Goal: Task Accomplishment & Management: Manage account settings

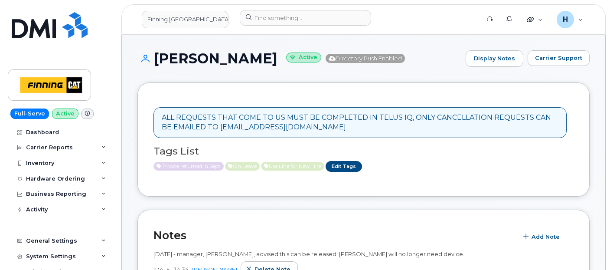
scroll to position [289, 0]
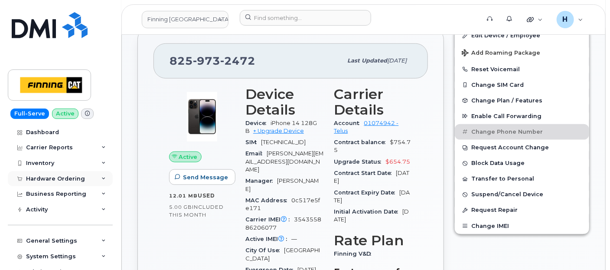
click at [77, 182] on div "Hardware Ordering" at bounding box center [60, 179] width 105 height 16
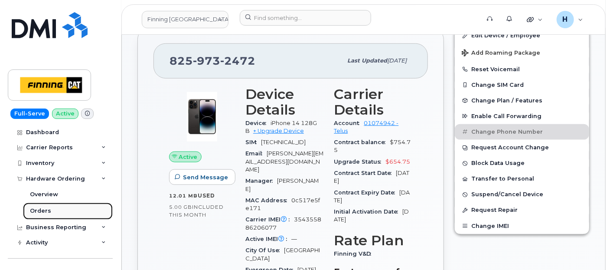
click at [62, 211] on link "Orders" at bounding box center [68, 211] width 90 height 16
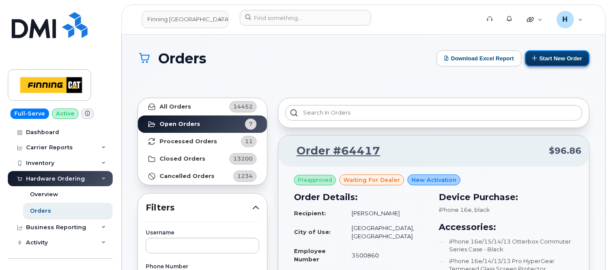
click at [564, 57] on button "Start New Order" at bounding box center [557, 58] width 65 height 16
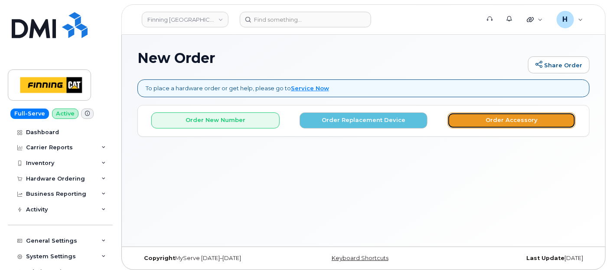
click at [465, 116] on button "Order Accessory" at bounding box center [512, 120] width 128 height 16
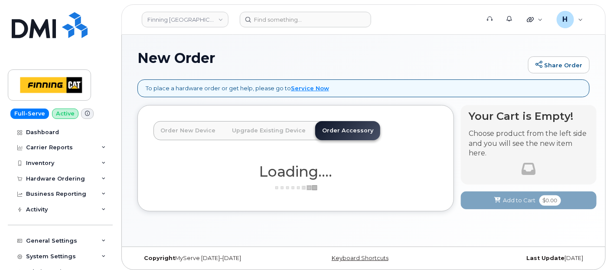
click at [335, 126] on link "Order Accessory" at bounding box center [347, 130] width 65 height 19
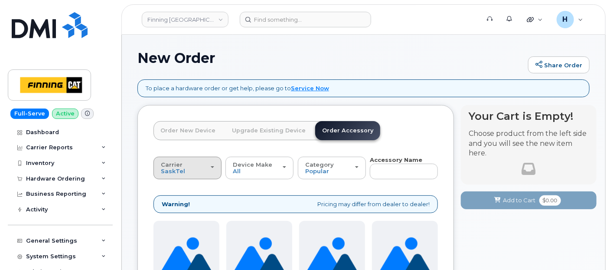
click at [177, 176] on button "Carrier SaskTel Telus" at bounding box center [188, 168] width 68 height 23
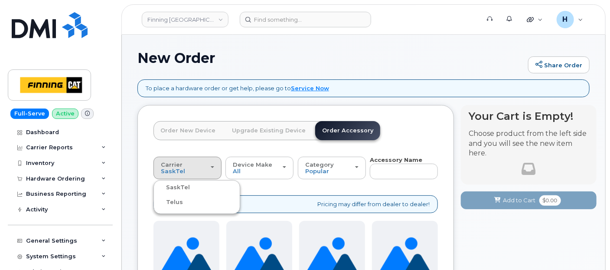
click at [181, 203] on div "Telus" at bounding box center [197, 202] width 82 height 10
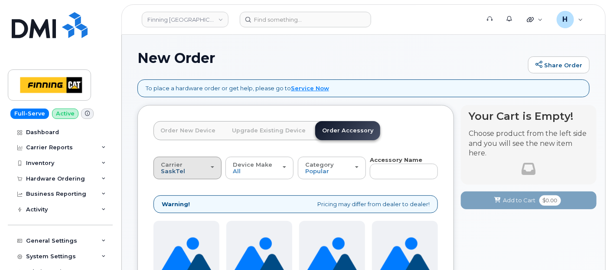
click at [180, 171] on span "SaskTel" at bounding box center [173, 170] width 24 height 7
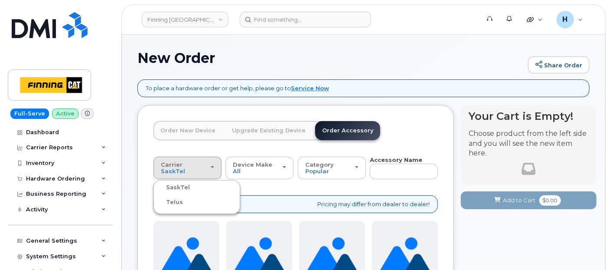
click at [171, 199] on label "Telus" at bounding box center [169, 202] width 27 height 10
click at [0, 0] on input "Telus" at bounding box center [0, 0] width 0 height 0
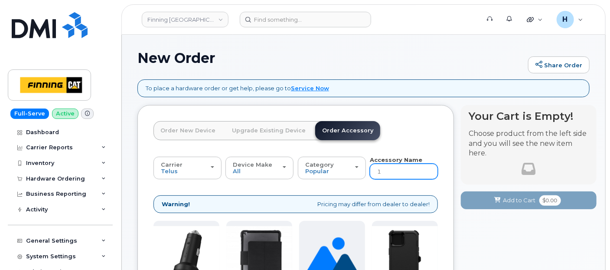
click at [377, 170] on input "1" at bounding box center [404, 172] width 68 height 16
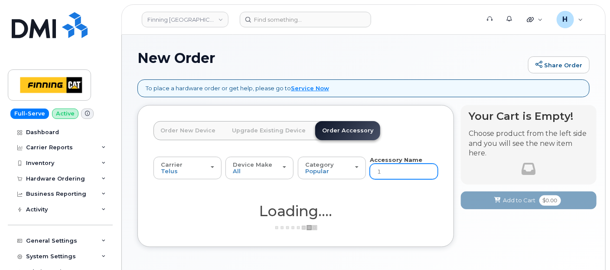
type input "12"
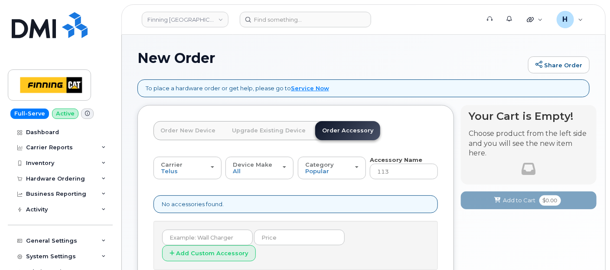
type input "12"
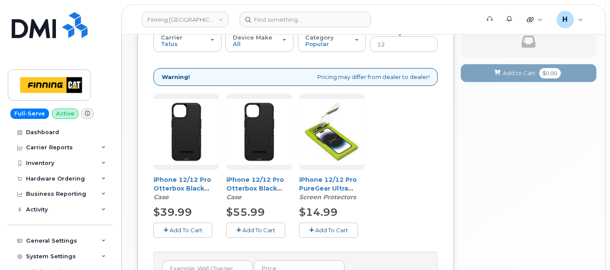
scroll to position [193, 0]
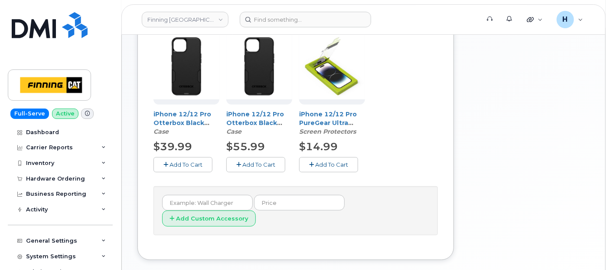
click at [330, 164] on span "Add To Cart" at bounding box center [331, 164] width 33 height 7
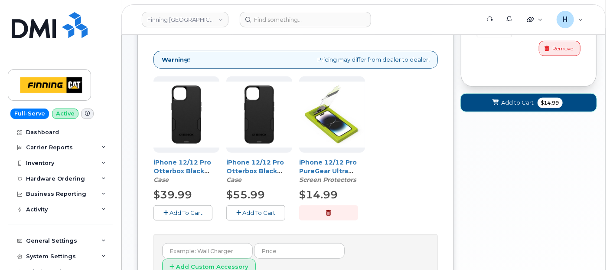
click at [518, 105] on span "Add to Cart" at bounding box center [518, 102] width 33 height 8
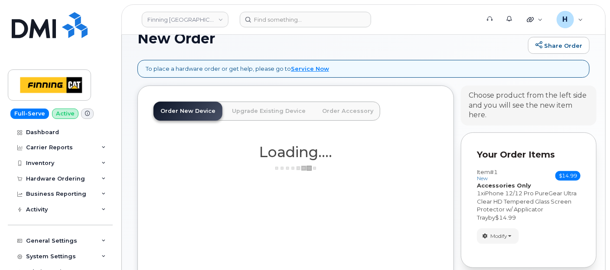
scroll to position [0, 0]
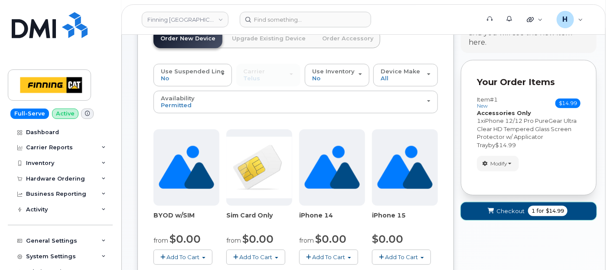
click at [511, 202] on button "Checkout 1 for $14.99" at bounding box center [529, 211] width 136 height 18
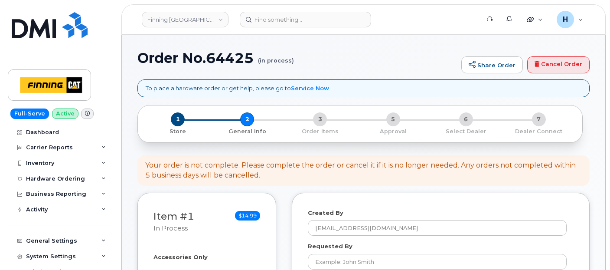
select select
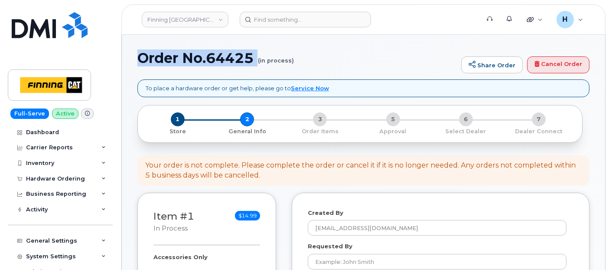
drag, startPoint x: 135, startPoint y: 60, endPoint x: 233, endPoint y: 68, distance: 98.0
copy h1 "Order No.64425"
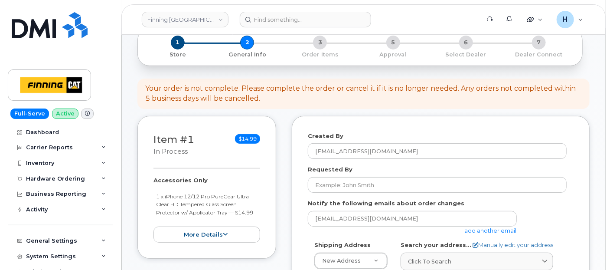
scroll to position [144, 0]
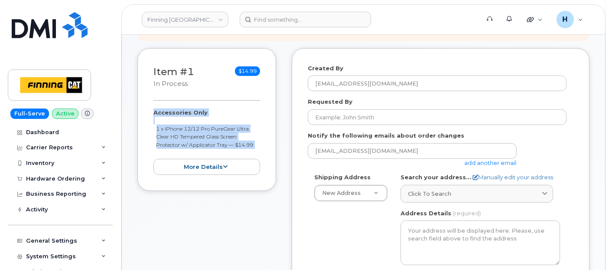
drag, startPoint x: 145, startPoint y: 110, endPoint x: 246, endPoint y: 151, distance: 109.0
click at [246, 151] on div "Item #1 in process $14.99 Accessories Only 1 x iPhone 12/12 Pro PureGear Ultra …" at bounding box center [207, 119] width 139 height 143
copy div "Accessories Only 1 x iPhone 12/12 Pro PureGear Ultra Clear HD Tempered Glass Sc…"
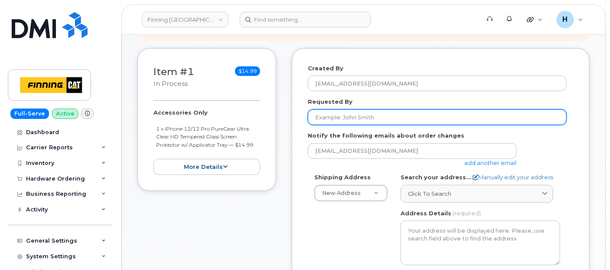
click at [339, 115] on input "Requested By" at bounding box center [437, 117] width 259 height 16
paste input "RITM0494045"
type input "RITM0494045"
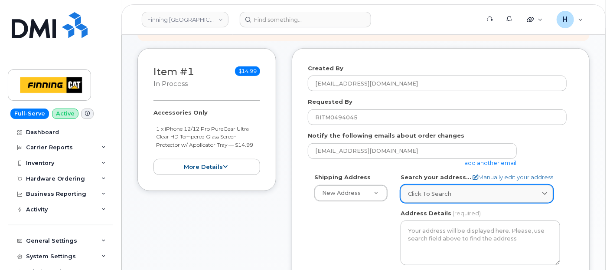
click at [450, 190] on span "Click to search" at bounding box center [429, 194] width 43 height 8
paste input "[STREET_ADDRESS]"
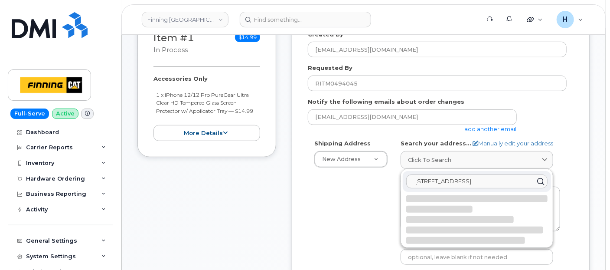
scroll to position [193, 0]
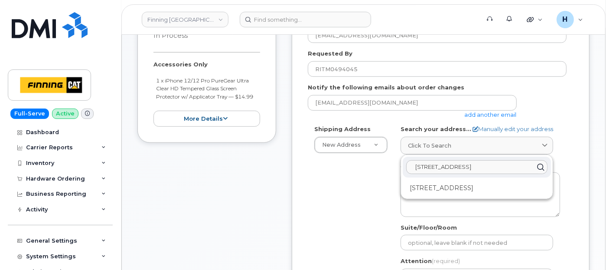
type input "[STREET_ADDRESS]"
click at [472, 190] on div "17330 109 Ave NW Edmonton AB T5S 0C3" at bounding box center [477, 188] width 148 height 14
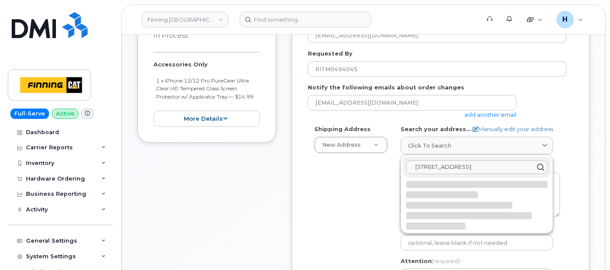
select select
type textarea "17330 109 Ave NW EDMONTON AB T5S 0C3 CANADA"
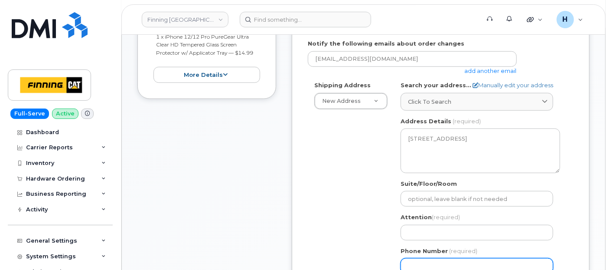
scroll to position [289, 0]
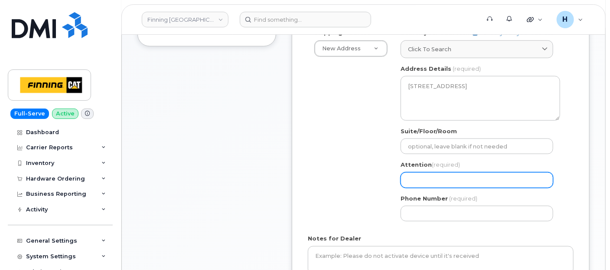
drag, startPoint x: 435, startPoint y: 183, endPoint x: 390, endPoint y: 150, distance: 55.4
click at [435, 183] on input "Attention (required)" at bounding box center [477, 180] width 153 height 16
paste input "[PERSON_NAME]"
select select
type input "[PERSON_NAME]"
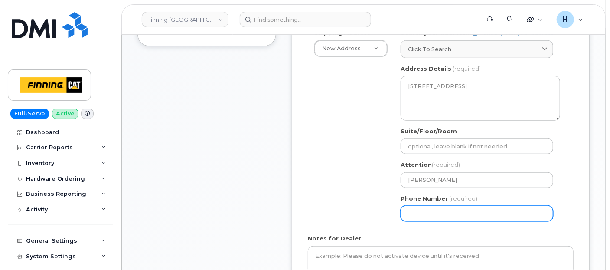
click at [433, 214] on input "Phone Number" at bounding box center [477, 214] width 153 height 16
paste input "7804437500"
select select
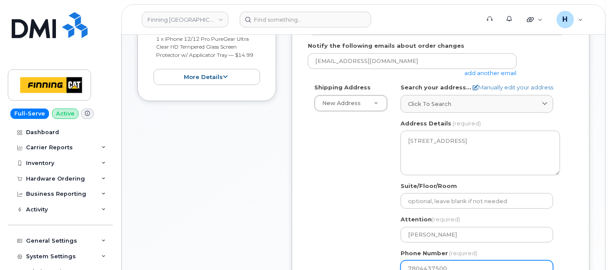
scroll to position [144, 0]
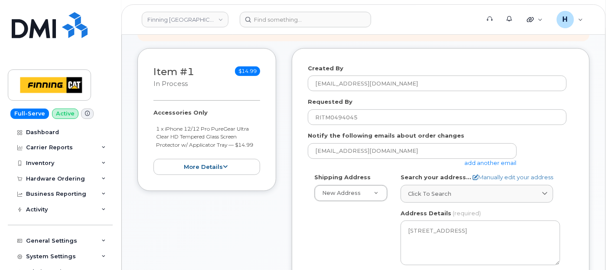
type input "7804437500"
drag, startPoint x: 146, startPoint y: 109, endPoint x: 257, endPoint y: 146, distance: 117.4
click at [257, 146] on div "Item #1 in process $14.99 Accessories Only 1 x iPhone 12/12 Pro PureGear Ultra …" at bounding box center [207, 119] width 139 height 143
copy div "Accessories Only 1 x iPhone 12/12 Pro PureGear Ultra Clear HD Tempered Glass Sc…"
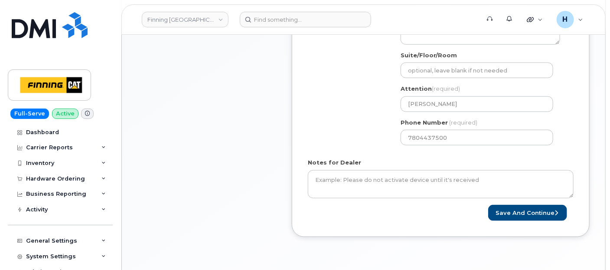
scroll to position [385, 0]
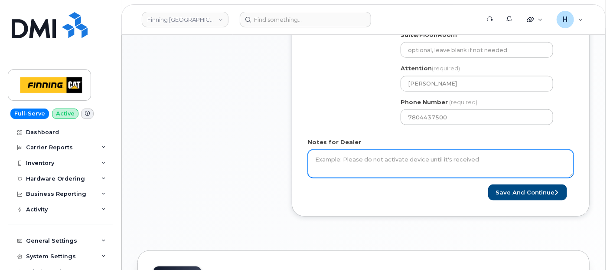
click at [380, 168] on textarea "Notes for Dealer" at bounding box center [441, 164] width 266 height 29
paste textarea "Accessories Only 1 x iPhone 12/12 Pro PureGear Ultra Clear HD Tempered Glass Sc…"
type textarea "Accessories Only 1 x iPhone 12/12 Pro PureGear Ultra Clear HD Tempered Glass Sc…"
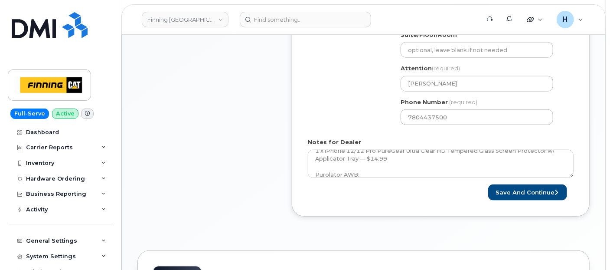
click at [486, 189] on div "Save and Continue" at bounding box center [507, 192] width 133 height 16
click at [495, 191] on button "Save and Continue" at bounding box center [527, 192] width 79 height 16
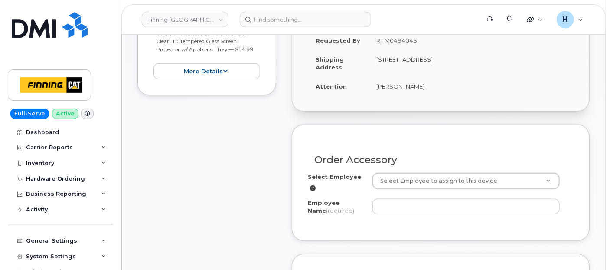
scroll to position [241, 0]
drag, startPoint x: 372, startPoint y: 90, endPoint x: 413, endPoint y: 88, distance: 41.7
click at [413, 88] on td "[PERSON_NAME]" at bounding box center [471, 85] width 205 height 19
copy td "[PERSON_NAME]"
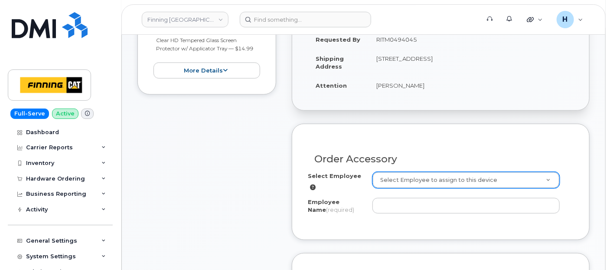
click at [382, 172] on div "Select Employee to assign to this device" at bounding box center [466, 180] width 187 height 16
paste input "[PERSON_NAME]"
type input "[PERSON_NAME]"
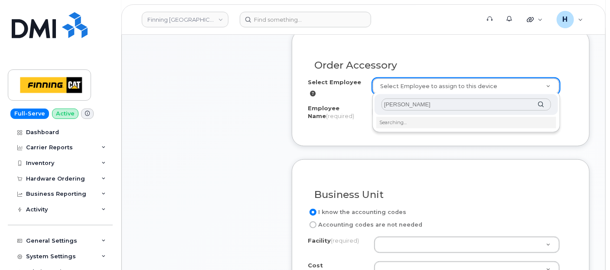
scroll to position [337, 0]
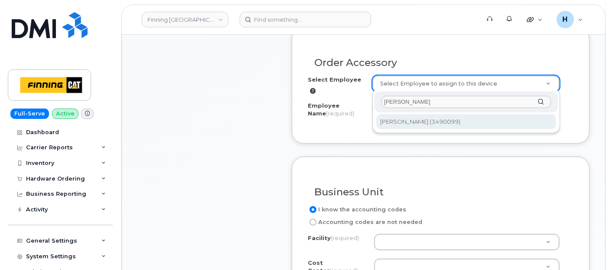
type input "[PERSON_NAME]"
type input "575483"
type input "[PERSON_NAME]"
select select "D29"
select select "CSMAAAA"
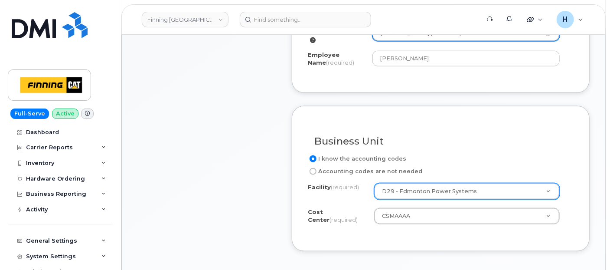
scroll to position [434, 0]
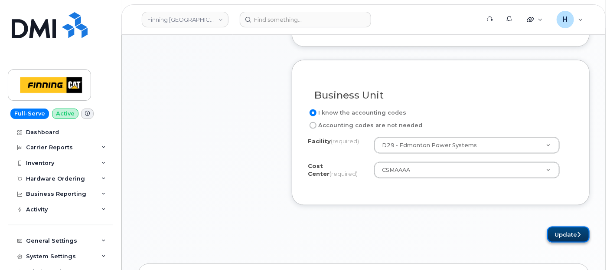
click at [554, 226] on button "Update" at bounding box center [568, 234] width 43 height 16
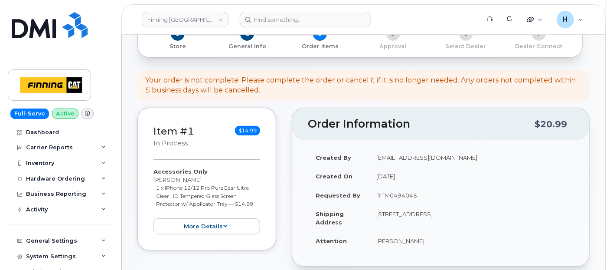
scroll to position [193, 0]
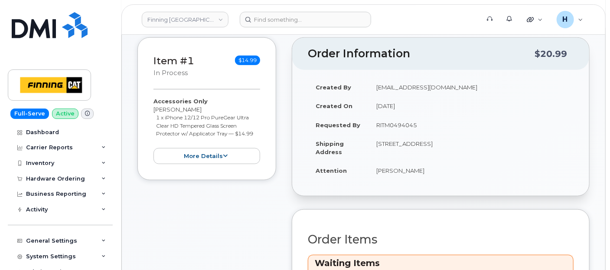
drag, startPoint x: 370, startPoint y: 170, endPoint x: 419, endPoint y: 176, distance: 49.7
click at [419, 176] on td "[PERSON_NAME]" at bounding box center [471, 170] width 205 height 19
copy td "[PERSON_NAME]"
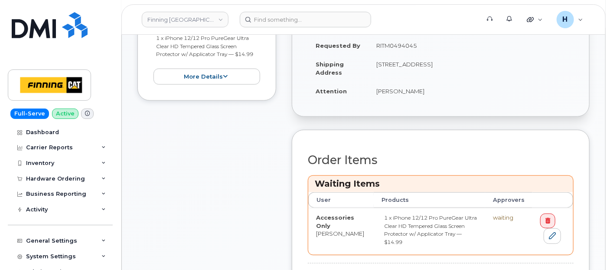
scroll to position [337, 0]
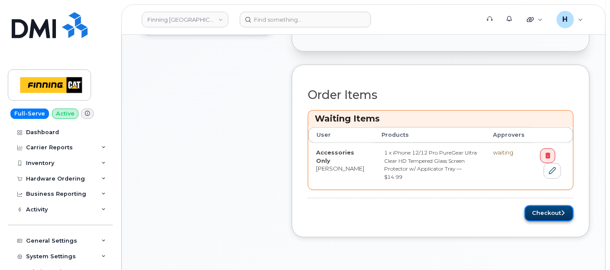
click at [546, 205] on button "Checkout" at bounding box center [549, 213] width 49 height 16
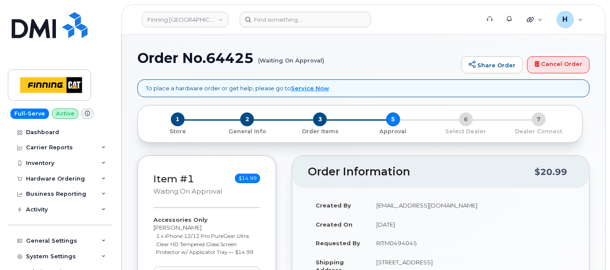
scroll to position [144, 0]
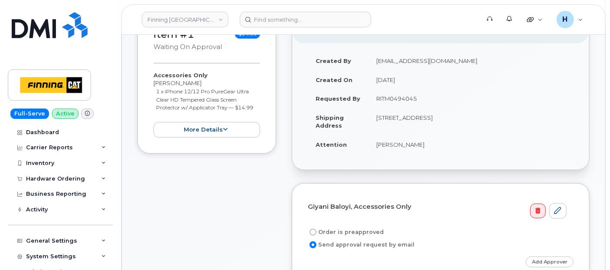
drag, startPoint x: 374, startPoint y: 100, endPoint x: 429, endPoint y: 101, distance: 54.2
click at [429, 101] on td "RITM0494045" at bounding box center [471, 98] width 205 height 19
copy td "RITM0494045"
click at [354, 227] on label "Order is preapproved" at bounding box center [346, 232] width 76 height 10
click at [317, 229] on input "Order is preapproved" at bounding box center [313, 232] width 7 height 7
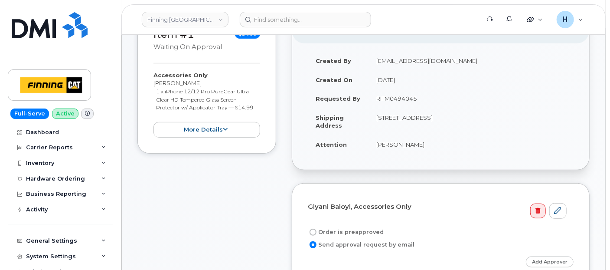
radio input "true"
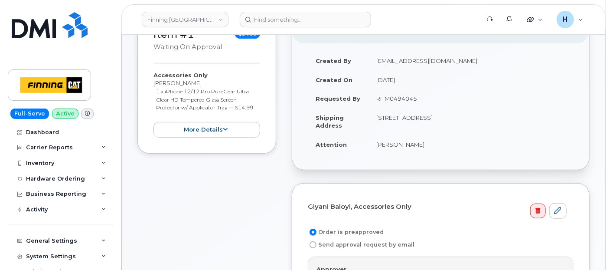
scroll to position [241, 0]
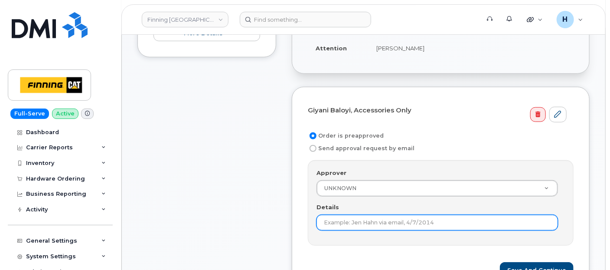
click at [353, 223] on input "Details" at bounding box center [438, 223] width 242 height 16
paste input "RITM0494045"
type input "RITM0494045"
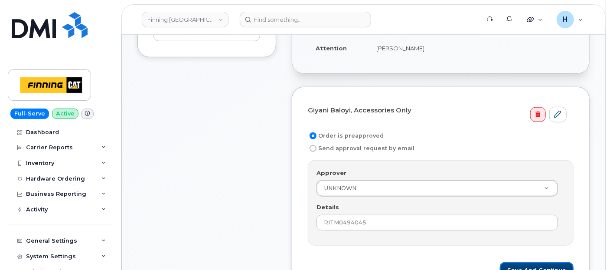
click at [517, 262] on button "Save and Continue" at bounding box center [537, 270] width 74 height 16
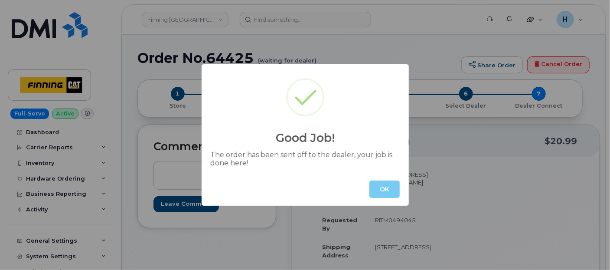
click at [395, 192] on button "OK" at bounding box center [385, 188] width 30 height 17
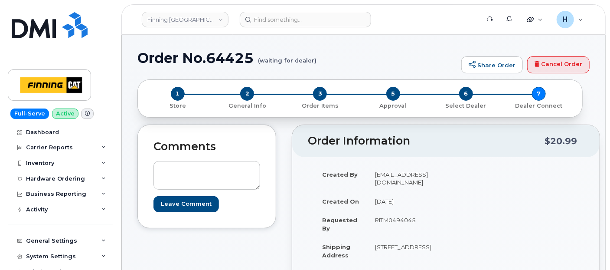
scroll to position [96, 0]
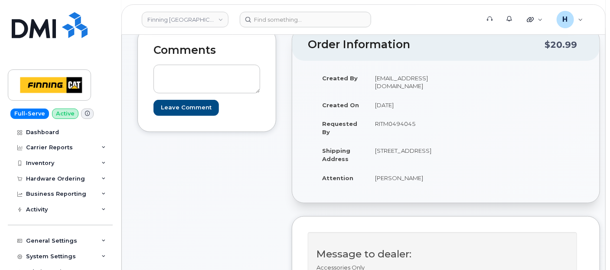
drag, startPoint x: 418, startPoint y: 166, endPoint x: 382, endPoint y: 174, distance: 36.9
click at [382, 168] on td "[STREET_ADDRESS]" at bounding box center [403, 154] width 72 height 27
copy td "5S 0C3"
drag, startPoint x: 375, startPoint y: 159, endPoint x: 387, endPoint y: 158, distance: 12.2
click at [387, 158] on td "[STREET_ADDRESS]" at bounding box center [403, 154] width 72 height 27
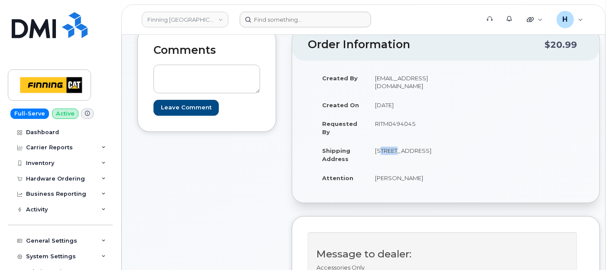
copy td "17330"
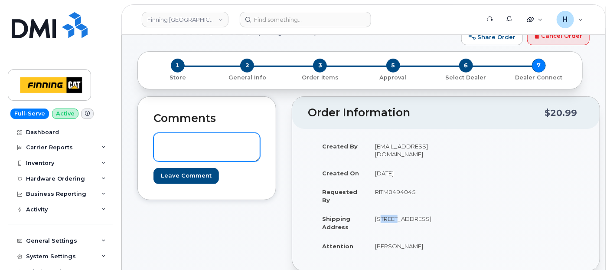
scroll to position [0, 0]
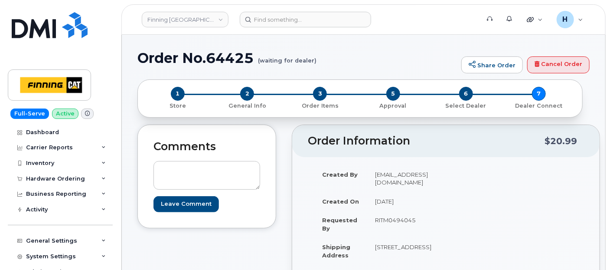
click at [215, 62] on h1 "Order No.64425 (waiting for dealer)" at bounding box center [298, 57] width 320 height 15
copy h1 "64425"
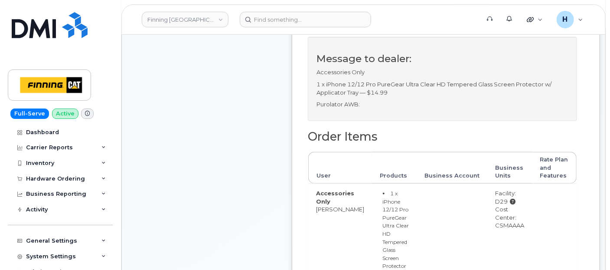
scroll to position [337, 0]
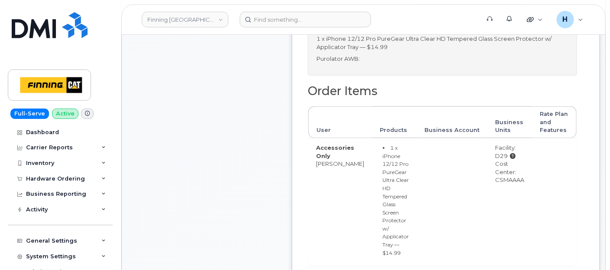
drag, startPoint x: 480, startPoint y: 193, endPoint x: 521, endPoint y: 200, distance: 41.4
click at [521, 200] on td "Facility: D29 Cost Center: CSMAAAA" at bounding box center [510, 202] width 45 height 128
copy div "CSMAAAA"
drag, startPoint x: 485, startPoint y: 174, endPoint x: 486, endPoint y: 168, distance: 5.5
click at [488, 168] on td "Facility: D29 Cost Center: CSMAAAA" at bounding box center [510, 202] width 45 height 128
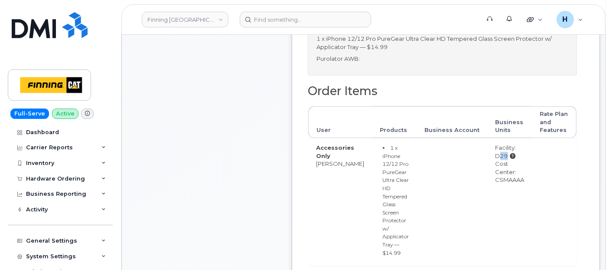
copy td "D29"
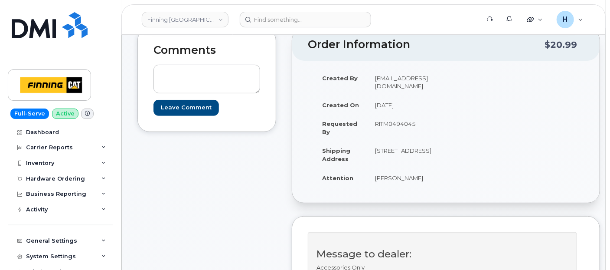
scroll to position [0, 0]
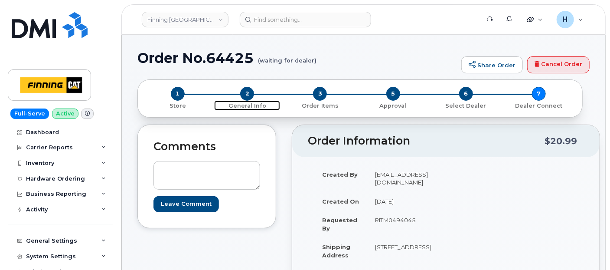
click at [249, 90] on span "2" at bounding box center [247, 94] width 14 height 14
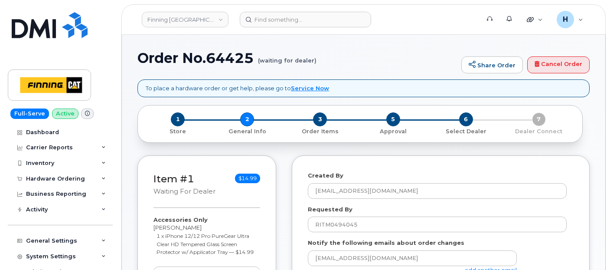
select select
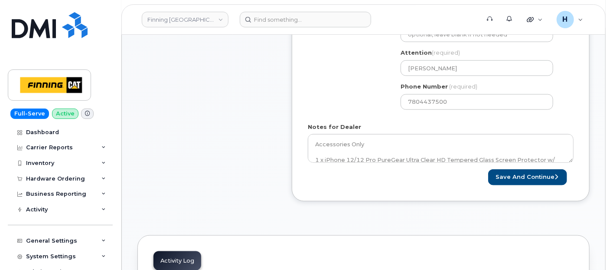
scroll to position [385, 0]
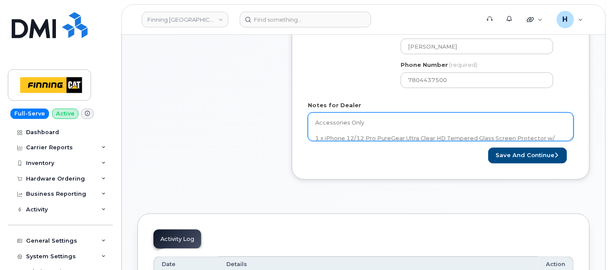
click at [373, 126] on textarea "Accessories Only 1 x iPhone 12/12 Pro PureGear Ultra Clear HD Tempered Glass Sc…" at bounding box center [441, 126] width 266 height 29
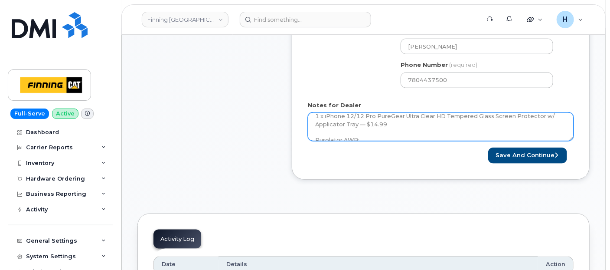
scroll to position [32, 0]
click at [385, 136] on textarea "Accessories Only 1 x iPhone 12/12 Pro PureGear Ultra Clear HD Tempered Glass Sc…" at bounding box center [441, 126] width 266 height 29
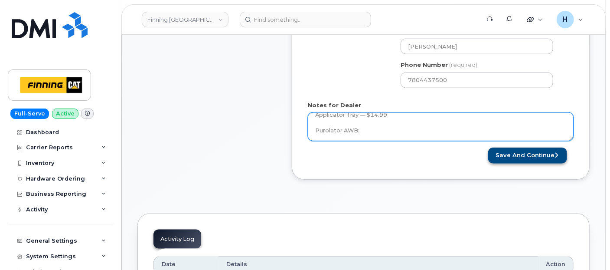
paste textarea "335663918613"
type textarea "Accessories Only 1 x iPhone 12/12 Pro PureGear Ultra Clear HD Tempered Glass Sc…"
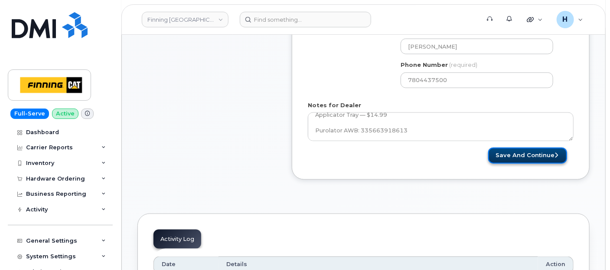
click at [520, 161] on button "Save and Continue" at bounding box center [527, 155] width 79 height 16
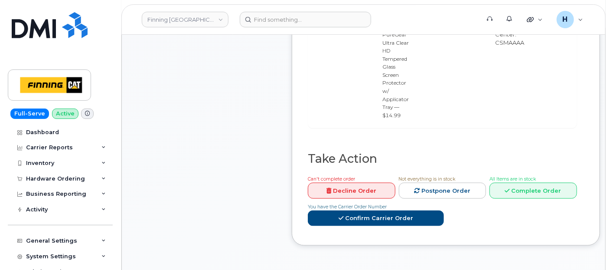
scroll to position [626, 0]
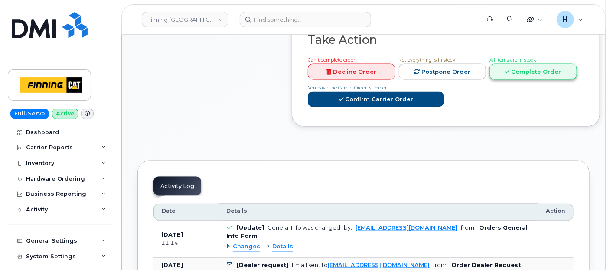
click at [527, 69] on link "Complete Order" at bounding box center [534, 72] width 88 height 16
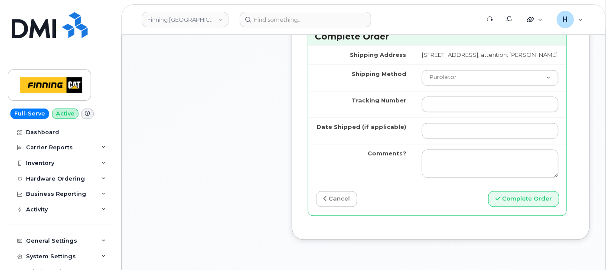
scroll to position [723, 0]
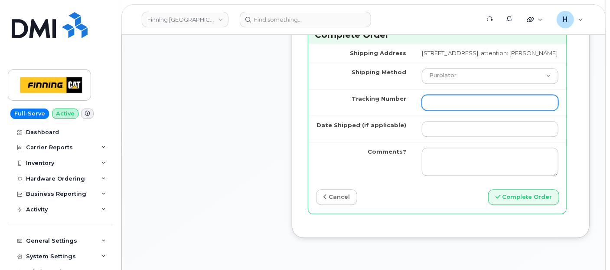
click at [422, 110] on input "Tracking Number" at bounding box center [490, 103] width 137 height 16
paste input "335663918613"
type input "335663918613"
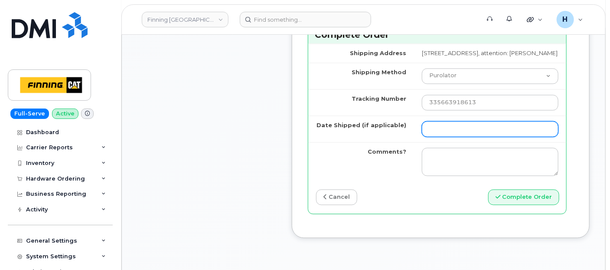
click at [422, 137] on input "Date Shipped (if applicable)" at bounding box center [490, 129] width 137 height 16
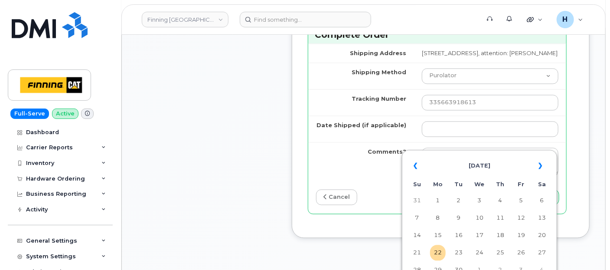
drag, startPoint x: 437, startPoint y: 254, endPoint x: 436, endPoint y: 248, distance: 6.6
click at [437, 251] on td "22" at bounding box center [438, 253] width 16 height 16
type input "[DATE]"
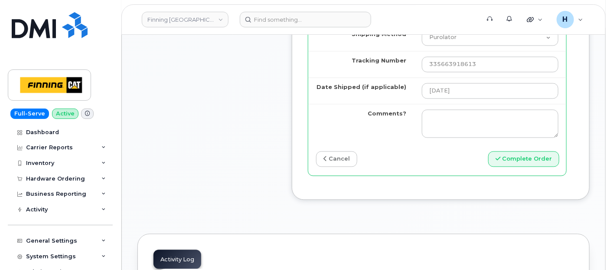
scroll to position [819, 0]
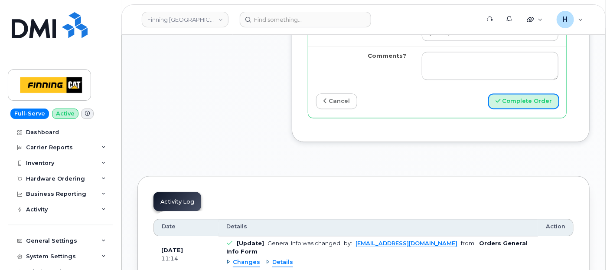
drag, startPoint x: 534, startPoint y: 115, endPoint x: 265, endPoint y: 5, distance: 290.7
click at [529, 109] on button "Complete Order" at bounding box center [523, 101] width 71 height 16
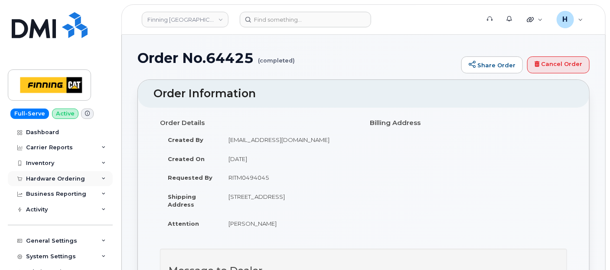
click at [43, 178] on div "Hardware Ordering" at bounding box center [55, 178] width 59 height 7
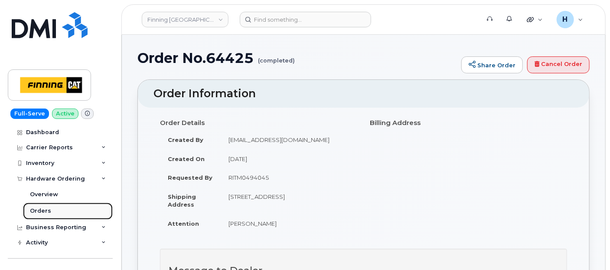
click at [40, 208] on div "Orders" at bounding box center [40, 211] width 21 height 8
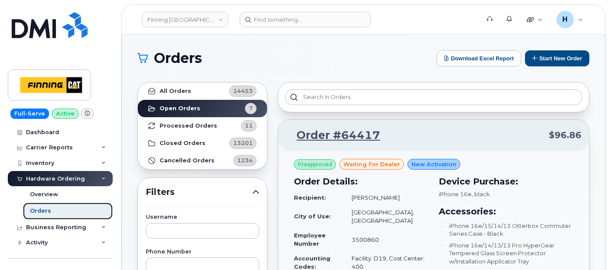
click at [46, 208] on div "Orders" at bounding box center [40, 211] width 21 height 8
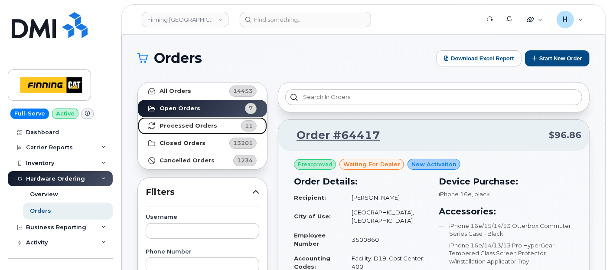
drag, startPoint x: 193, startPoint y: 122, endPoint x: 182, endPoint y: 120, distance: 11.6
click at [193, 122] on strong "Processed Orders" at bounding box center [189, 125] width 58 height 7
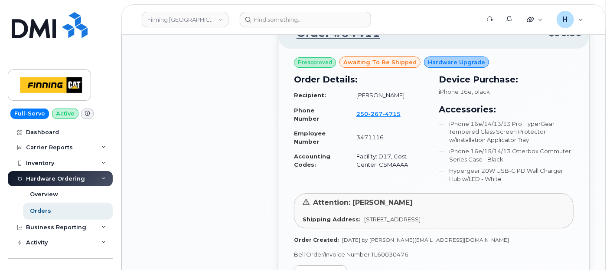
scroll to position [1301, 0]
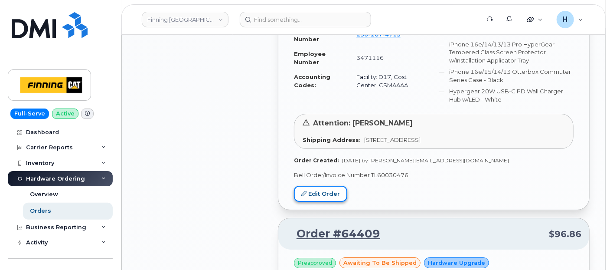
click at [335, 191] on link "Edit Order" at bounding box center [320, 194] width 53 height 16
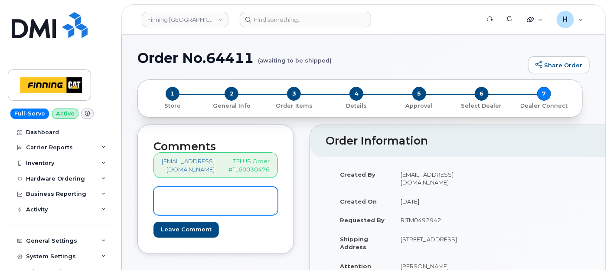
click at [226, 208] on textarea at bounding box center [216, 201] width 125 height 29
paste textarea "S/N: KWG2046NFC [iPhone 16e (#2120)] IMEI: [TECHNICAL_ID]"
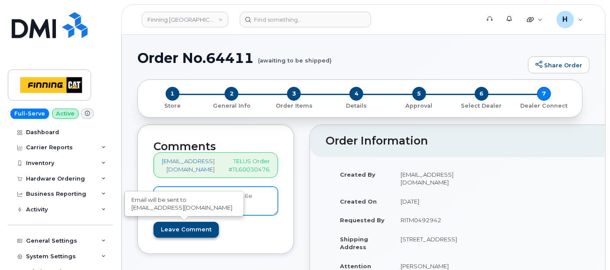
type textarea "S/N: KWG2046NFC [iPhone 16e (#2120)] IMEI: [TECHNICAL_ID]"
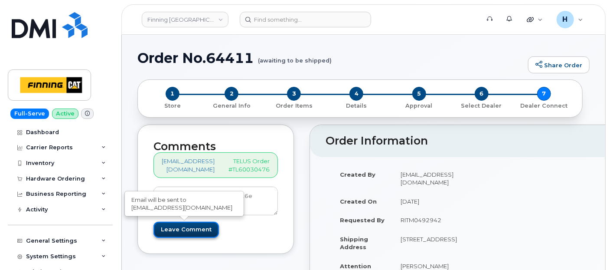
click at [186, 226] on input "Leave Comment" at bounding box center [187, 230] width 66 height 16
type input "Create Event"
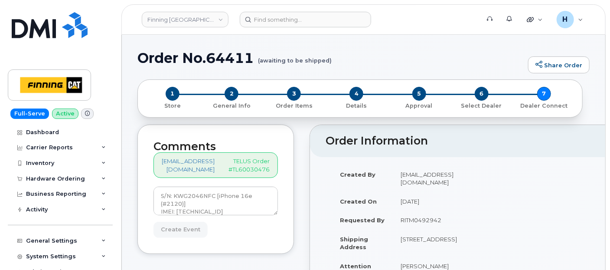
scroll to position [25, 0]
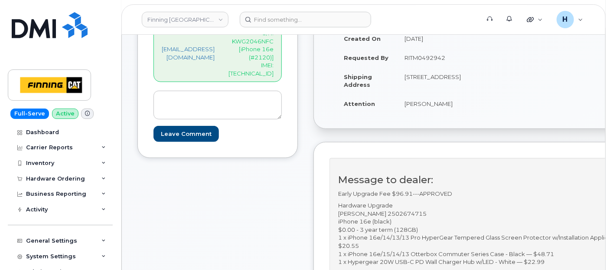
scroll to position [289, 0]
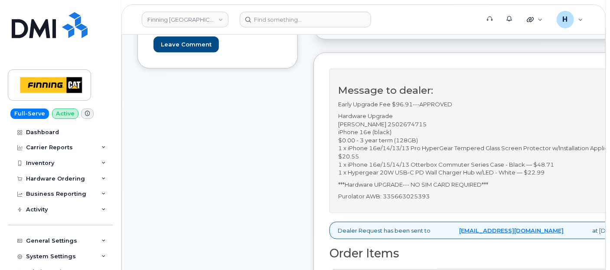
click at [434, 196] on p "Purolator AWB: 335663025393" at bounding box center [490, 196] width 305 height 8
copy p "335663025393"
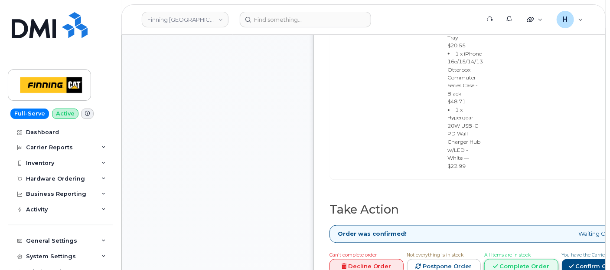
click at [527, 259] on link "Complete Order" at bounding box center [522, 267] width 74 height 16
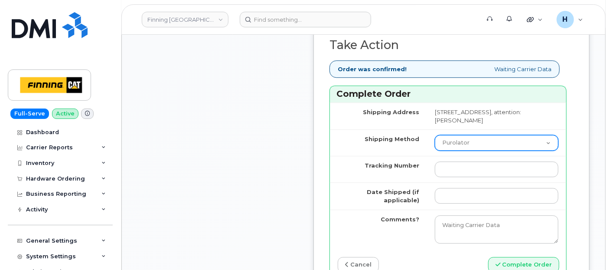
scroll to position [1060, 0]
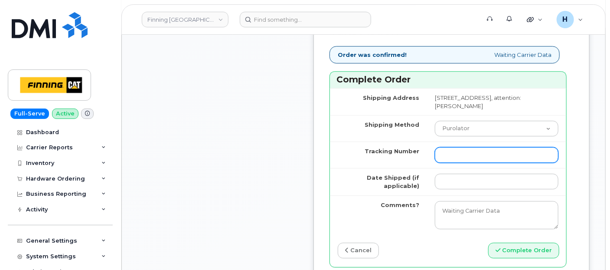
click at [447, 163] on input "Tracking Number" at bounding box center [497, 155] width 124 height 16
paste input "335663025393"
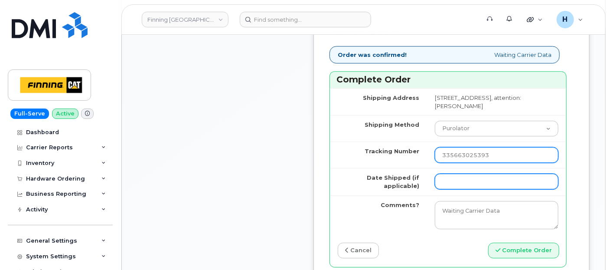
type input "335663025393"
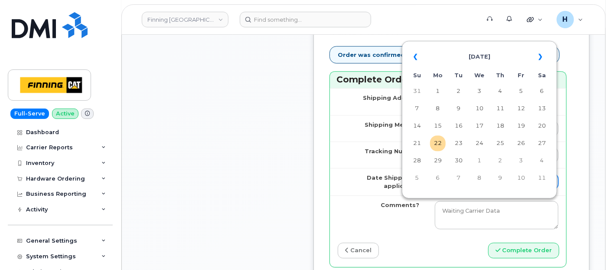
drag, startPoint x: 458, startPoint y: 209, endPoint x: 461, endPoint y: 205, distance: 4.7
click at [458, 189] on input "Date Shipped (if applicable)" at bounding box center [497, 182] width 124 height 16
click at [440, 143] on td "22" at bounding box center [438, 143] width 16 height 16
type input "[DATE]"
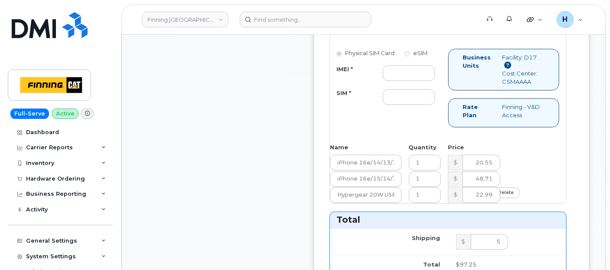
scroll to position [723, 0]
click at [413, 106] on input "SIM *" at bounding box center [409, 98] width 52 height 16
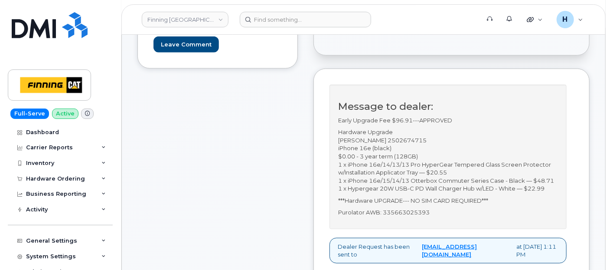
scroll to position [144, 0]
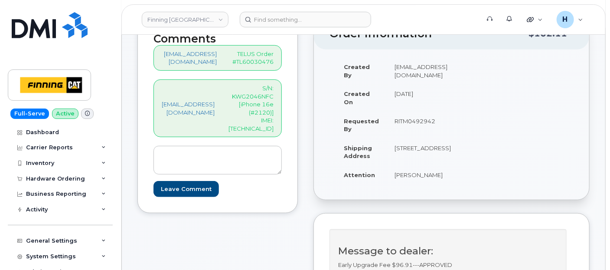
type input "x"
click at [272, 119] on p "S/N: KWG2046NFC [iPhone 16e (#2120)] IMEI: [TECHNICAL_ID]" at bounding box center [251, 108] width 45 height 48
copy p "354216331035786"
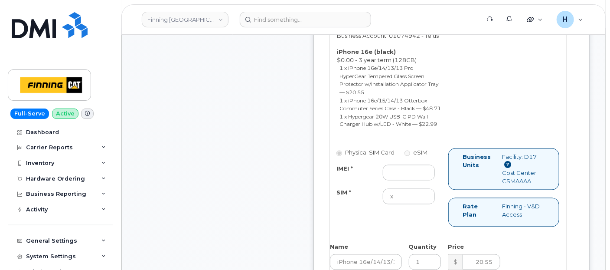
scroll to position [675, 0]
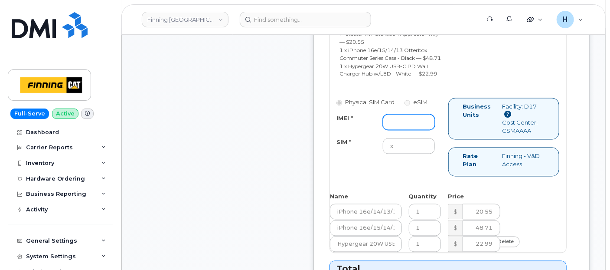
click at [413, 130] on input "IMEI *" at bounding box center [409, 123] width 52 height 16
paste input "354216331035786"
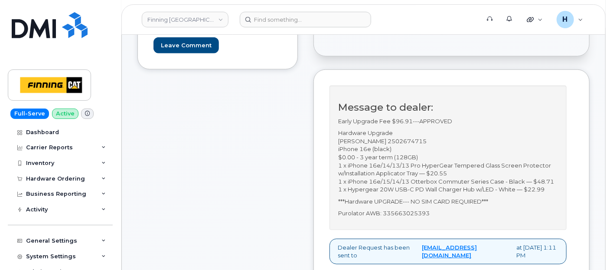
scroll to position [193, 0]
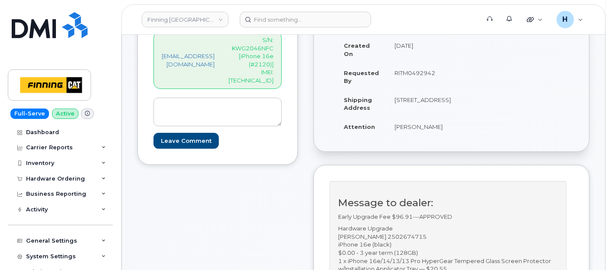
type input "354216331035786"
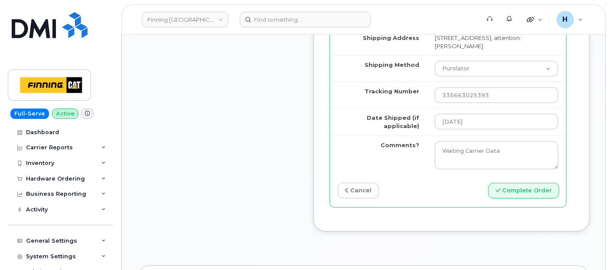
scroll to position [1157, 0]
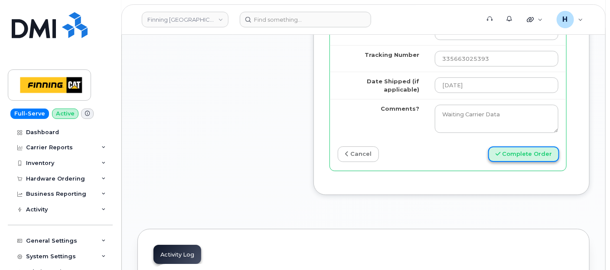
click at [540, 162] on button "Complete Order" at bounding box center [523, 154] width 71 height 16
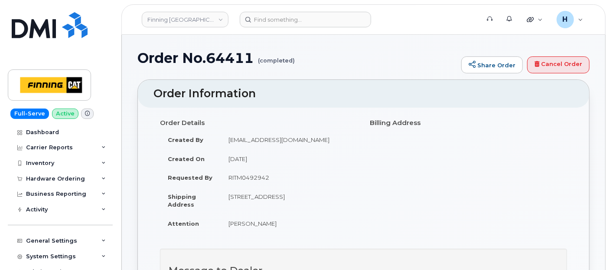
drag, startPoint x: 57, startPoint y: 175, endPoint x: 58, endPoint y: 200, distance: 25.2
click at [57, 175] on div "Hardware Ordering" at bounding box center [55, 178] width 59 height 7
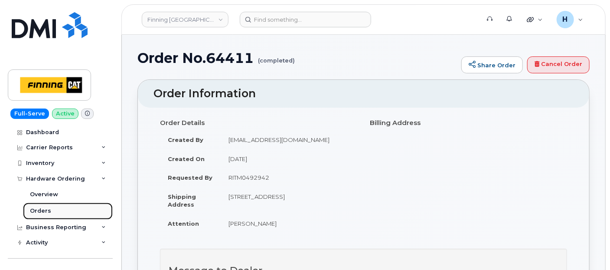
click at [57, 209] on link "Orders" at bounding box center [68, 211] width 90 height 16
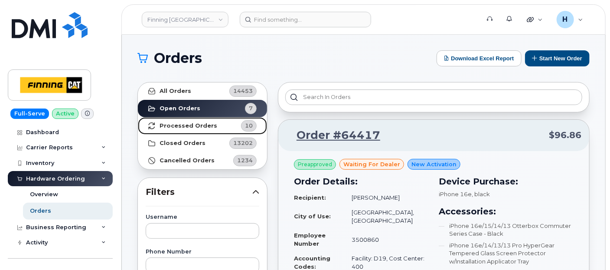
click at [196, 127] on strong "Processed Orders" at bounding box center [189, 125] width 58 height 7
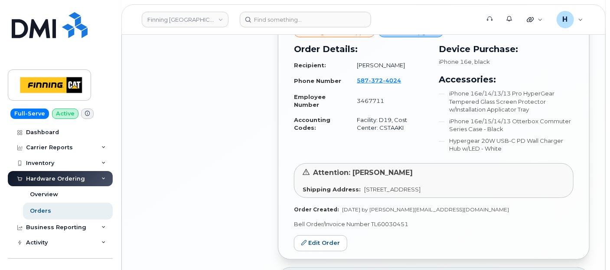
scroll to position [1735, 0]
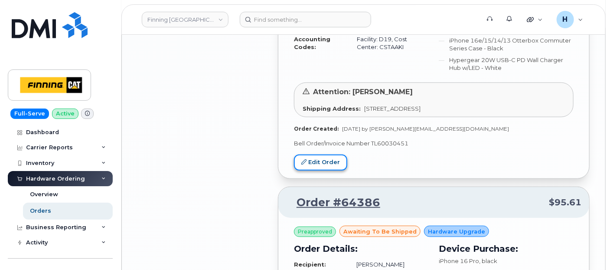
click at [329, 154] on link "Edit Order" at bounding box center [320, 162] width 53 height 16
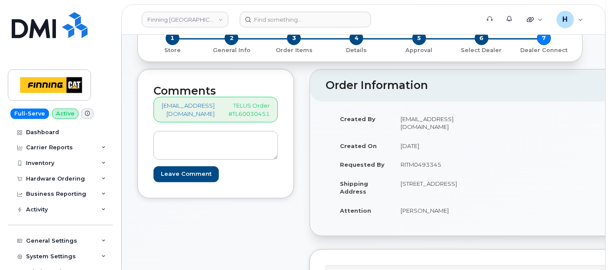
scroll to position [96, 0]
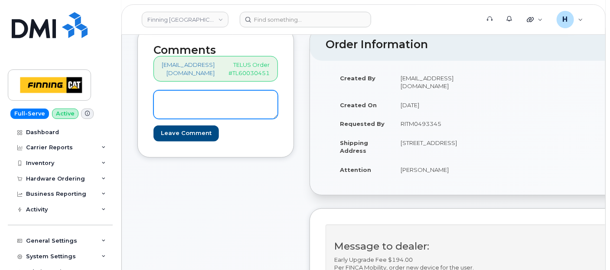
click at [247, 110] on textarea at bounding box center [216, 104] width 125 height 29
paste textarea "S/N: H16VVPXQD3 [iPhone 16e (#2119)] IMEI: [TECHNICAL_ID]"
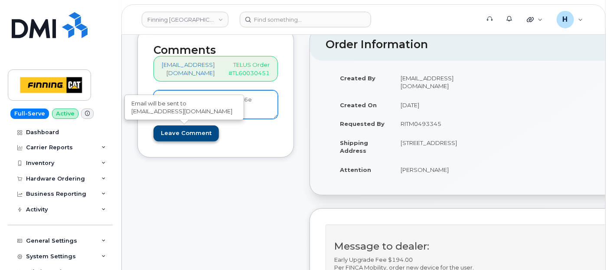
type textarea "S/N: H16VVPXQD3 [iPhone 16e (#2119)] IMEI: [TECHNICAL_ID]"
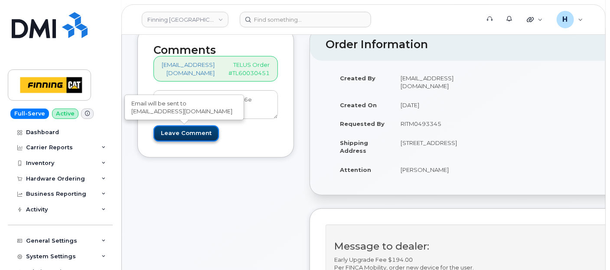
click at [188, 129] on input "Leave Comment" at bounding box center [187, 133] width 66 height 16
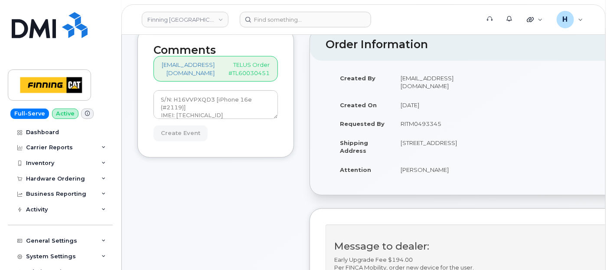
type input "Create Event"
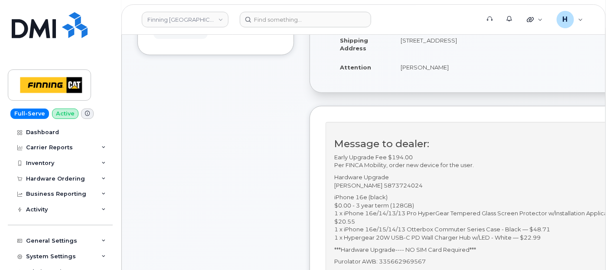
scroll to position [241, 0]
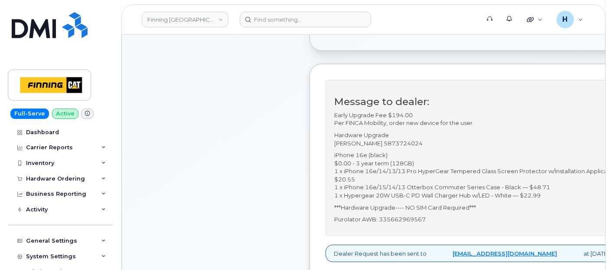
click at [415, 223] on p "Purolator AWB: 335662969567" at bounding box center [486, 219] width 304 height 8
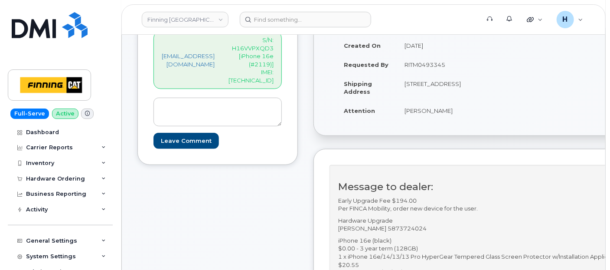
scroll to position [289, 0]
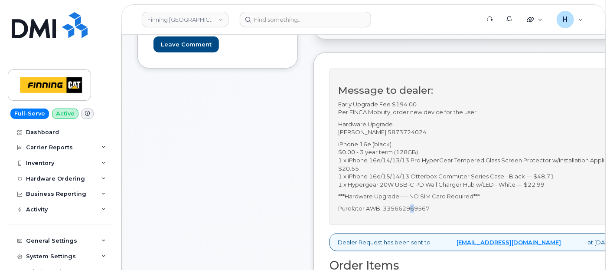
click at [431, 213] on p "Purolator AWB: 335662969567" at bounding box center [490, 208] width 304 height 8
copy p "6"
click at [403, 213] on p "Purolator AWB: 335662969567" at bounding box center [490, 208] width 304 height 8
drag, startPoint x: 403, startPoint y: 215, endPoint x: 442, endPoint y: 218, distance: 39.1
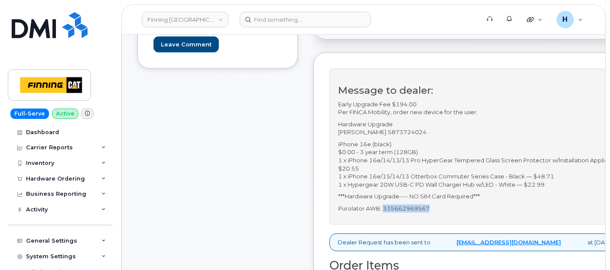
click at [442, 213] on p "Purolator AWB: 335662969567" at bounding box center [490, 208] width 304 height 8
copy p "335662969567"
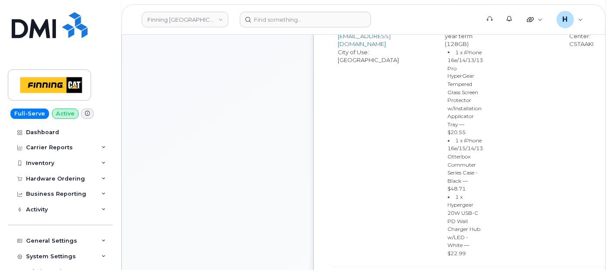
scroll to position [819, 0]
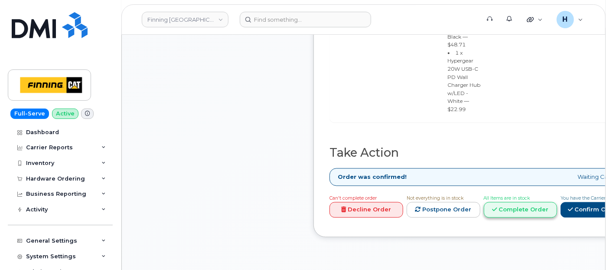
click at [554, 202] on link "Complete Order" at bounding box center [521, 210] width 74 height 16
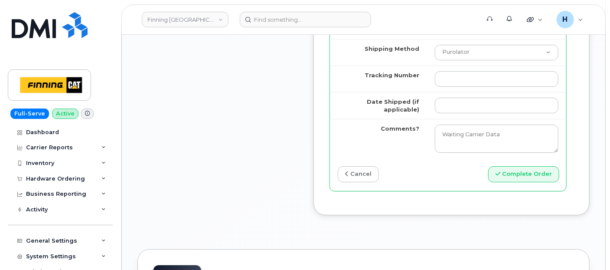
scroll to position [1398, 0]
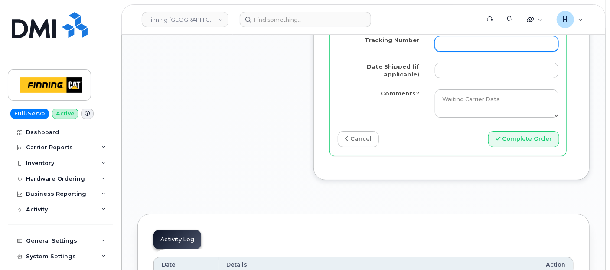
click at [447, 52] on input "Tracking Number" at bounding box center [497, 44] width 124 height 16
paste input "335662969567"
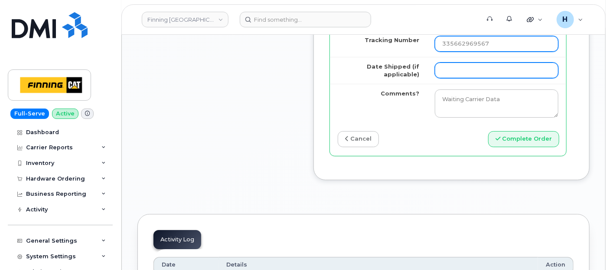
type input "335662969567"
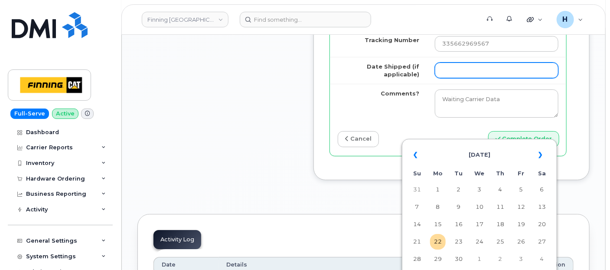
drag, startPoint x: 442, startPoint y: 125, endPoint x: 447, endPoint y: 117, distance: 9.5
click at [442, 78] on input "Date Shipped (if applicable)" at bounding box center [497, 70] width 124 height 16
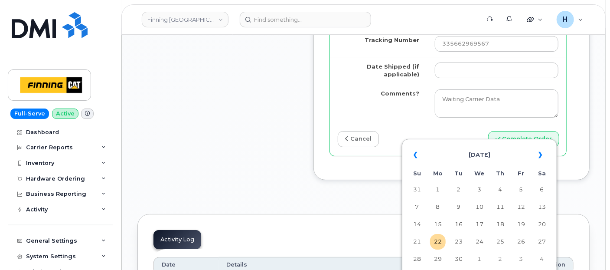
click at [446, 237] on table "« [DATE] » Su Mo Tu We Th Fr Sa 31 1 2 3 4 5 6 7 8 9 10 11 12 13 14 15 16 17 18…" at bounding box center [479, 215] width 151 height 148
click at [443, 239] on td "22" at bounding box center [438, 242] width 16 height 16
type input "[DATE]"
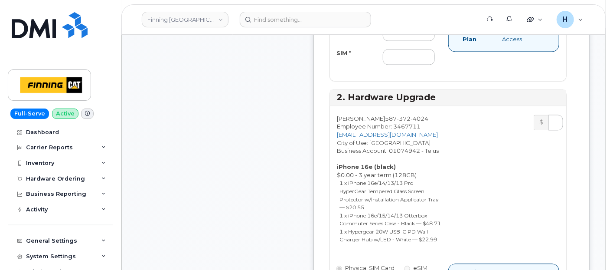
scroll to position [626, 0]
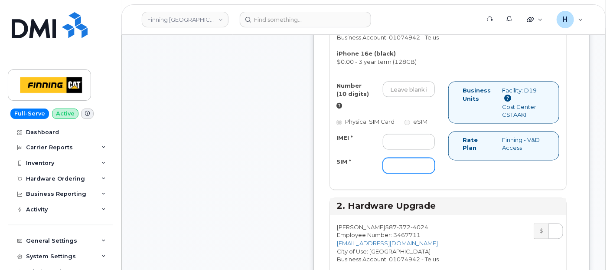
click at [410, 174] on input "SIM *" at bounding box center [409, 166] width 52 height 16
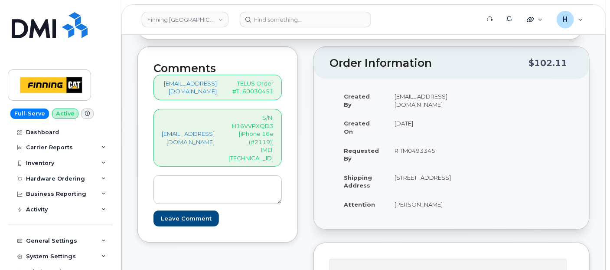
scroll to position [96, 0]
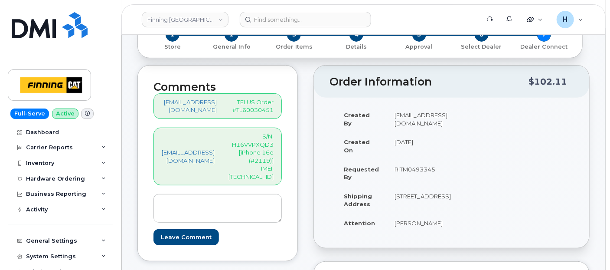
type input "x"
click at [260, 168] on p "S/N: H16VVPXQD3 [iPhone 16e (#2119)] IMEI: [TECHNICAL_ID]" at bounding box center [251, 156] width 45 height 48
copy p "354216330979604"
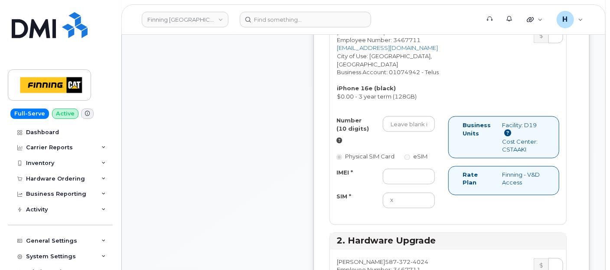
scroll to position [675, 0]
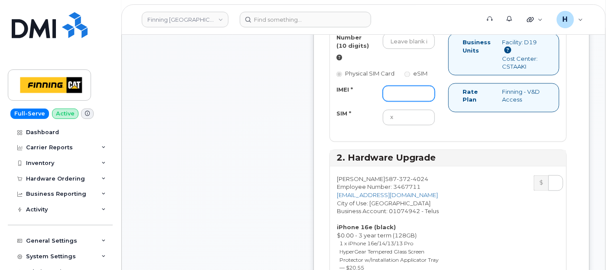
click at [400, 102] on input "IMEI *" at bounding box center [409, 94] width 52 height 16
paste input "354216330979604"
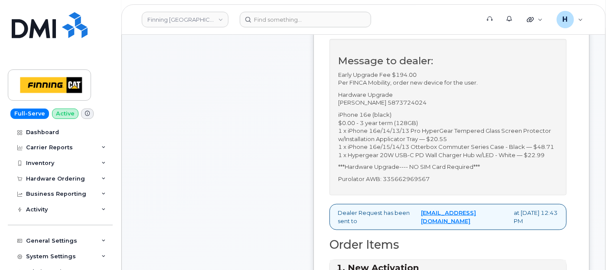
scroll to position [337, 0]
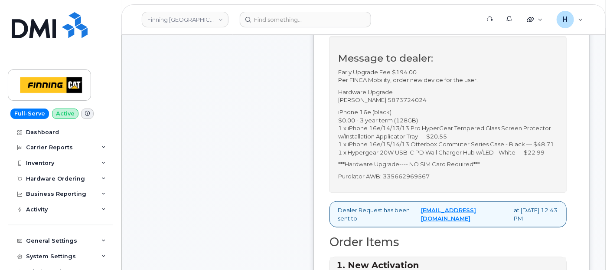
type input "354216330979604"
drag, startPoint x: 390, startPoint y: 105, endPoint x: 429, endPoint y: 109, distance: 38.4
click at [429, 104] on p "Hardware Upgrade [PERSON_NAME] 5873724024" at bounding box center [448, 96] width 220 height 16
copy p "5873724024"
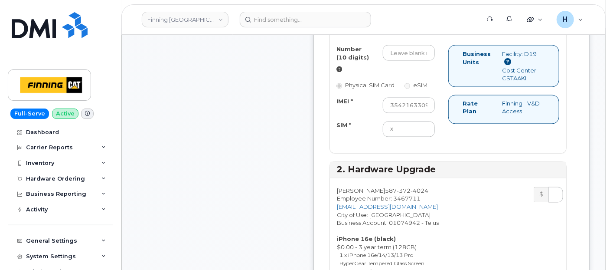
scroll to position [626, 0]
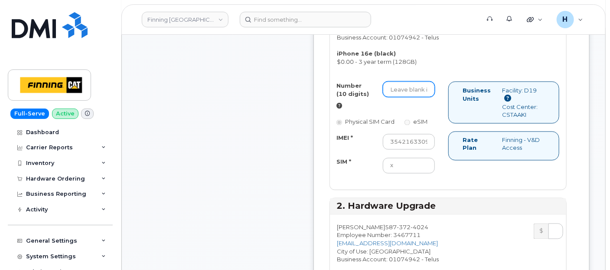
click at [411, 97] on input "Number (10 digits)" at bounding box center [409, 90] width 52 height 16
paste input "5873724024"
type input "5873724024"
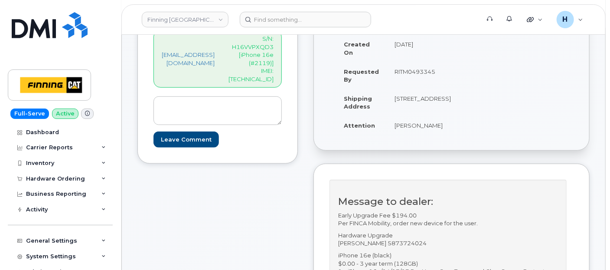
scroll to position [96, 0]
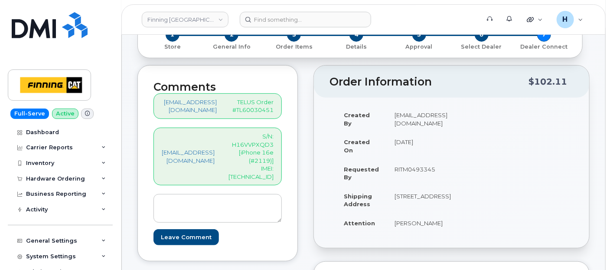
click at [274, 170] on p "S/N: H16VVPXQD3 [iPhone 16e (#2119)] IMEI: [TECHNICAL_ID]" at bounding box center [251, 156] width 45 height 48
click at [274, 168] on p "S/N: H16VVPXQD3 [iPhone 16e (#2119)] IMEI: [TECHNICAL_ID]" at bounding box center [251, 156] width 45 height 48
copy p "354216330979604"
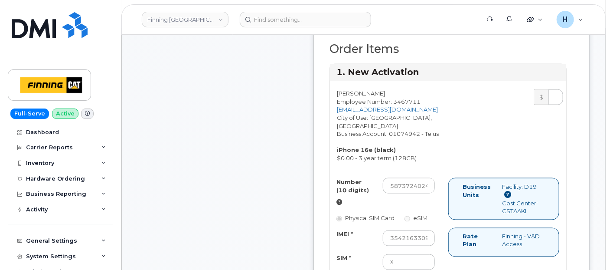
scroll to position [626, 0]
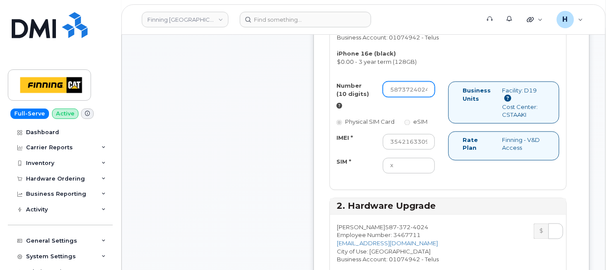
click at [409, 97] on input "5873724024" at bounding box center [409, 90] width 52 height 16
click at [411, 150] on input "354216330979604" at bounding box center [409, 142] width 52 height 16
paste input "354216330979604"
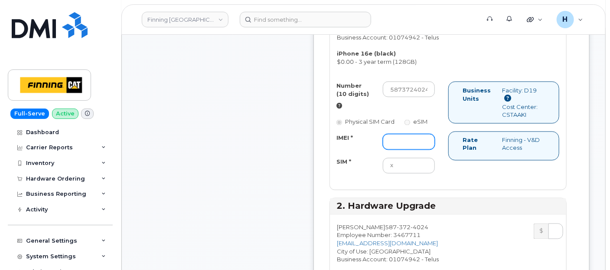
type input "354216330979604"
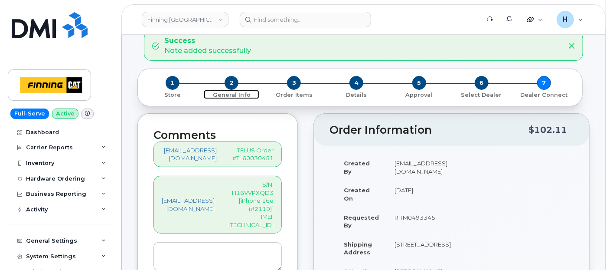
scroll to position [0, 0]
click at [234, 81] on span "2" at bounding box center [232, 83] width 14 height 14
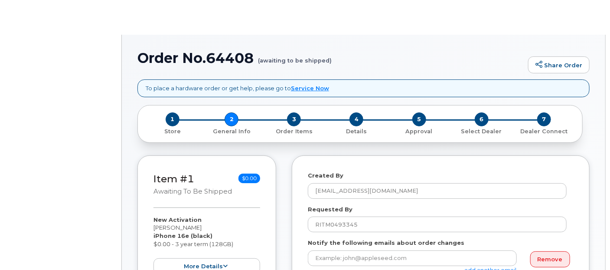
select select
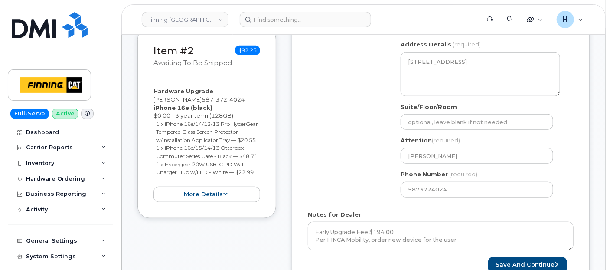
scroll to position [289, 0]
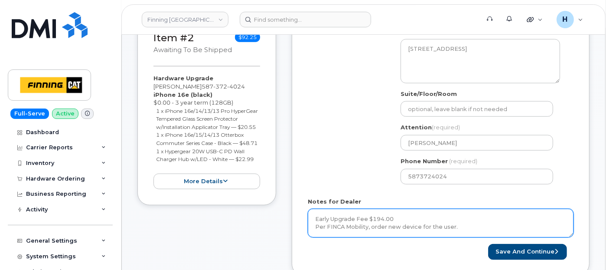
click at [381, 215] on textarea "Early Upgrade Fee $194.00 Per FINCA Mobility, order new device for the user. Ha…" at bounding box center [441, 223] width 266 height 29
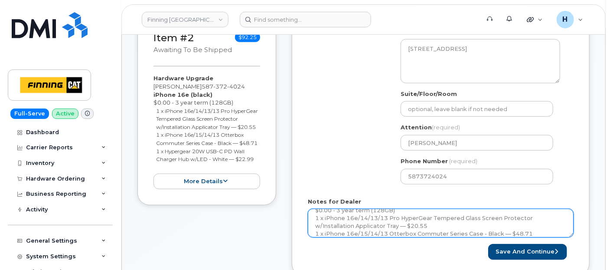
scroll to position [111, 0]
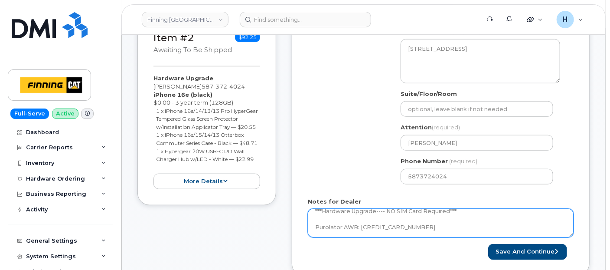
click at [380, 228] on textarea "Early Upgrade Fee $194.00 Per FINCA Mobility, order new device for the user. Ha…" at bounding box center [441, 223] width 266 height 29
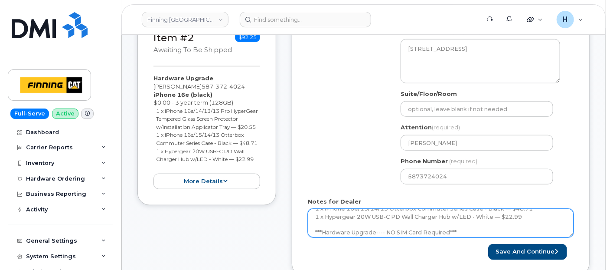
scroll to position [92, 0]
drag, startPoint x: 456, startPoint y: 210, endPoint x: 313, endPoint y: 227, distance: 144.2
click at [313, 227] on textarea "Early Upgrade Fee $194.00 Per FINCA Mobility, order new device for the user. Ha…" at bounding box center [441, 223] width 266 height 29
click at [492, 228] on textarea "Early Upgrade Fee $194.00 Per FINCA Mobility, order new device for the user. Ha…" at bounding box center [441, 223] width 266 height 29
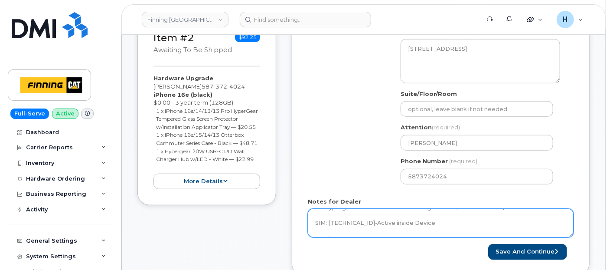
scroll to position [111, 0]
click at [388, 225] on textarea "Early Upgrade Fee $194.00 Per FINCA Mobility, order new device for the user. Ha…" at bounding box center [441, 223] width 266 height 29
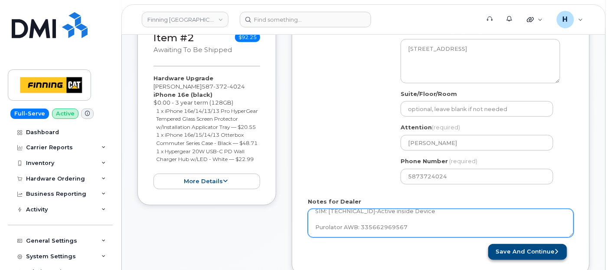
type textarea "Early Upgrade Fee $194.00 Per FINCA Mobility, order new device for the user. Ha…"
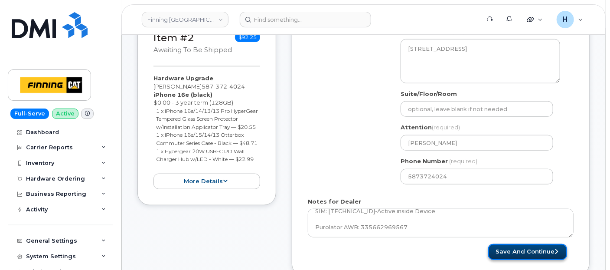
click at [538, 250] on button "Save and Continue" at bounding box center [527, 252] width 79 height 16
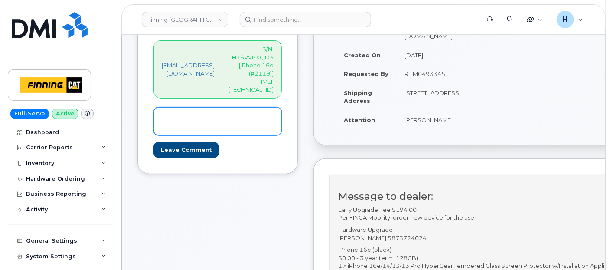
scroll to position [96, 0]
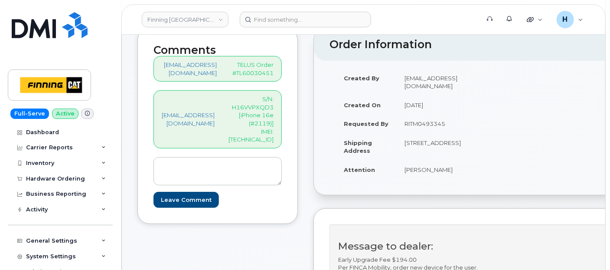
click at [269, 75] on p "TELUS Order #TL60030451" at bounding box center [252, 69] width 43 height 16
copy p "TL60030451"
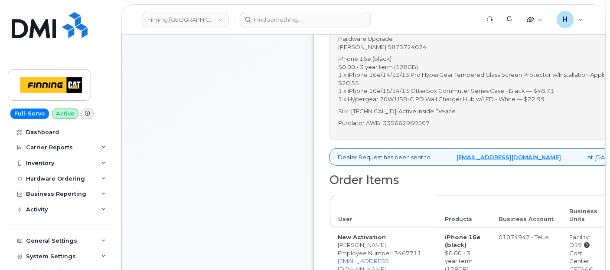
scroll to position [289, 0]
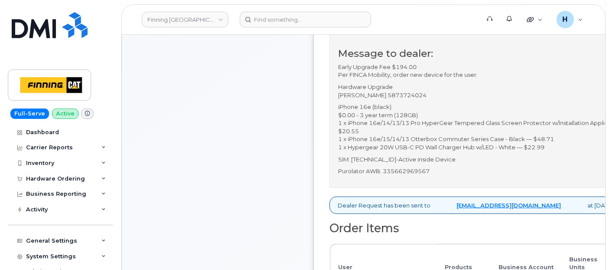
click at [407, 99] on p "Hardware Upgrade [PERSON_NAME] 5873724024" at bounding box center [490, 91] width 304 height 16
copy p "5873724024"
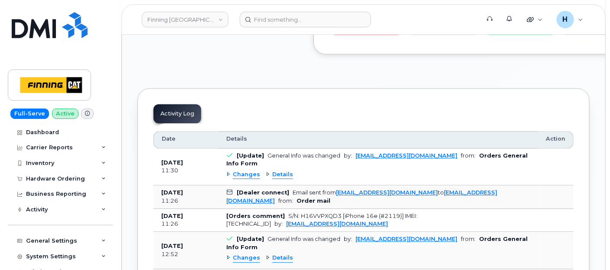
scroll to position [1012, 0]
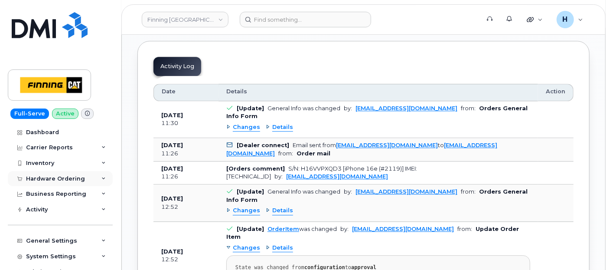
click at [58, 178] on div "Hardware Ordering" at bounding box center [55, 178] width 59 height 7
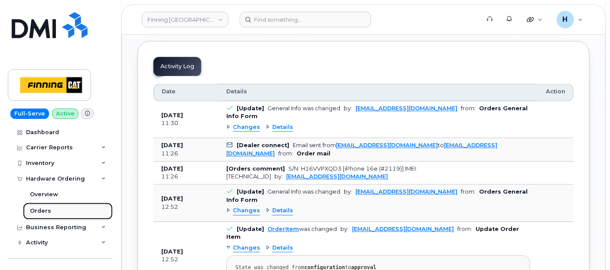
click at [35, 210] on div "Orders" at bounding box center [40, 211] width 21 height 8
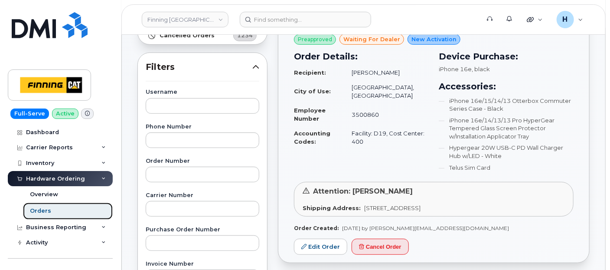
scroll to position [26, 0]
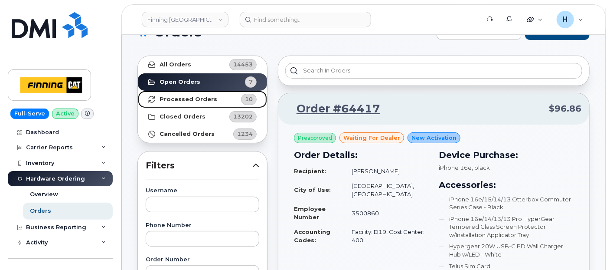
drag, startPoint x: 211, startPoint y: 105, endPoint x: 241, endPoint y: 145, distance: 50.0
click at [211, 105] on link "Processed Orders 10" at bounding box center [202, 99] width 129 height 17
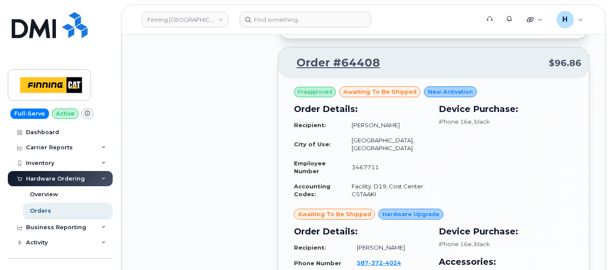
scroll to position [1665, 0]
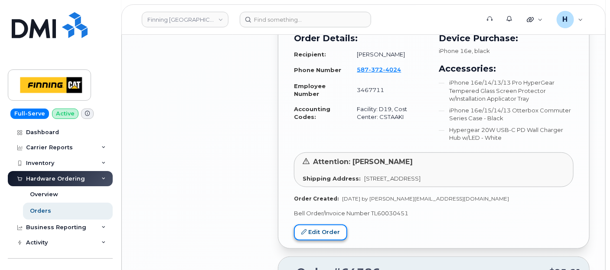
click at [336, 224] on link "Edit Order" at bounding box center [320, 232] width 53 height 16
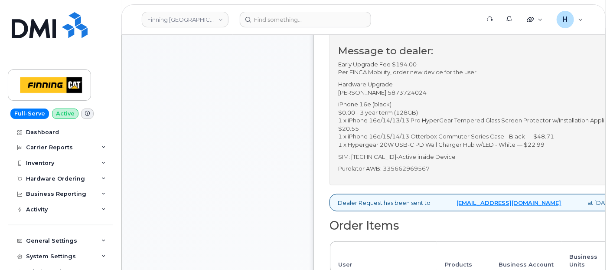
scroll to position [337, 0]
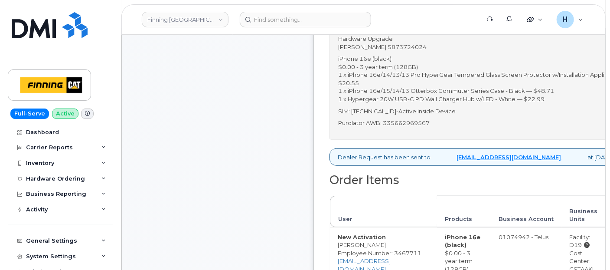
click at [429, 127] on p "Purolator AWB: 335662969567" at bounding box center [490, 123] width 304 height 8
copy p "335662969567"
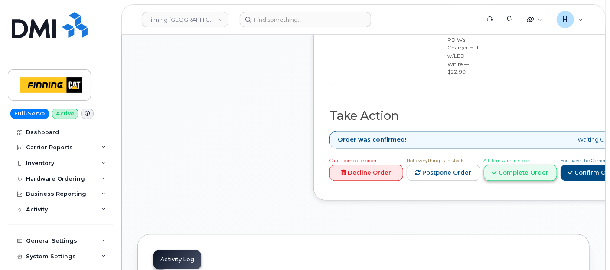
click at [547, 164] on link "Complete Order" at bounding box center [521, 172] width 74 height 16
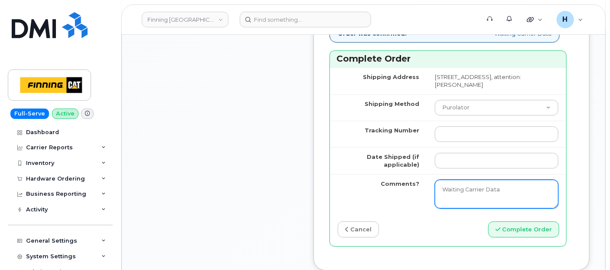
scroll to position [1350, 0]
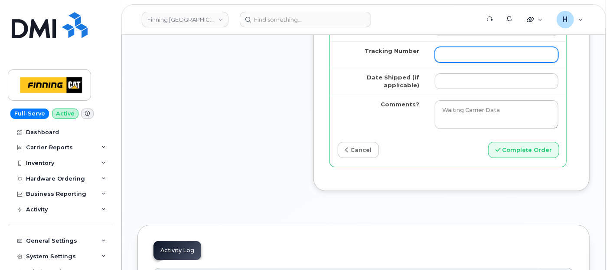
click at [452, 62] on input "Tracking Number" at bounding box center [497, 55] width 124 height 16
paste input "335662969567"
type input "335662969567"
click at [452, 95] on td at bounding box center [496, 81] width 139 height 27
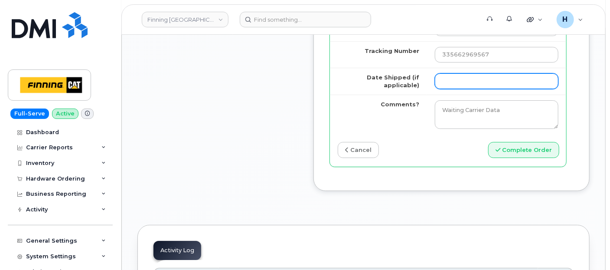
click at [449, 89] on input "Date Shipped (if applicable)" at bounding box center [497, 81] width 124 height 16
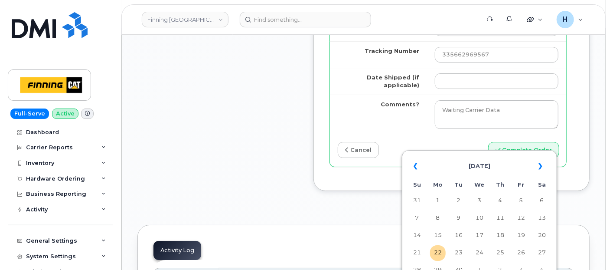
drag, startPoint x: 440, startPoint y: 253, endPoint x: 349, endPoint y: 149, distance: 138.3
click at [440, 252] on td "22" at bounding box center [438, 253] width 16 height 16
type input "2025-09-22"
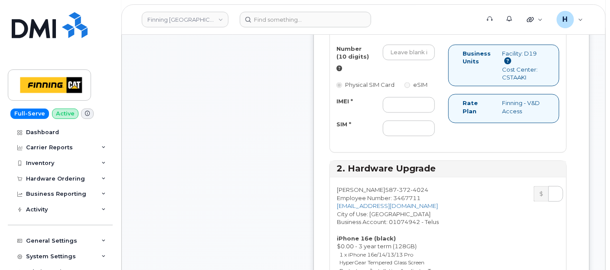
scroll to position [337, 0]
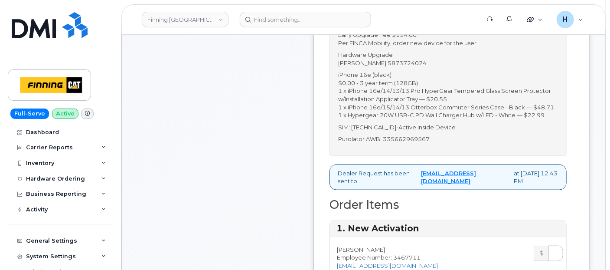
click at [403, 67] on p "Hardware Upgrade Kerry Cahill 5873724024" at bounding box center [448, 59] width 220 height 16
copy p "5873724024"
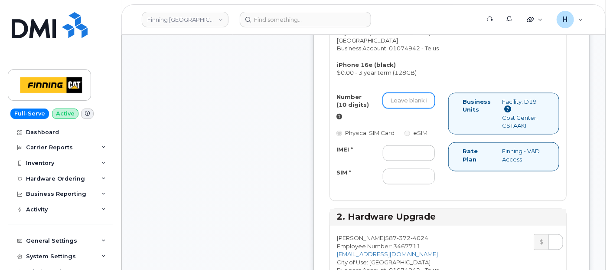
click at [416, 108] on input "Number (10 digits)" at bounding box center [409, 101] width 52 height 16
paste input "5873724024"
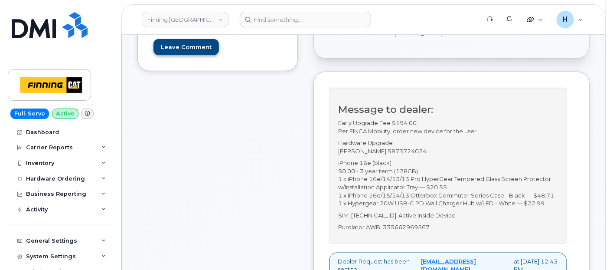
scroll to position [144, 0]
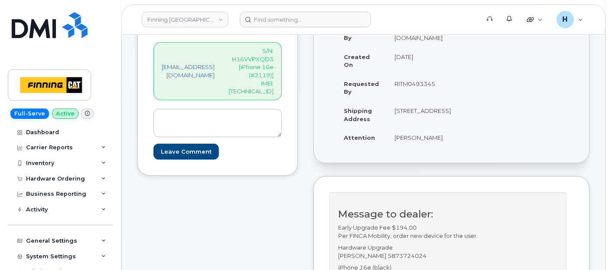
type input "5873724024"
click at [276, 87] on div "hakaur@dminc.com S/N: H16VVPXQD3 [iPhone 16e (#2119)] IMEI: 354216330979604" at bounding box center [218, 71] width 128 height 58
click at [275, 87] on div "hakaur@dminc.com S/N: H16VVPXQD3 [iPhone 16e (#2119)] IMEI: 354216330979604" at bounding box center [218, 71] width 128 height 58
click at [274, 84] on p "S/N: H16VVPXQD3 [iPhone 16e (#2119)] IMEI: 354216330979604" at bounding box center [251, 71] width 45 height 48
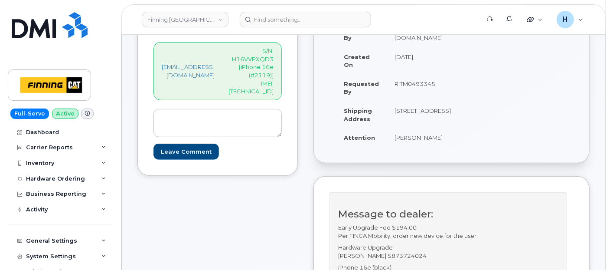
click at [274, 84] on p "S/N: H16VVPXQD3 [iPhone 16e (#2119)] IMEI: 354216330979604" at bounding box center [251, 71] width 45 height 48
copy p "354216330979604"
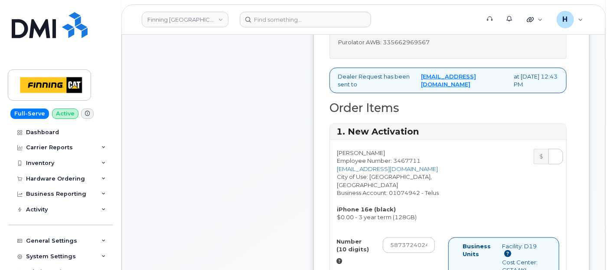
scroll to position [578, 0]
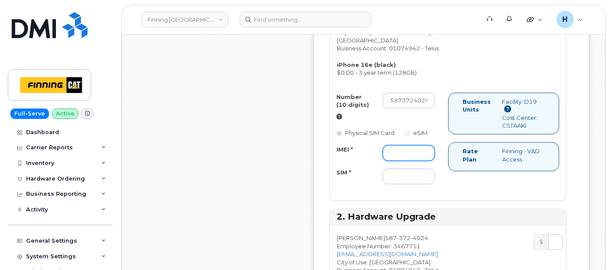
click at [403, 161] on input "IMEI *" at bounding box center [409, 153] width 52 height 16
paste input "354216330979604"
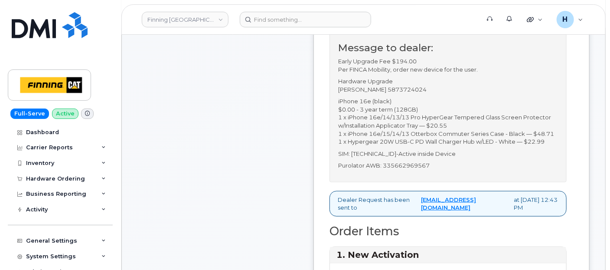
scroll to position [385, 0]
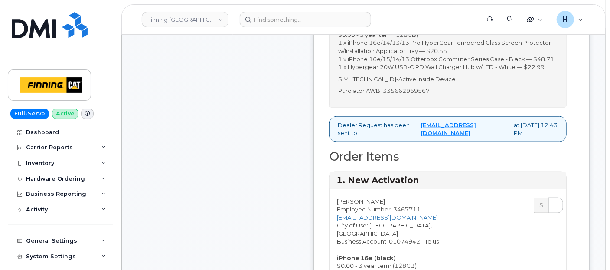
type input "354216330979604"
click at [419, 105] on div "Message to dealer: Early Upgrade Fee $194.00 Per FINCA Mobility, order new devi…" at bounding box center [448, 29] width 237 height 156
click at [419, 83] on p "SIM: 8912230102357625106-Active inside Device" at bounding box center [448, 79] width 220 height 8
click at [416, 83] on p "SIM: 8912230102357625106-Active inside Device" at bounding box center [448, 79] width 220 height 8
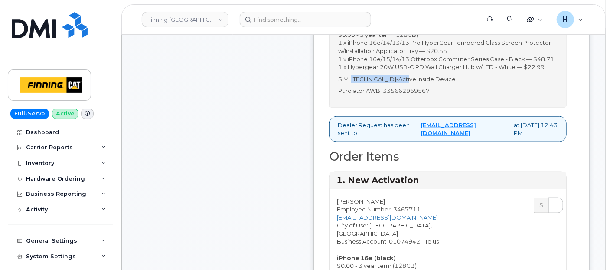
click at [416, 83] on p "SIM: 8912230102357625106-Active inside Device" at bounding box center [448, 79] width 220 height 8
copy p "8912230102357625106"
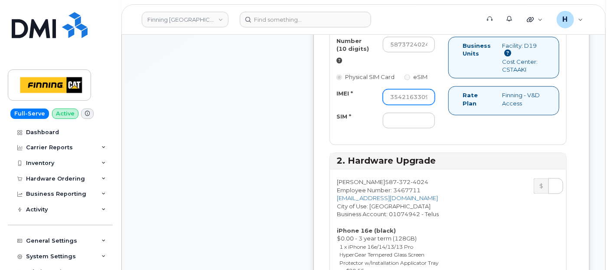
scroll to position [675, 0]
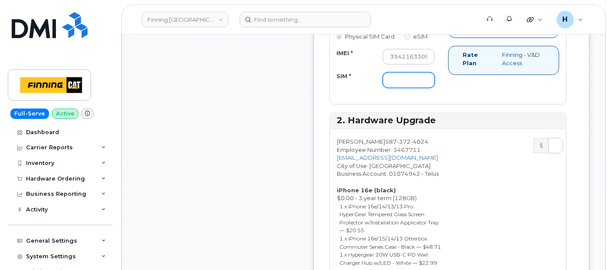
click at [411, 88] on input "SIM *" at bounding box center [409, 80] width 52 height 16
paste input "8912230102357625106"
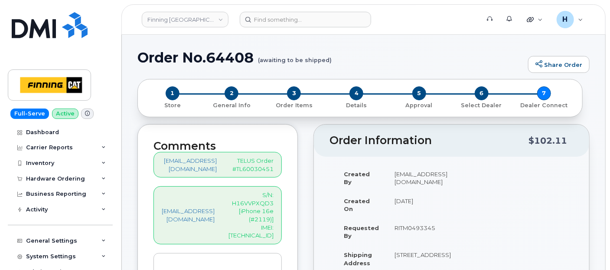
scroll to position [96, 0]
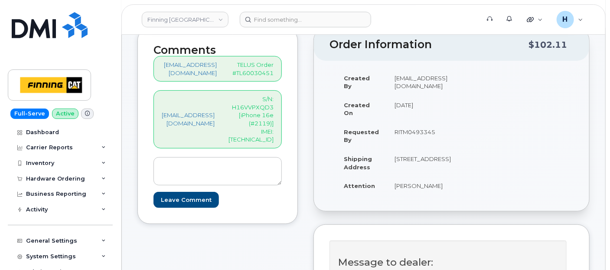
type input "8912230102357625106"
drag, startPoint x: 407, startPoint y: 191, endPoint x: 459, endPoint y: 189, distance: 52.1
click at [459, 189] on td "[PERSON_NAME]" at bounding box center [423, 185] width 72 height 19
copy td "[PERSON_NAME]"
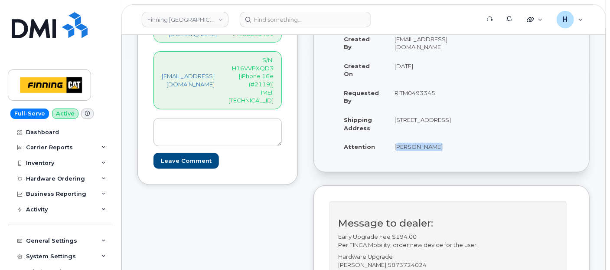
scroll to position [48, 0]
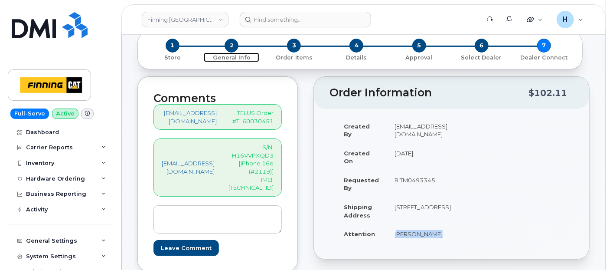
drag, startPoint x: 236, startPoint y: 46, endPoint x: 339, endPoint y: 148, distance: 145.4
click at [236, 45] on span "2" at bounding box center [232, 46] width 14 height 14
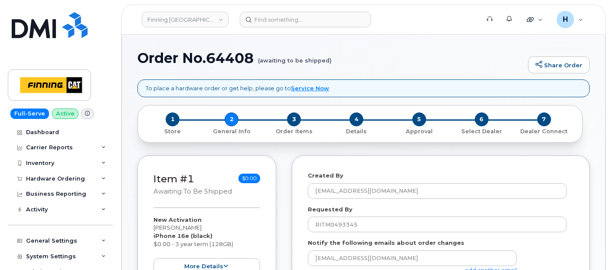
select select
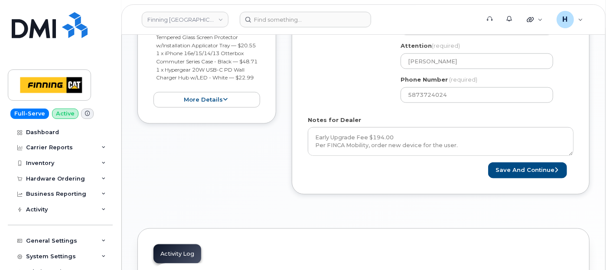
scroll to position [385, 0]
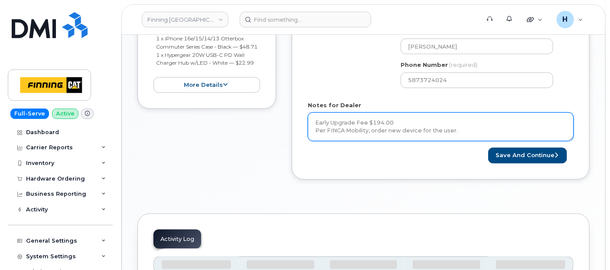
click at [378, 120] on textarea "Early Upgrade Fee $194.00 Per FINCA Mobility, order new device for the user. Ha…" at bounding box center [441, 126] width 266 height 29
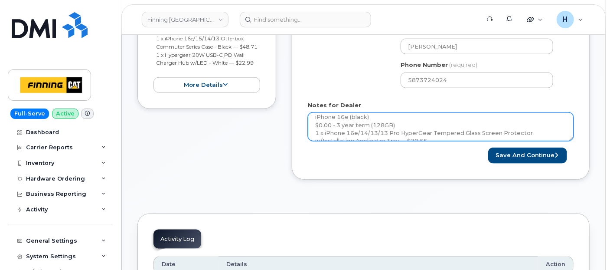
scroll to position [96, 0]
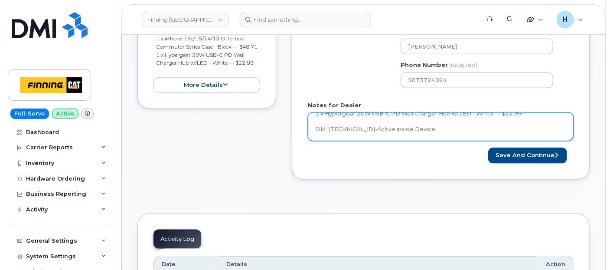
click at [377, 121] on textarea "Early Upgrade Fee $194.00 Per FINCA Mobility, order new device for the user. Ha…" at bounding box center [441, 126] width 266 height 29
drag, startPoint x: 465, startPoint y: 127, endPoint x: 312, endPoint y: 129, distance: 153.2
click at [312, 129] on textarea "Early Upgrade Fee $194.00 Per FINCA Mobility, order new device for the user. Ha…" at bounding box center [441, 126] width 266 height 29
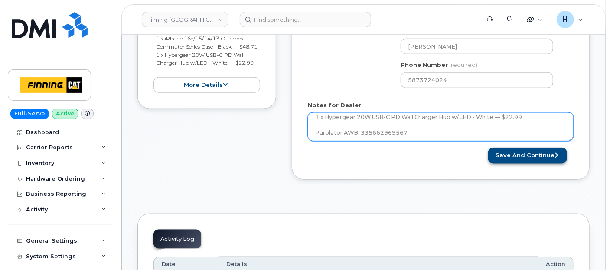
type textarea "Early Upgrade Fee $194.00 Per FINCA Mobility, order new device for the user. Ha…"
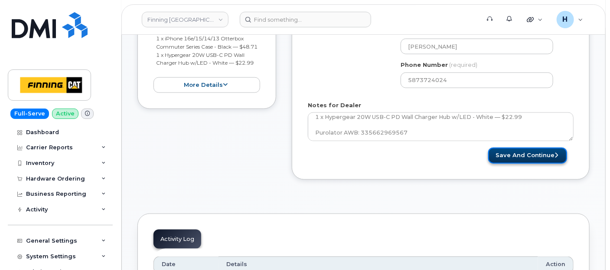
click at [528, 152] on button "Save and Continue" at bounding box center [527, 155] width 79 height 16
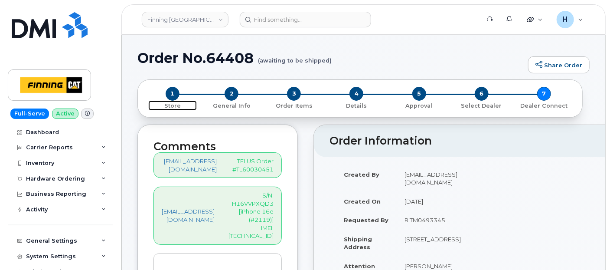
click at [176, 92] on span "1" at bounding box center [173, 94] width 14 height 14
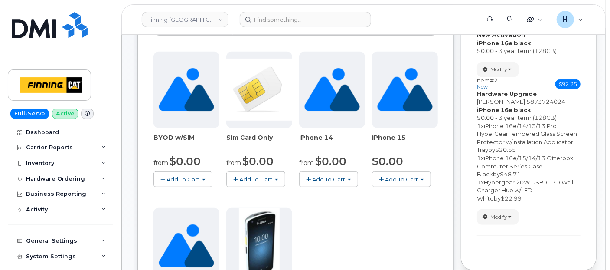
scroll to position [96, 0]
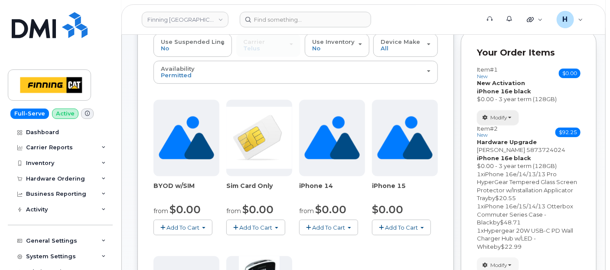
click at [499, 116] on span "Modify" at bounding box center [499, 118] width 17 height 8
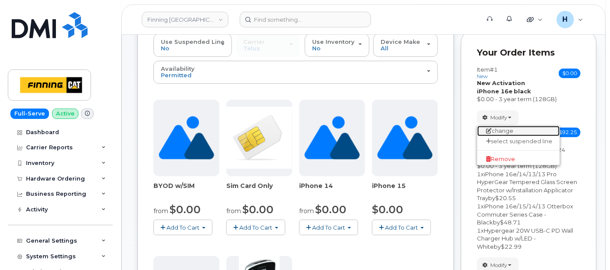
click at [497, 128] on link "change" at bounding box center [519, 131] width 82 height 10
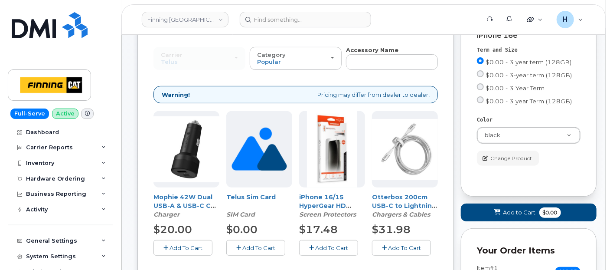
scroll to position [144, 0]
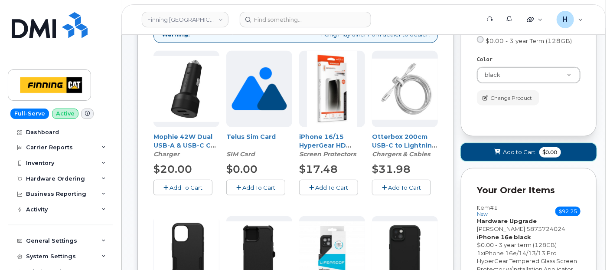
click at [488, 148] on button "Add to Cart $0.00" at bounding box center [529, 152] width 136 height 18
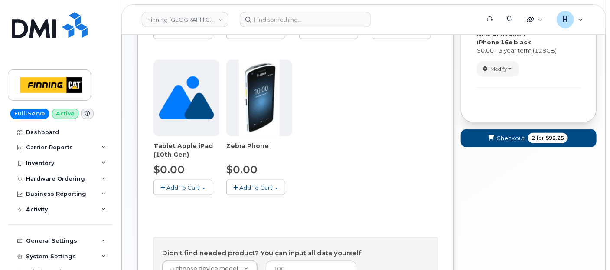
scroll to position [216, 0]
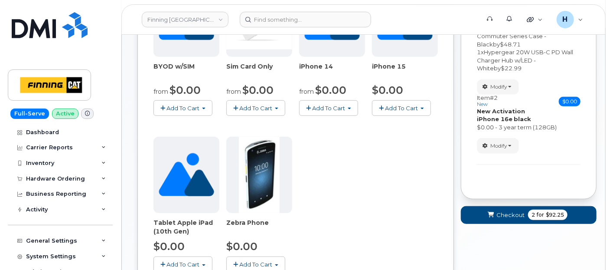
click at [477, 203] on form "Your Order Items Item #1 new $92.25 Accessories Only SIM Only Activation New Ac…" at bounding box center [529, 71] width 136 height 321
drag, startPoint x: 498, startPoint y: 209, endPoint x: 438, endPoint y: 161, distance: 76.9
click at [485, 197] on form "Your Order Items Item #1 new $92.25 Accessories Only SIM Only Activation New Ac…" at bounding box center [529, 71] width 136 height 321
click at [512, 209] on button "Checkout 2 for $92.25" at bounding box center [529, 215] width 136 height 18
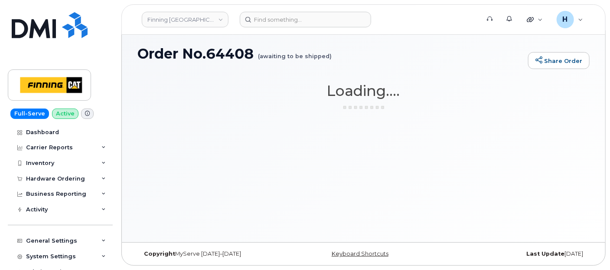
scroll to position [4, 0]
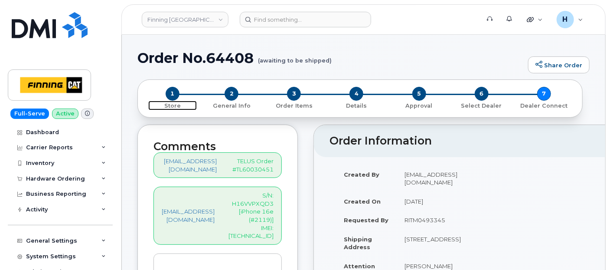
click at [171, 95] on span "1" at bounding box center [173, 94] width 14 height 14
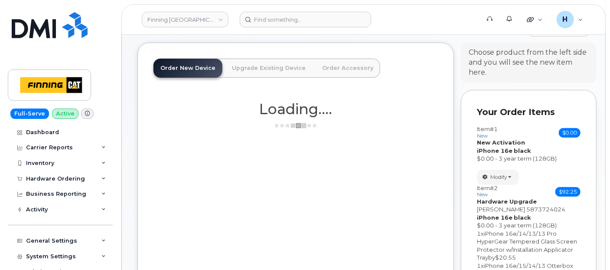
scroll to position [52, 0]
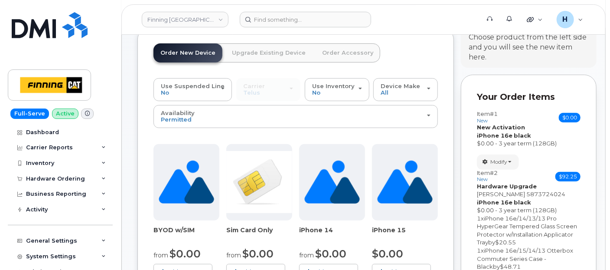
click at [527, 193] on span "5873724024" at bounding box center [546, 193] width 39 height 7
copy span "5873724024"
click at [499, 163] on span "Modify" at bounding box center [499, 162] width 17 height 8
click at [495, 198] on link "Remove" at bounding box center [519, 203] width 82 height 10
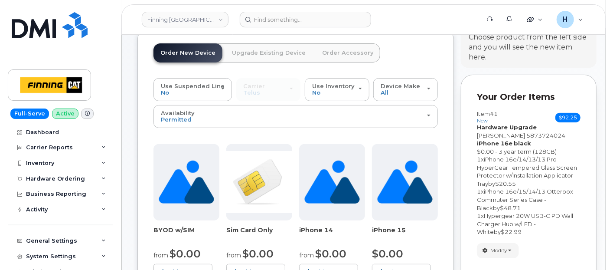
click at [259, 47] on link "Upgrade Existing Device" at bounding box center [269, 52] width 88 height 19
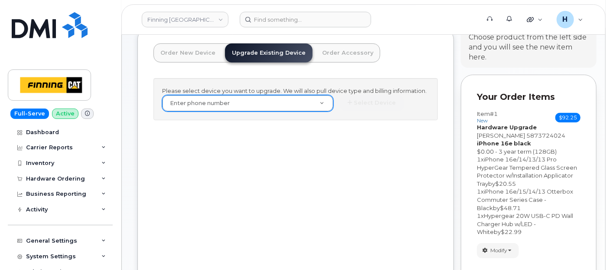
paste input "5873724024"
type input "5873724024"
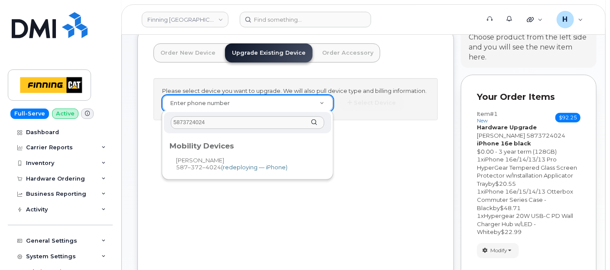
type input "5873724024"
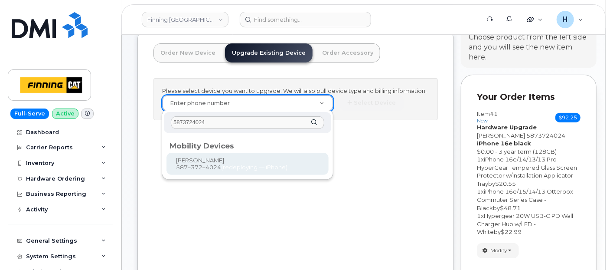
drag, startPoint x: 192, startPoint y: 164, endPoint x: 353, endPoint y: 94, distance: 175.3
type input "505226"
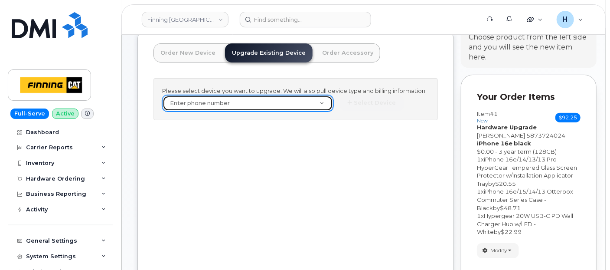
click at [322, 103] on link "Enter phone number" at bounding box center [248, 103] width 170 height 16
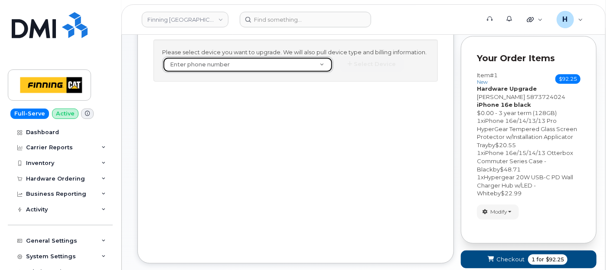
scroll to position [139, 0]
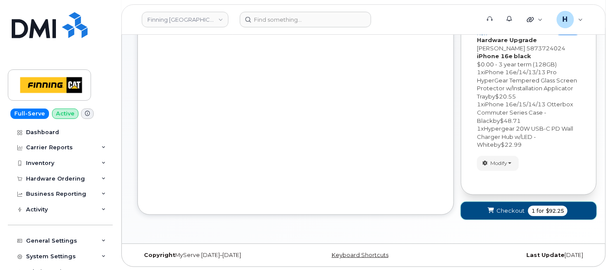
click at [488, 211] on icon "submit" at bounding box center [491, 211] width 6 height 6
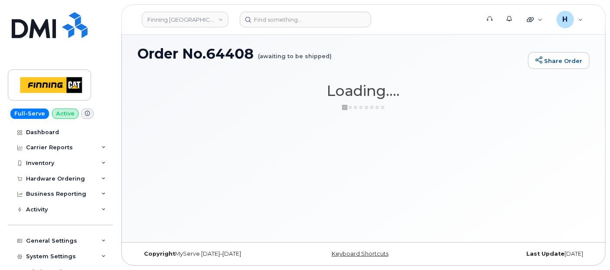
scroll to position [4, 0]
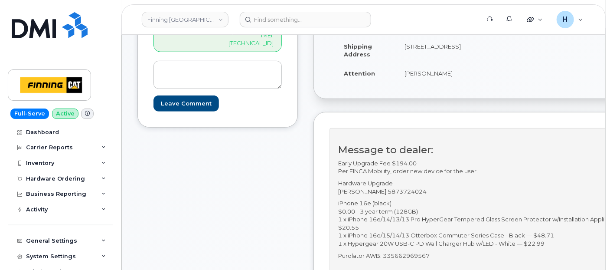
scroll to position [337, 0]
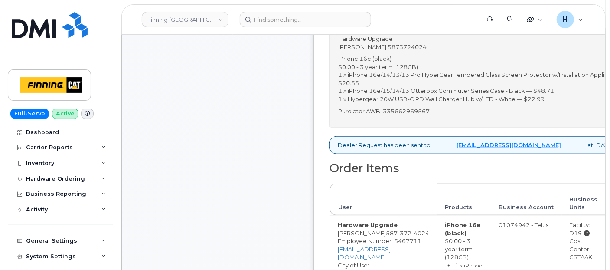
click at [429, 115] on p "Purolator AWB: 335662969567" at bounding box center [490, 111] width 304 height 8
copy p "335662969567"
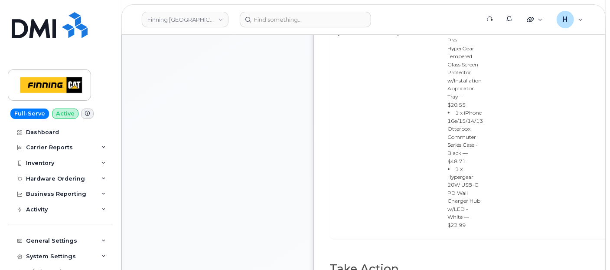
scroll to position [723, 0]
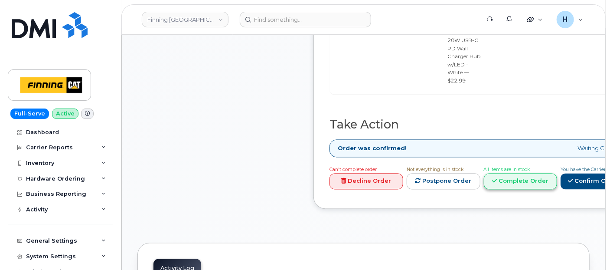
click at [498, 178] on icon at bounding box center [495, 181] width 5 height 6
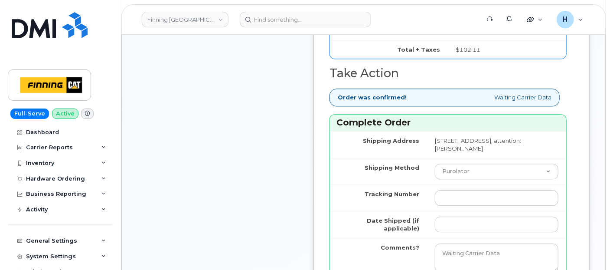
scroll to position [1012, 0]
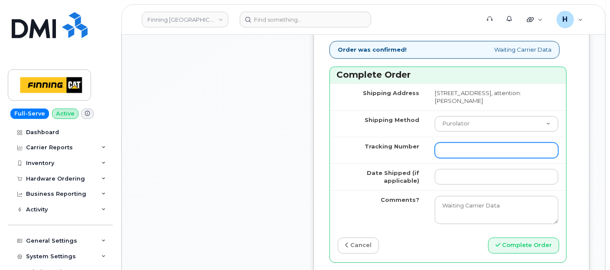
click at [445, 158] on input "Tracking Number" at bounding box center [497, 150] width 124 height 16
paste input "335662969567"
type input "335662969567"
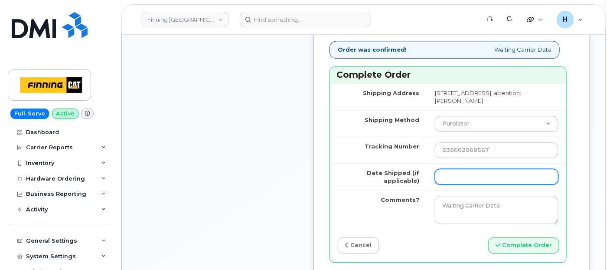
click at [443, 184] on input "Date Shipped (if applicable)" at bounding box center [497, 177] width 124 height 16
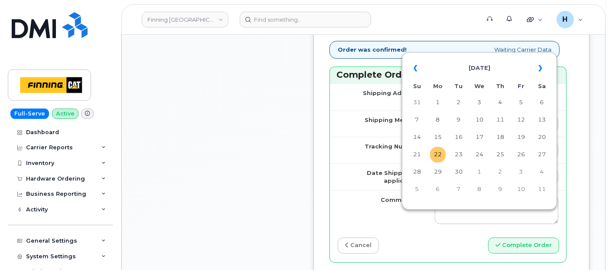
click at [437, 149] on td "22" at bounding box center [438, 155] width 16 height 16
type input "[DATE]"
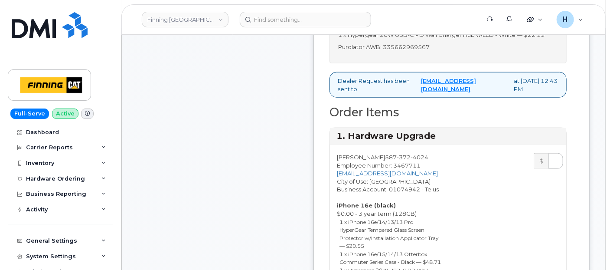
scroll to position [385, 0]
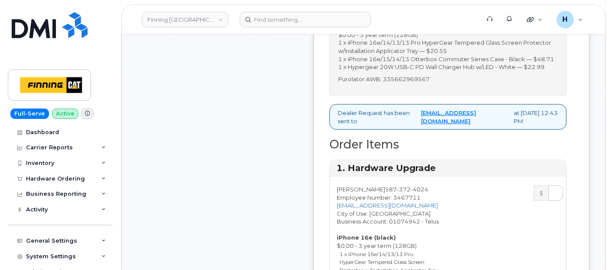
click at [425, 83] on p "Purolator AWB: 335662969567" at bounding box center [448, 79] width 220 height 8
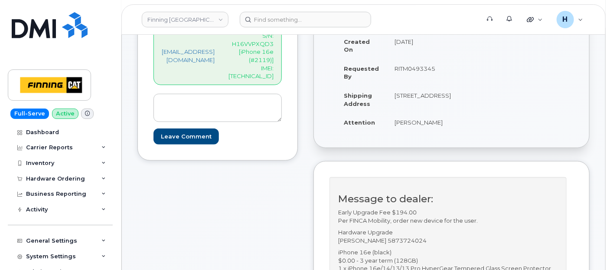
scroll to position [144, 0]
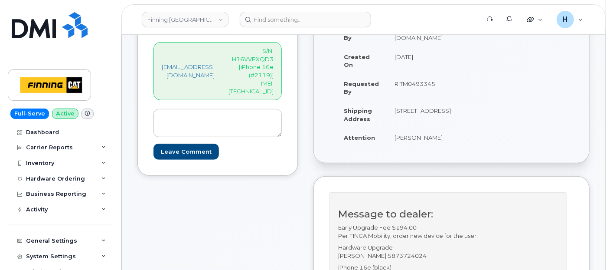
click at [268, 87] on div "[EMAIL_ADDRESS][DOMAIN_NAME] S/N: H16VVPXQD3 [iPhone 16e (#2119)] IMEI: [TECHNI…" at bounding box center [218, 71] width 128 height 58
click at [268, 85] on p "S/N: H16VVPXQD3 [iPhone 16e (#2119)] IMEI: [TECHNICAL_ID]" at bounding box center [251, 71] width 45 height 48
copy p "354216330979604"
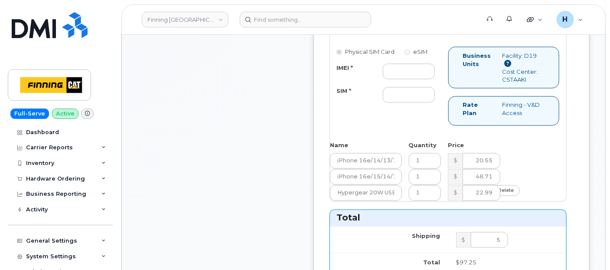
scroll to position [675, 0]
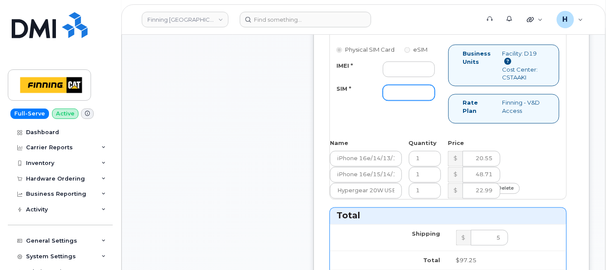
click at [411, 101] on input "SIM *" at bounding box center [409, 93] width 52 height 16
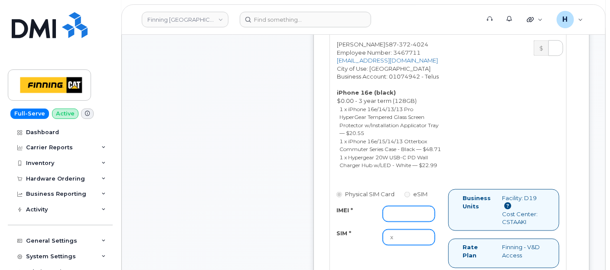
type input "x"
click at [413, 222] on input "IMEI *" at bounding box center [409, 214] width 52 height 16
paste input "354216330979604"
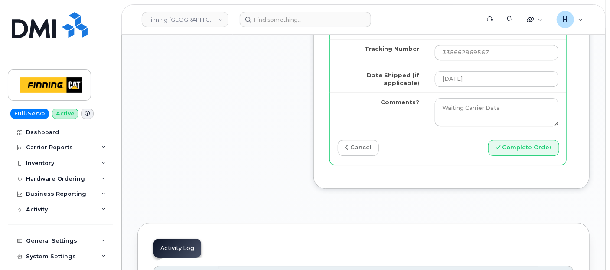
scroll to position [1111, 0]
type input "354216330979604"
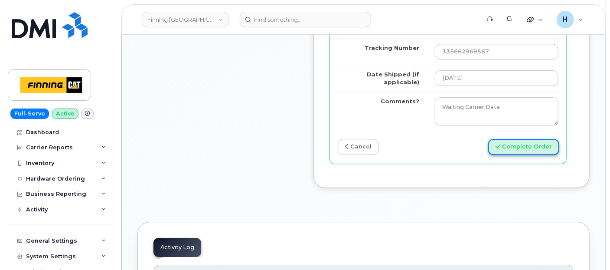
click at [531, 155] on button "Complete Order" at bounding box center [523, 147] width 71 height 16
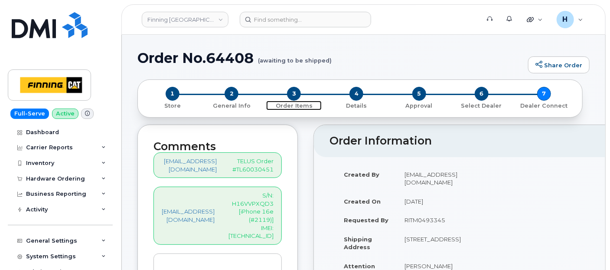
click at [295, 89] on span "3" at bounding box center [294, 94] width 14 height 14
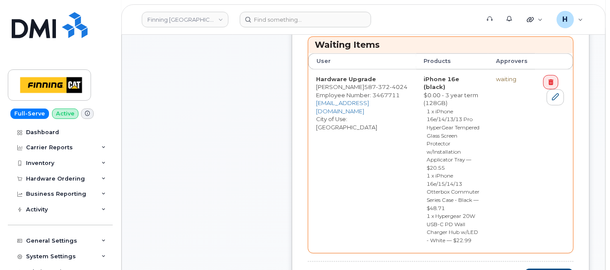
scroll to position [337, 0]
click at [556, 96] on icon at bounding box center [555, 95] width 7 height 7
click at [547, 93] on link at bounding box center [555, 96] width 17 height 16
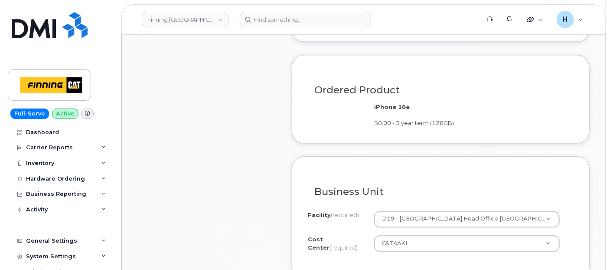
scroll to position [916, 0]
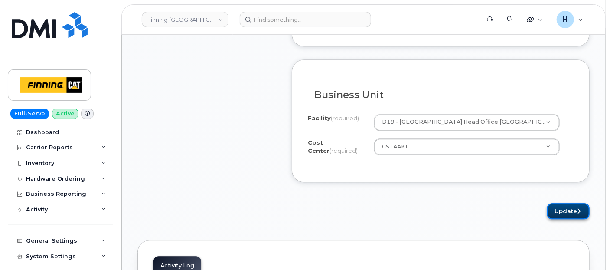
click at [561, 204] on button "Update" at bounding box center [568, 211] width 43 height 16
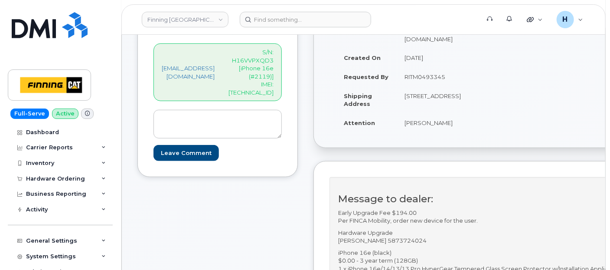
scroll to position [241, 0]
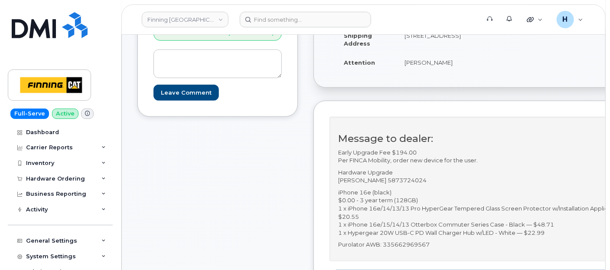
click at [415, 249] on p "Purolator AWB: 335662969567" at bounding box center [490, 244] width 304 height 8
copy p "335662969567"
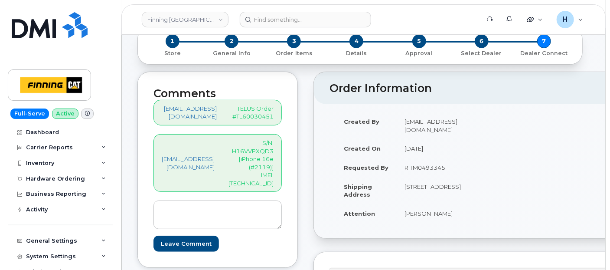
scroll to position [48, 0]
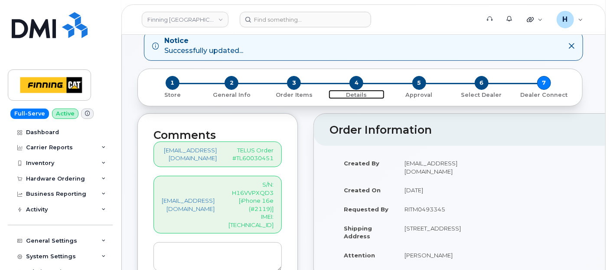
click at [356, 86] on span "4" at bounding box center [357, 83] width 14 height 14
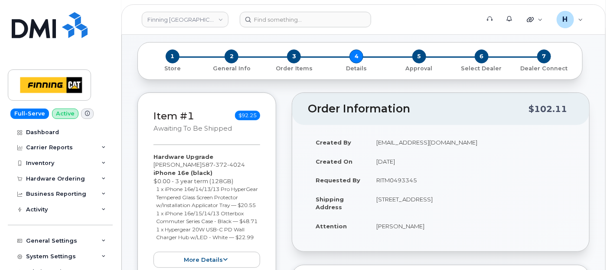
scroll to position [48, 0]
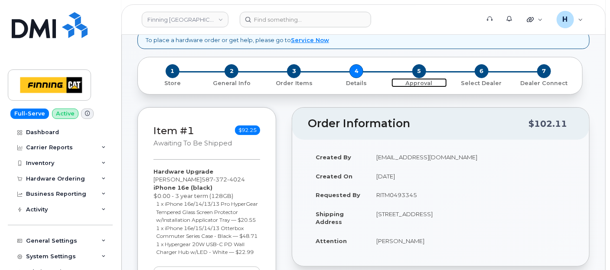
click at [415, 70] on span "5" at bounding box center [420, 71] width 14 height 14
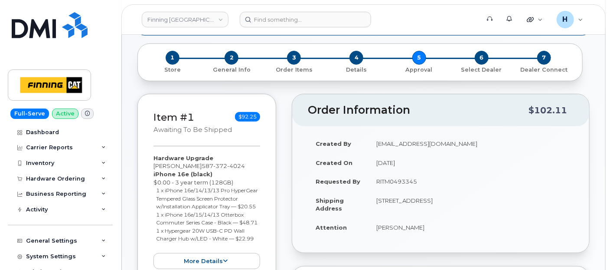
scroll to position [144, 0]
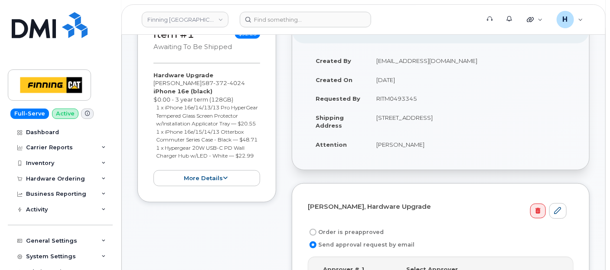
click at [325, 230] on label "Order is preapproved" at bounding box center [346, 232] width 76 height 10
click at [317, 230] on input "Order is preapproved" at bounding box center [313, 232] width 7 height 7
radio input "true"
drag, startPoint x: 374, startPoint y: 104, endPoint x: 426, endPoint y: 103, distance: 52.1
click at [426, 103] on td "RITM0493345" at bounding box center [471, 98] width 205 height 19
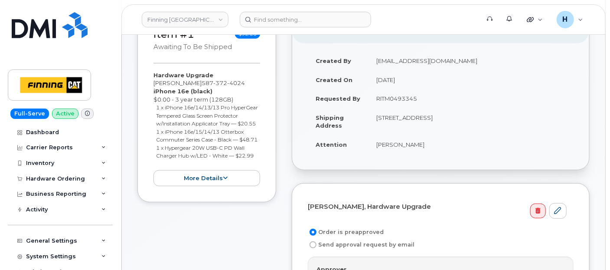
copy td "RITM0493345"
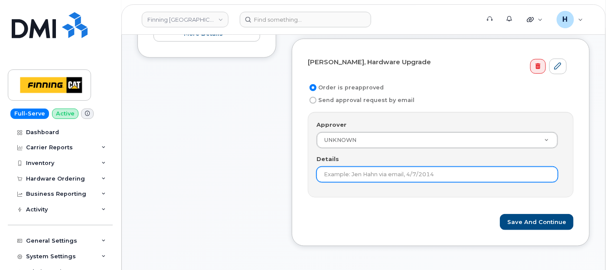
click at [327, 173] on input "Details" at bounding box center [438, 175] width 242 height 16
paste input "RITM0493345"
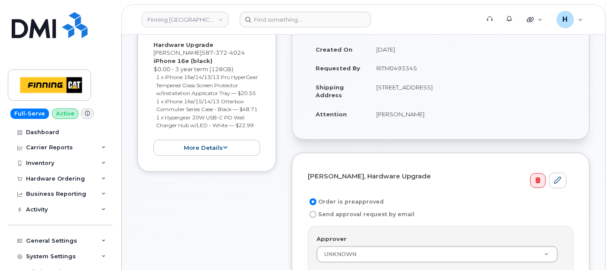
scroll to position [96, 0]
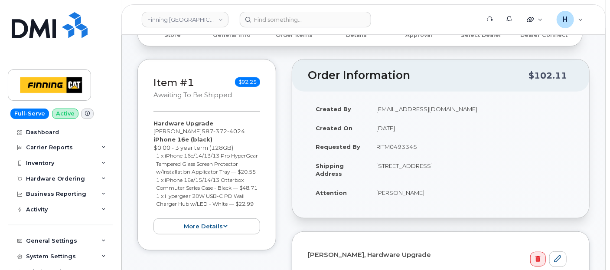
type input "RITM0493345"
drag, startPoint x: 245, startPoint y: 131, endPoint x: 187, endPoint y: 130, distance: 57.7
click at [187, 130] on div "Hardware Upgrade Kerry Cahill 587 372 4024 iPhone 16e (black) $0.00 - 3 year te…" at bounding box center [207, 176] width 107 height 115
copy span "587 372 4024"
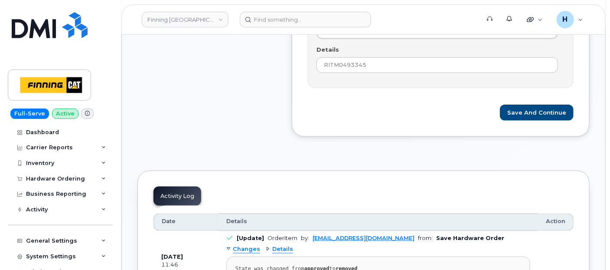
scroll to position [337, 0]
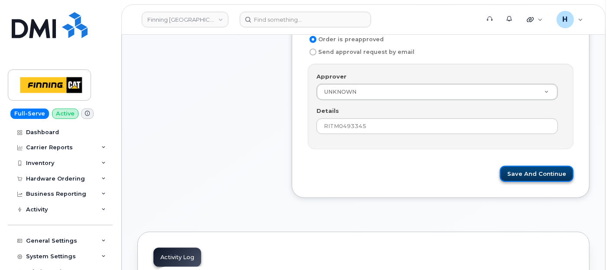
click at [517, 176] on button "Save and Continue" at bounding box center [537, 174] width 74 height 16
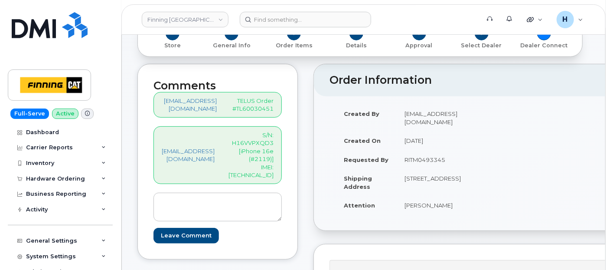
scroll to position [96, 0]
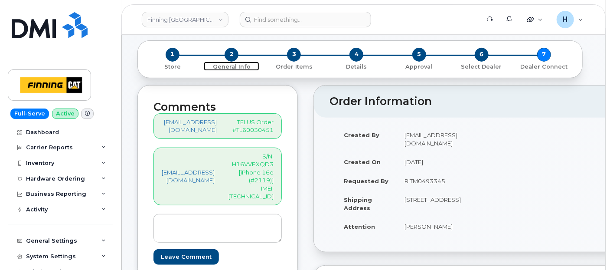
click at [230, 54] on span "2" at bounding box center [232, 55] width 14 height 14
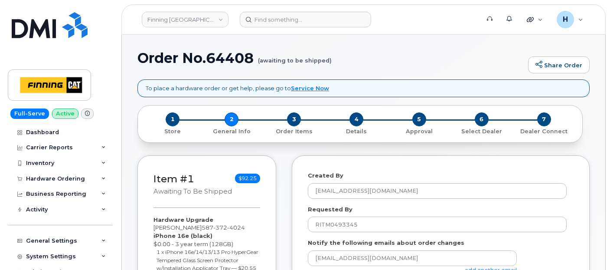
select select
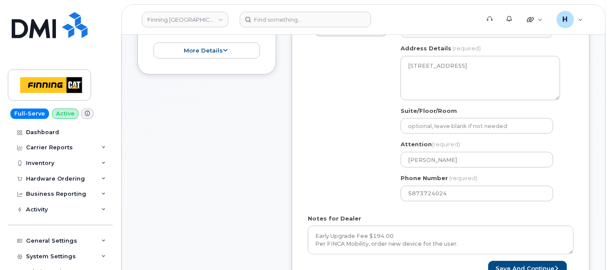
scroll to position [289, 0]
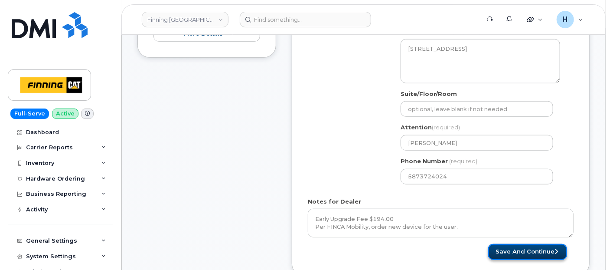
click at [509, 254] on button "Save and Continue" at bounding box center [527, 252] width 79 height 16
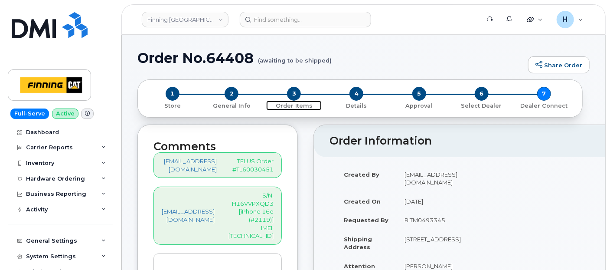
click at [288, 95] on span "3" at bounding box center [294, 94] width 14 height 14
click at [297, 89] on span "3" at bounding box center [294, 94] width 14 height 14
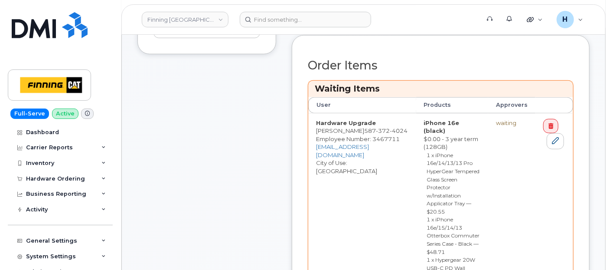
scroll to position [289, 0]
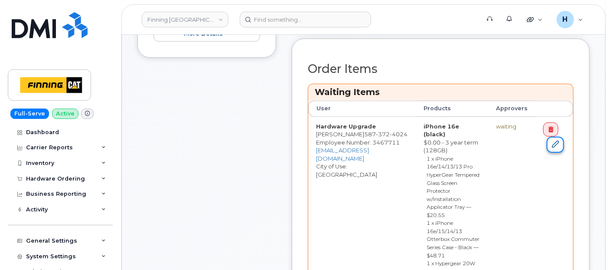
click at [553, 142] on icon at bounding box center [555, 144] width 7 height 7
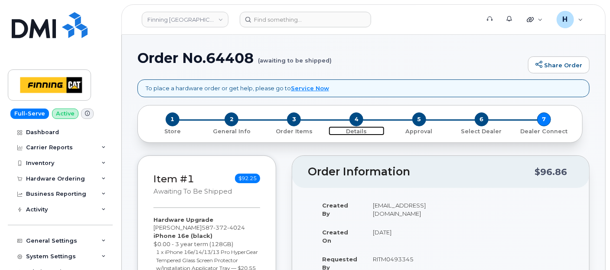
click at [361, 117] on span "4" at bounding box center [357, 119] width 14 height 14
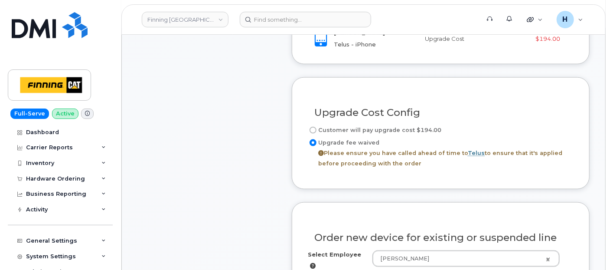
scroll to position [467, 0]
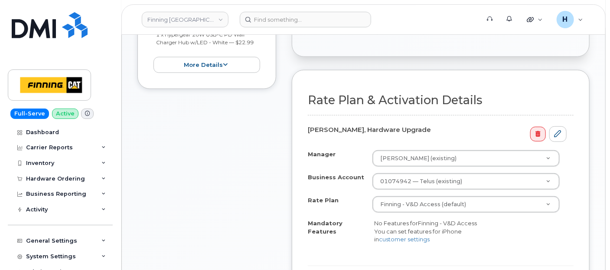
scroll to position [337, 0]
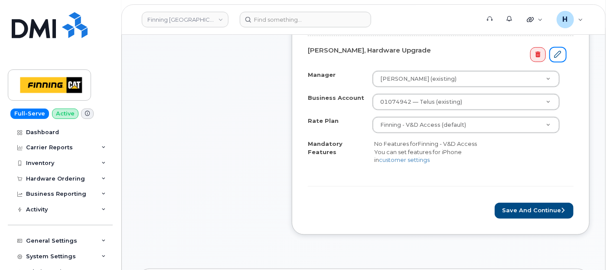
click at [560, 51] on icon at bounding box center [558, 54] width 7 height 7
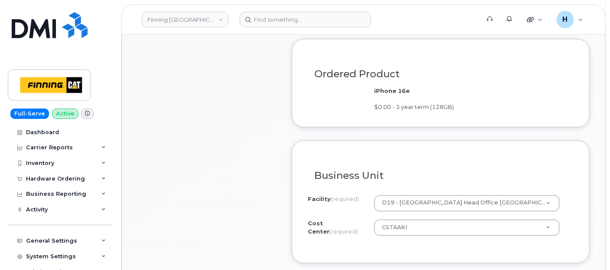
scroll to position [916, 0]
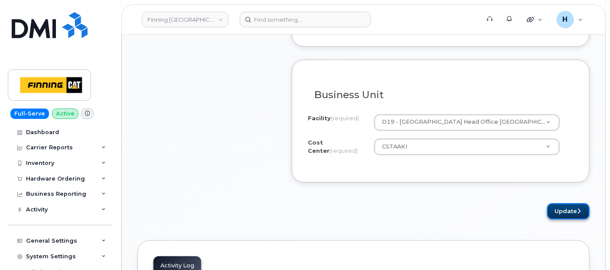
click at [556, 207] on button "Update" at bounding box center [568, 211] width 43 height 16
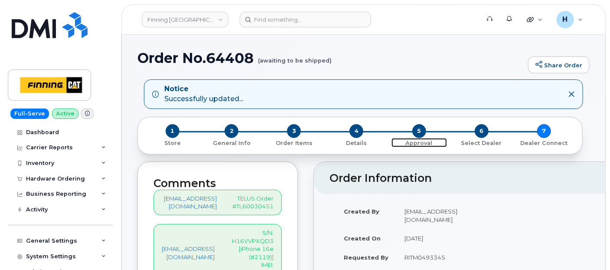
click at [417, 130] on span "5" at bounding box center [420, 131] width 14 height 14
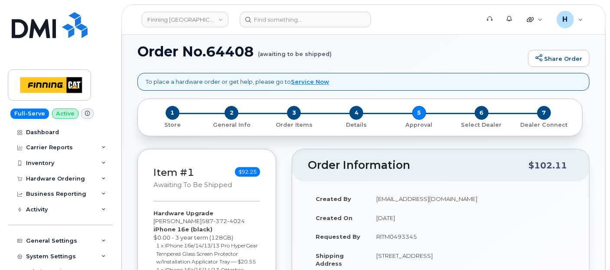
scroll to position [193, 0]
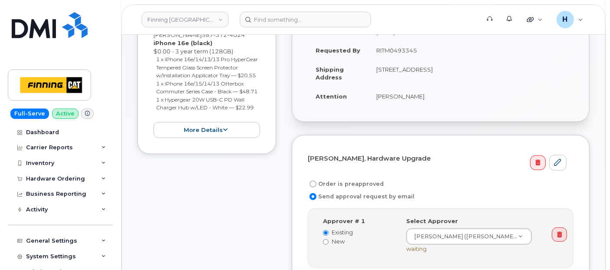
click at [352, 183] on label "Order is preapproved" at bounding box center [346, 184] width 76 height 10
click at [317, 183] on input "Order is preapproved" at bounding box center [313, 183] width 7 height 7
radio input "true"
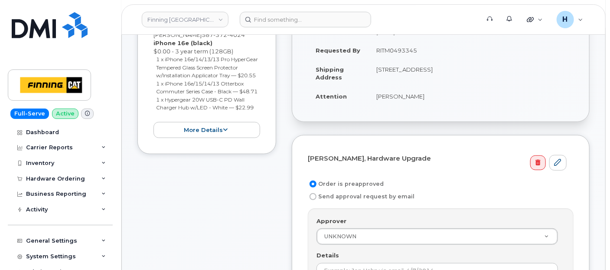
drag, startPoint x: 375, startPoint y: 53, endPoint x: 424, endPoint y: 47, distance: 49.0
click at [424, 47] on td "RITM0493345" at bounding box center [471, 50] width 205 height 19
copy td "RITM0493345"
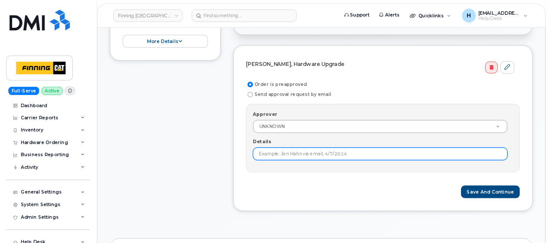
scroll to position [271, 0]
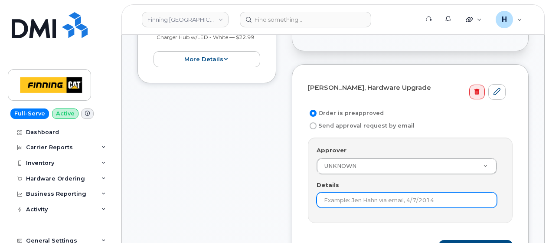
click at [332, 192] on input "Details" at bounding box center [407, 200] width 180 height 16
paste input "RITM0493345"
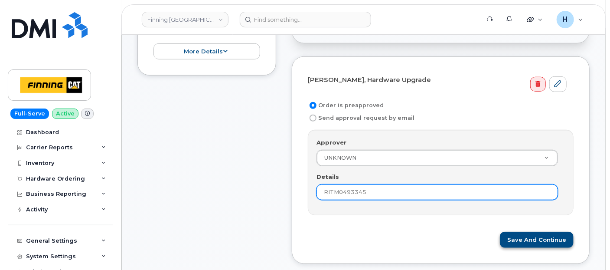
type input "RITM0493345"
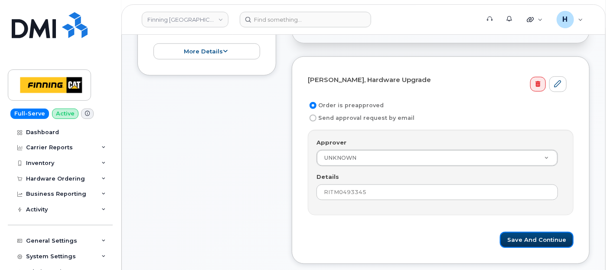
drag, startPoint x: 527, startPoint y: 238, endPoint x: 467, endPoint y: 205, distance: 68.3
click at [527, 238] on button "Save and Continue" at bounding box center [537, 240] width 74 height 16
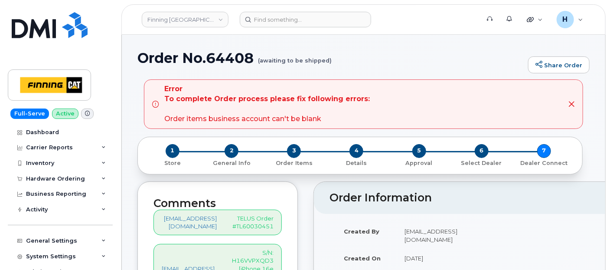
drag, startPoint x: 75, startPoint y: 179, endPoint x: 70, endPoint y: 197, distance: 18.3
click at [75, 179] on div "Hardware Ordering" at bounding box center [55, 178] width 59 height 7
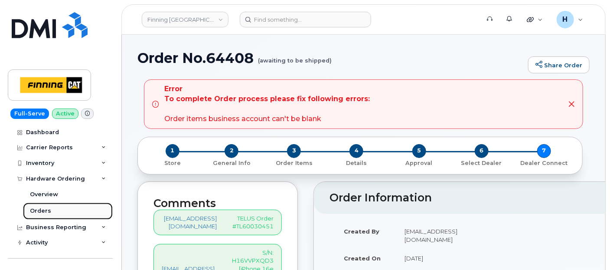
click at [66, 208] on link "Orders" at bounding box center [68, 211] width 90 height 16
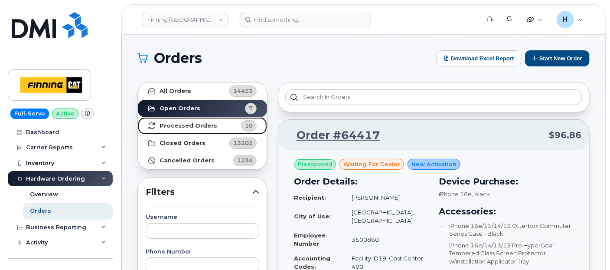
click at [209, 122] on strong "Processed Orders" at bounding box center [189, 125] width 58 height 7
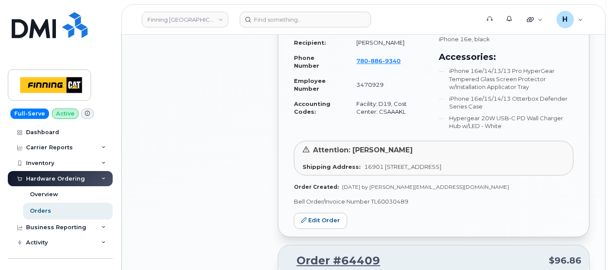
scroll to position [1060, 0]
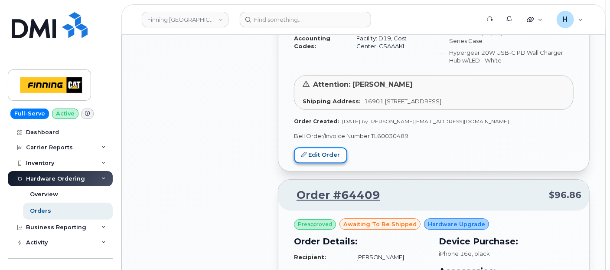
click at [342, 152] on link "Edit Order" at bounding box center [320, 155] width 53 height 16
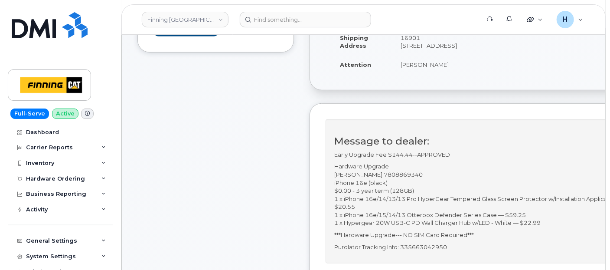
scroll to position [241, 0]
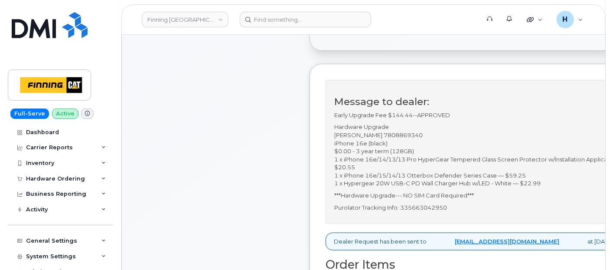
click at [428, 208] on p "Purolator Tracking Info: 335663042950" at bounding box center [486, 207] width 304 height 8
click at [443, 209] on p "Purolator Tracking Info: 335663042950" at bounding box center [486, 207] width 304 height 8
copy p "335663042950"
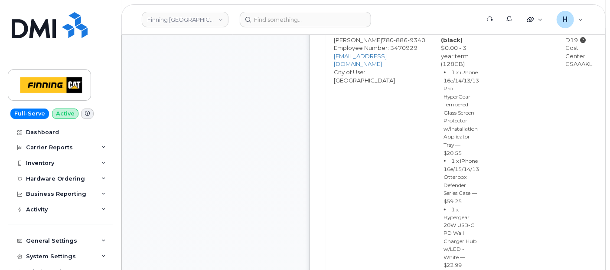
scroll to position [675, 0]
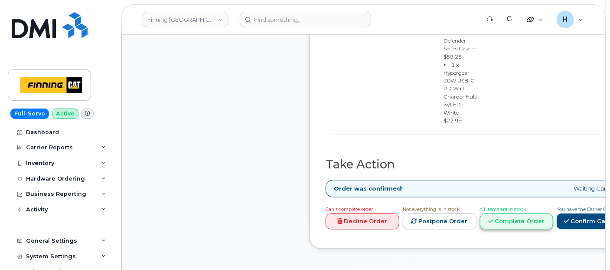
click at [534, 213] on link "Complete Order" at bounding box center [517, 221] width 74 height 16
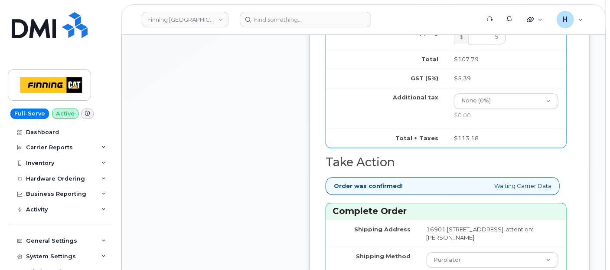
scroll to position [1060, 0]
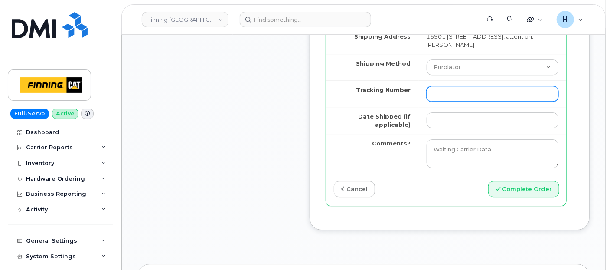
click at [427, 102] on input "Tracking Number" at bounding box center [493, 94] width 132 height 16
paste input "335663042950"
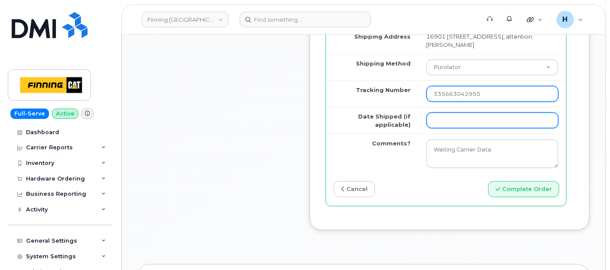
type input "335663042950"
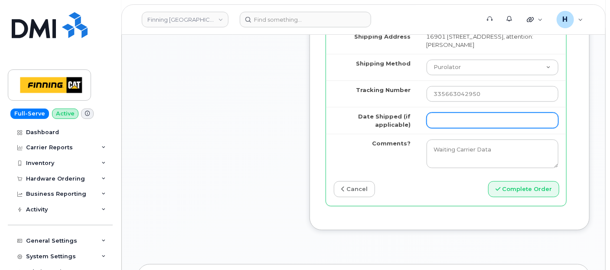
drag, startPoint x: 423, startPoint y: 128, endPoint x: 430, endPoint y: 138, distance: 11.5
click at [427, 128] on input "Date Shipped (if applicable)" at bounding box center [493, 120] width 132 height 16
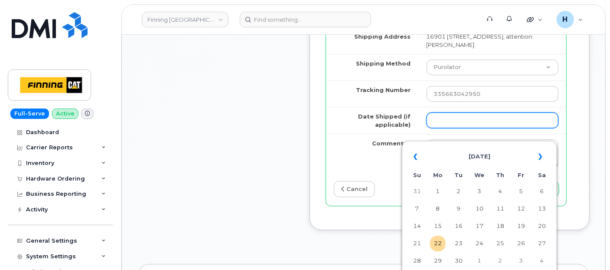
type input "[DATE]"
type input "354216330979604"
type input "x"
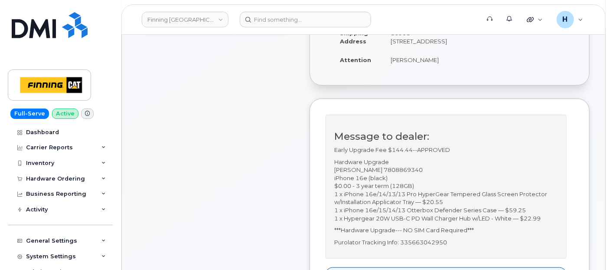
scroll to position [289, 0]
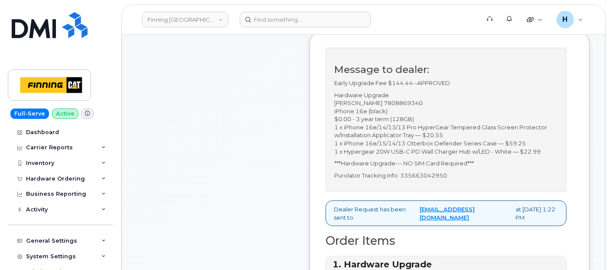
click at [401, 108] on p "Hardware Upgrade Tynan Hawryluk 7808869340 iPhone 16e (black) $0.00 - 3 year te…" at bounding box center [446, 123] width 224 height 65
copy p "7808869340"
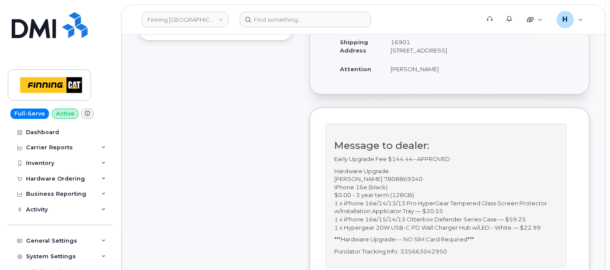
scroll to position [144, 0]
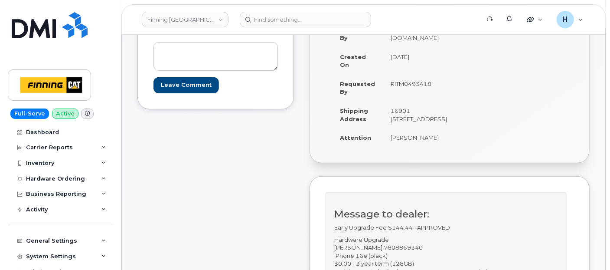
drag, startPoint x: 387, startPoint y: 144, endPoint x: 450, endPoint y: 143, distance: 62.9
click at [450, 143] on td "[PERSON_NAME]" at bounding box center [419, 137] width 72 height 19
drag, startPoint x: 391, startPoint y: 88, endPoint x: 449, endPoint y: 87, distance: 57.7
click at [449, 87] on td "RITM0493418" at bounding box center [419, 87] width 72 height 27
copy td "RITM0493418"
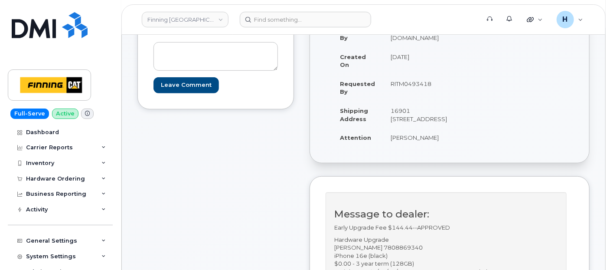
scroll to position [289, 0]
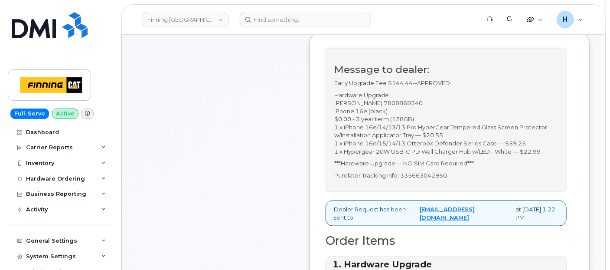
click at [436, 180] on p "Purolator Tracking Info: 335663042950" at bounding box center [446, 175] width 224 height 8
copy p "335663042950"
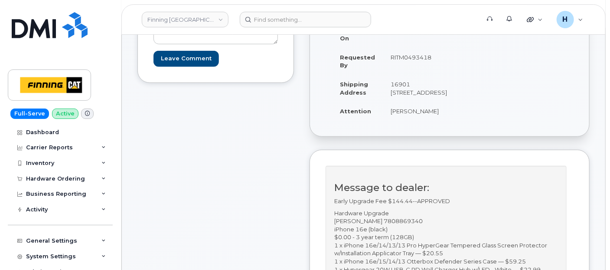
scroll to position [96, 0]
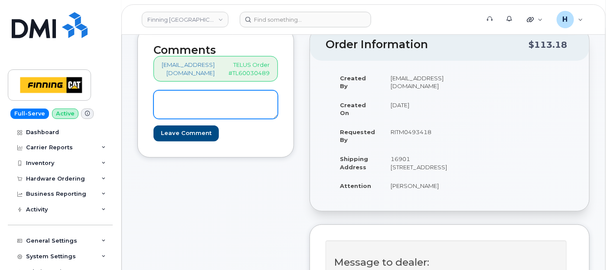
click at [249, 104] on textarea at bounding box center [216, 104] width 125 height 29
paste textarea "S/N: KRQC400MNX [iPhone 16e (#2118] IMEI: [TECHNICAL_ID]"
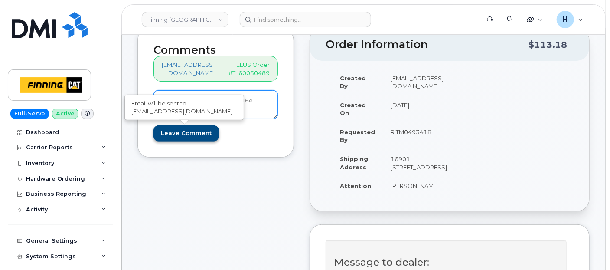
type textarea "S/N: KRQC400MNX [iPhone 16e (#2118] IMEI: [TECHNICAL_ID]"
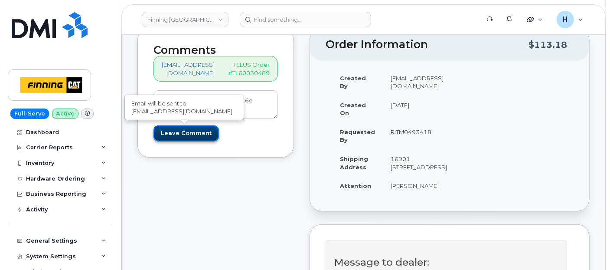
click at [196, 128] on input "Leave Comment" at bounding box center [187, 133] width 66 height 16
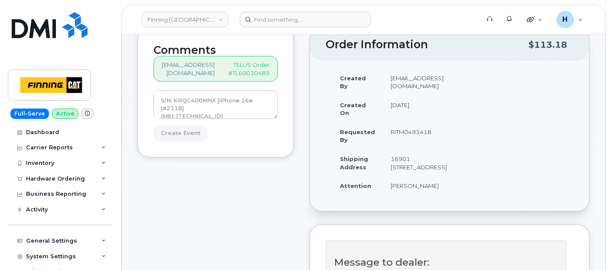
type input "Create Event"
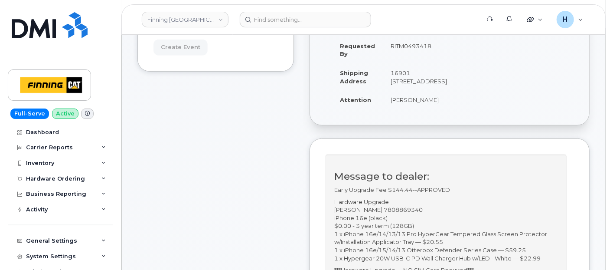
scroll to position [241, 0]
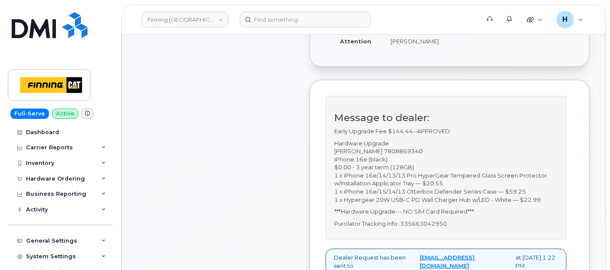
click at [420, 227] on p "Purolator Tracking Info: 335663042950" at bounding box center [446, 224] width 224 height 8
copy p "335663042950"
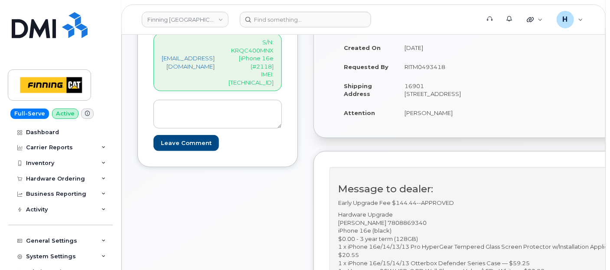
scroll to position [241, 0]
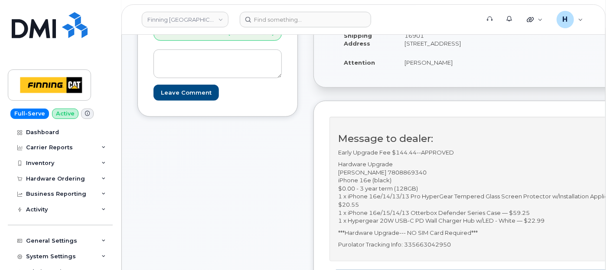
click at [446, 234] on p "***Hardware Upgrade--- NO SIM Card Required***" at bounding box center [490, 233] width 304 height 8
click at [444, 242] on p "Purolator Tracking Info: 335663042950" at bounding box center [490, 244] width 304 height 8
copy p "335663042950"
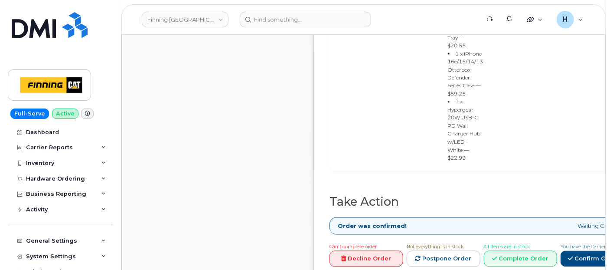
scroll to position [868, 0]
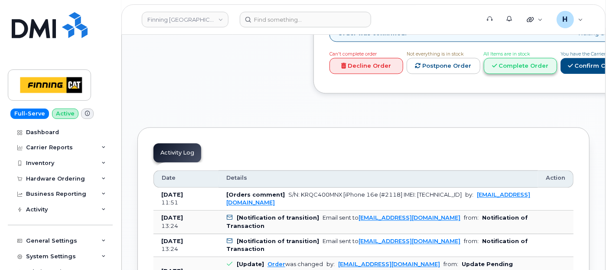
click at [558, 58] on link "Complete Order" at bounding box center [521, 66] width 74 height 16
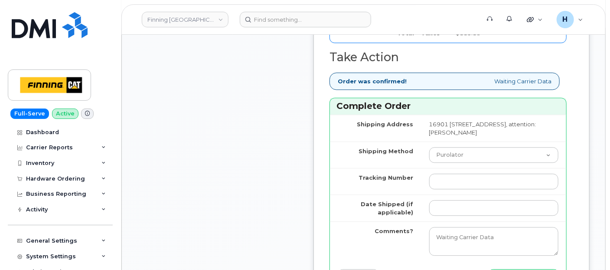
scroll to position [1060, 0]
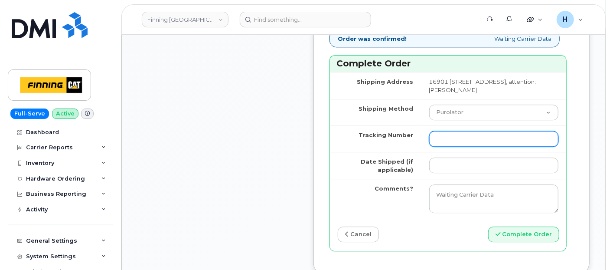
click at [459, 147] on input "Tracking Number" at bounding box center [493, 139] width 129 height 16
paste input "335663042950"
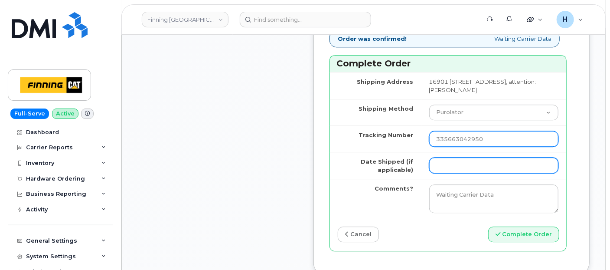
type input "335663042950"
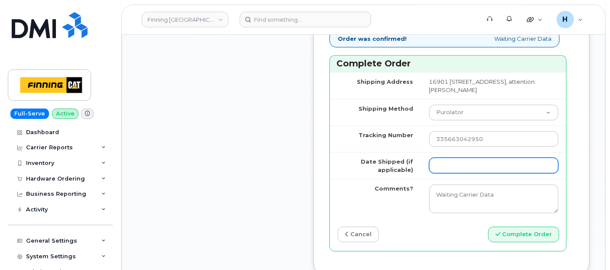
click at [453, 173] on input "Date Shipped (if applicable)" at bounding box center [493, 165] width 129 height 16
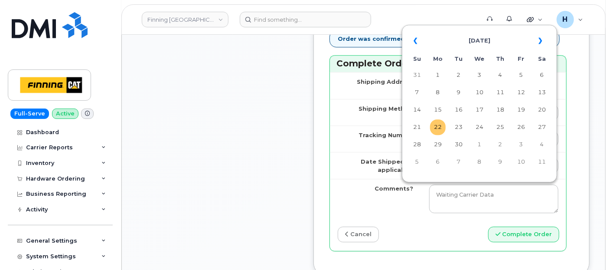
click at [437, 130] on td "22" at bounding box center [438, 127] width 16 height 16
type input "[DATE]"
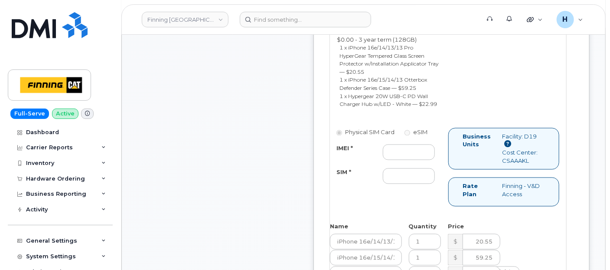
scroll to position [626, 0]
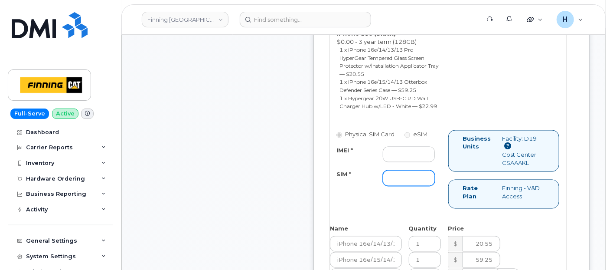
click at [408, 186] on input "SIM *" at bounding box center [409, 178] width 52 height 16
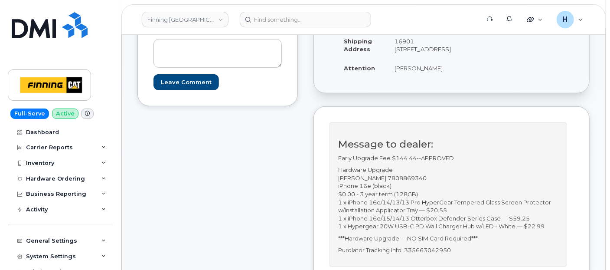
scroll to position [144, 0]
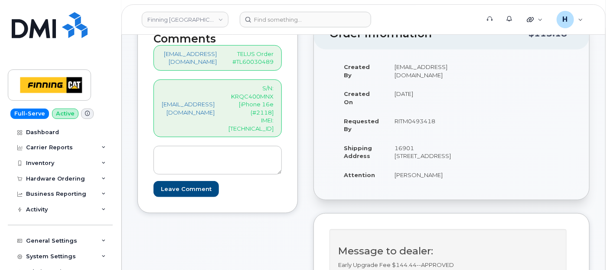
type input "x"
click at [255, 120] on p "S/N: KRQC400MNX [iPhone 16e (#2118] IMEI: 354216330959747" at bounding box center [251, 108] width 45 height 48
copy p "354216330959747"
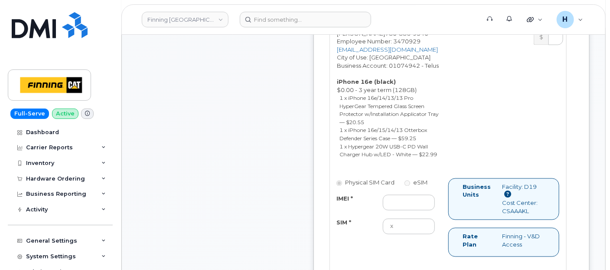
scroll to position [626, 0]
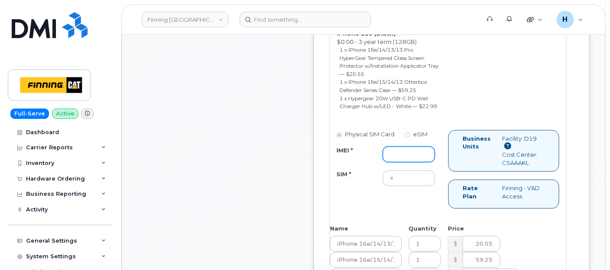
click at [403, 162] on input "IMEI *" at bounding box center [409, 155] width 52 height 16
paste input "354216330959747"
type input "354216330959747"
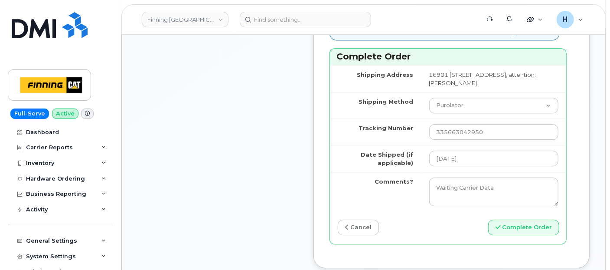
scroll to position [1108, 0]
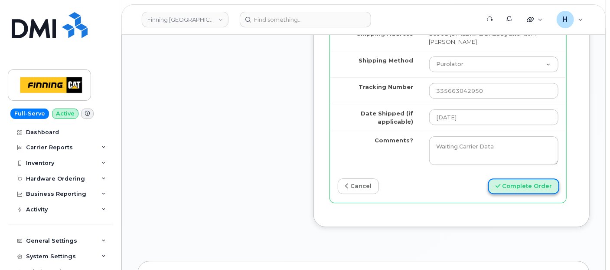
click at [536, 194] on button "Complete Order" at bounding box center [523, 186] width 71 height 16
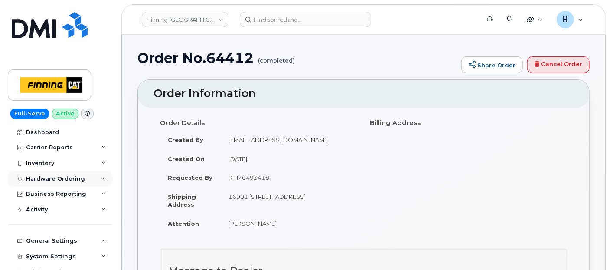
click at [68, 181] on div "Hardware Ordering" at bounding box center [55, 178] width 59 height 7
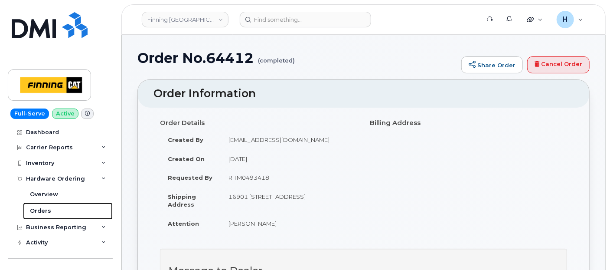
drag, startPoint x: 64, startPoint y: 208, endPoint x: 84, endPoint y: 1, distance: 208.3
click at [64, 208] on link "Orders" at bounding box center [68, 211] width 90 height 16
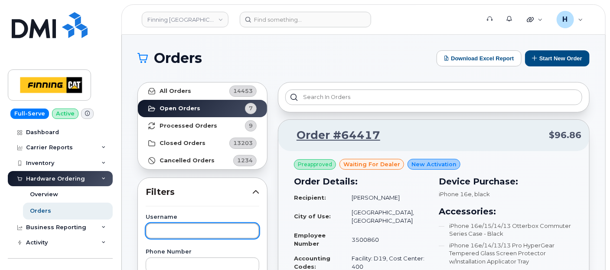
click at [182, 227] on input "text" at bounding box center [203, 231] width 114 height 16
type input "[PERSON_NAME]"
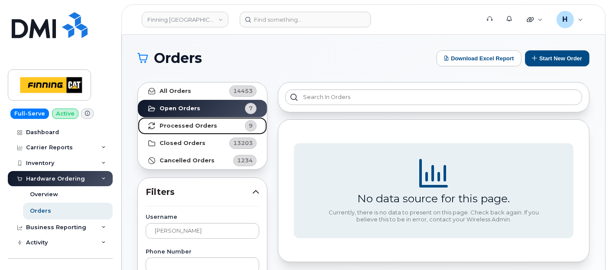
click at [213, 126] on link "Processed Orders 9" at bounding box center [202, 125] width 129 height 17
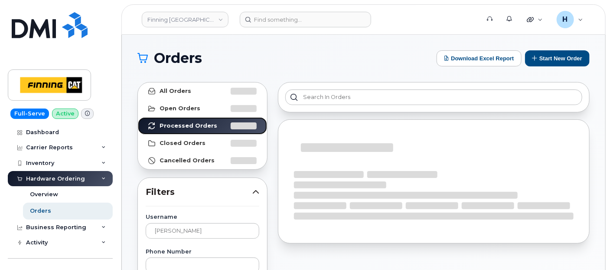
click at [138, 117] on link "Processed Orders" at bounding box center [202, 125] width 129 height 17
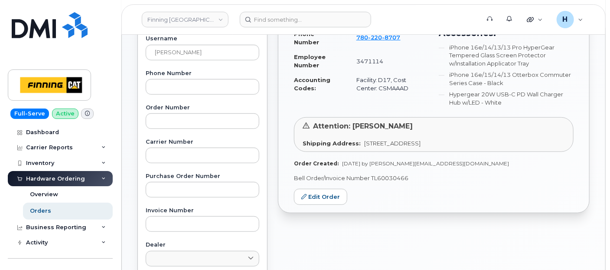
scroll to position [241, 0]
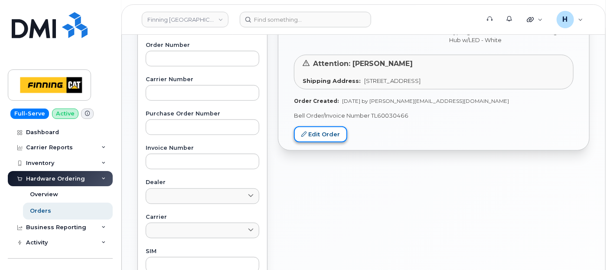
click at [325, 133] on link "Edit Order" at bounding box center [320, 134] width 53 height 16
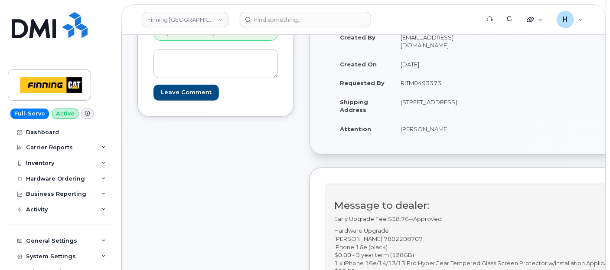
scroll to position [96, 0]
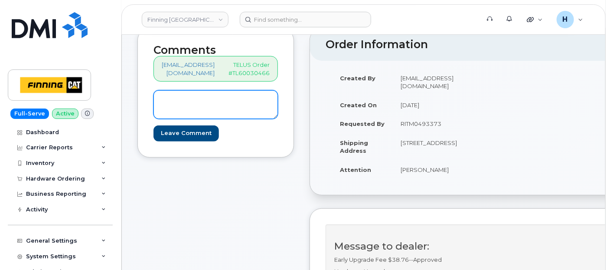
click at [239, 118] on textarea at bounding box center [216, 104] width 125 height 29
paste textarea "S/N: KQCYX040VV [iPhone 16e (#2117)] IMEI: [TECHNICAL_ID]"
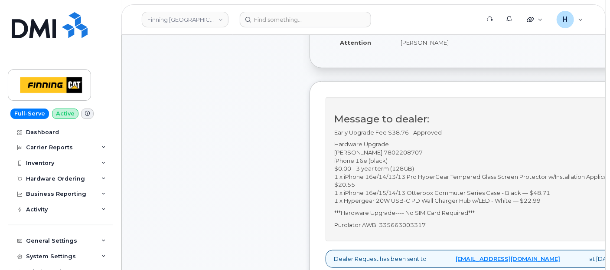
scroll to position [289, 0]
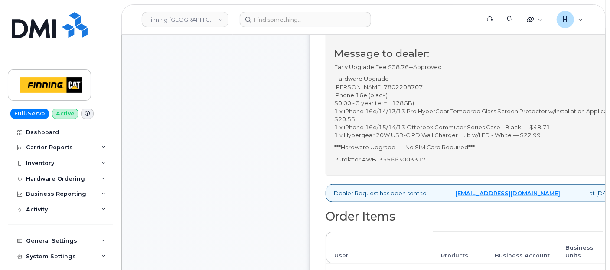
type textarea "S/N: KQCYX040VV [iPhone 16e (#2117)] IMEI: [TECHNICAL_ID]"
click at [406, 164] on p "Purolator AWB: 335663003317" at bounding box center [486, 159] width 305 height 8
copy p "335663003317"
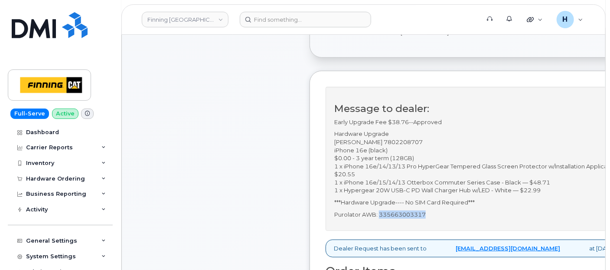
scroll to position [144, 0]
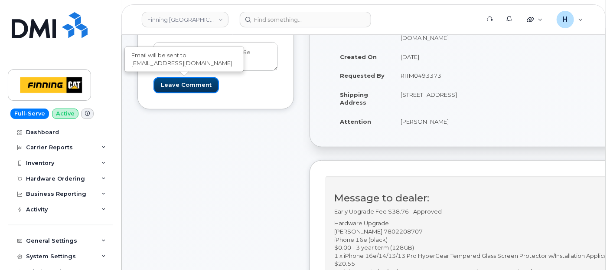
drag, startPoint x: 196, startPoint y: 83, endPoint x: 142, endPoint y: 9, distance: 92.2
click at [195, 81] on input "Leave Comment" at bounding box center [187, 85] width 66 height 16
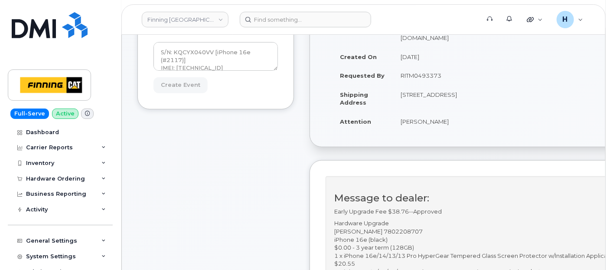
type input "Create Event"
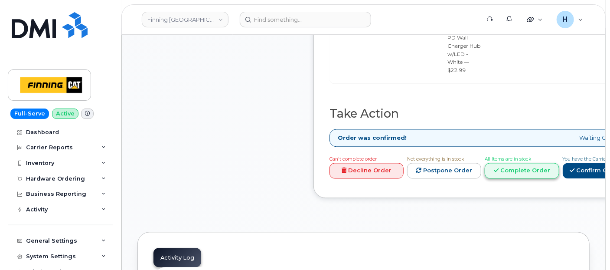
click at [499, 167] on icon at bounding box center [496, 170] width 5 height 6
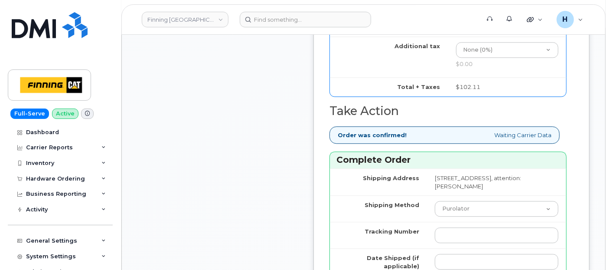
scroll to position [1108, 0]
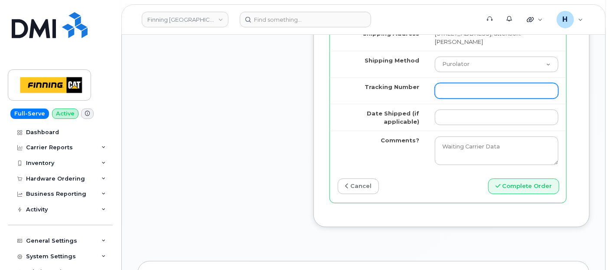
click at [453, 98] on input "Tracking Number" at bounding box center [497, 91] width 124 height 16
paste input "335663003317"
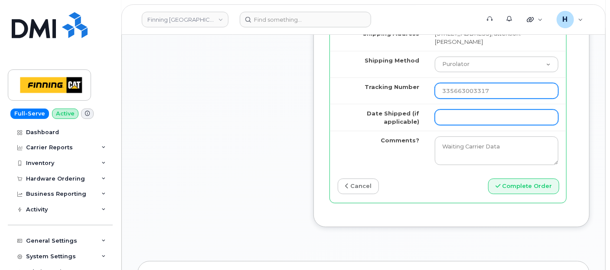
type input "335663003317"
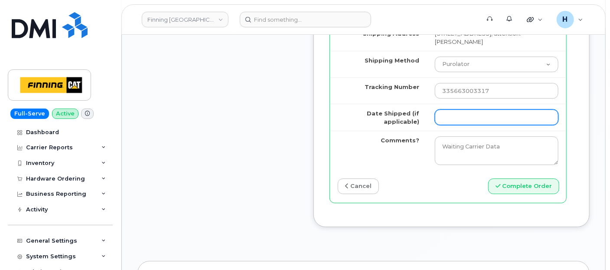
click at [446, 125] on input "Date Shipped (if applicable)" at bounding box center [497, 117] width 124 height 16
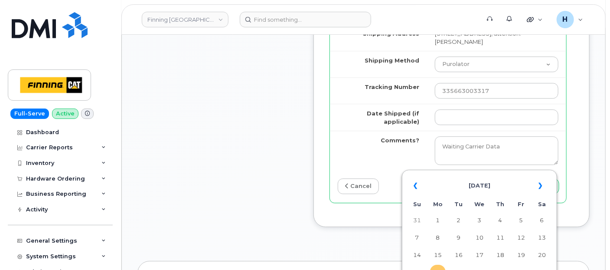
click at [440, 268] on td "22" at bounding box center [438, 273] width 16 height 16
type input "[DATE]"
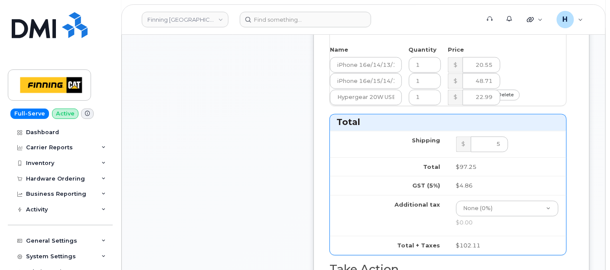
scroll to position [771, 0]
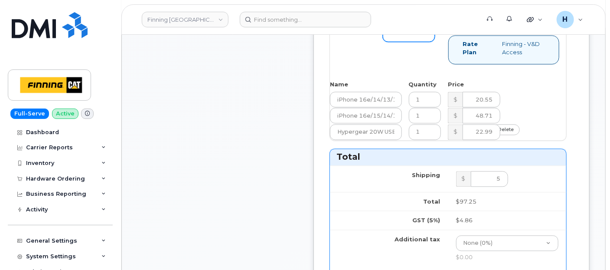
click at [415, 42] on input "SIM *" at bounding box center [409, 34] width 52 height 16
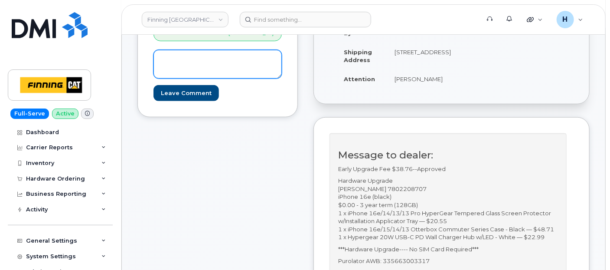
scroll to position [193, 0]
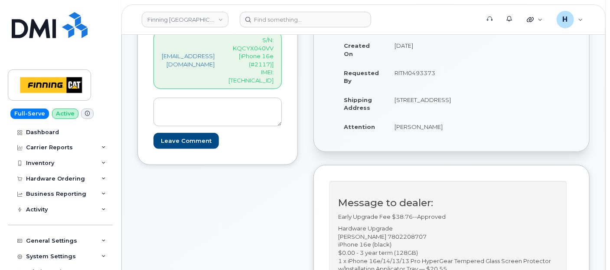
type input "x"
click at [274, 70] on p "S/N: KQCYX040VV [iPhone 16e (#2117)] IMEI: 354216330663547" at bounding box center [251, 60] width 45 height 48
copy p "354216330663547"
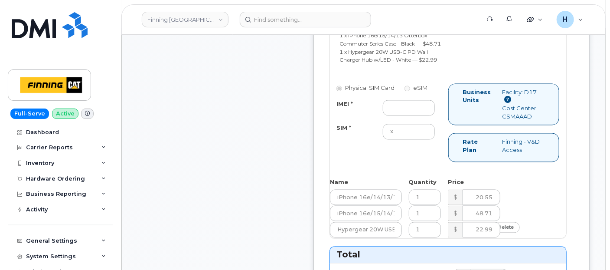
scroll to position [723, 0]
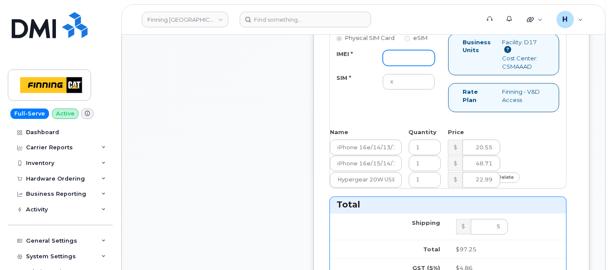
click at [412, 66] on input "IMEI *" at bounding box center [409, 58] width 52 height 16
paste input "354216330663547"
type input "354216330663547"
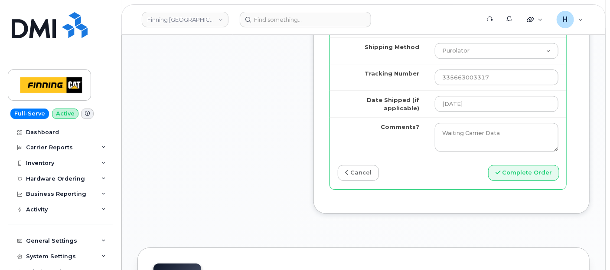
scroll to position [1157, 0]
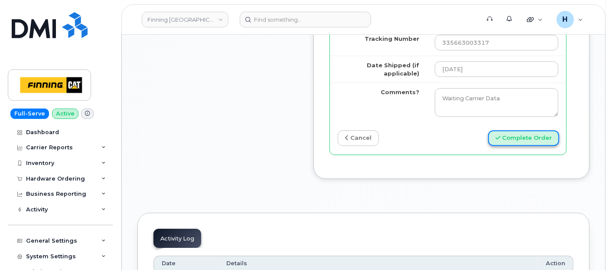
click at [525, 146] on button "Complete Order" at bounding box center [523, 138] width 71 height 16
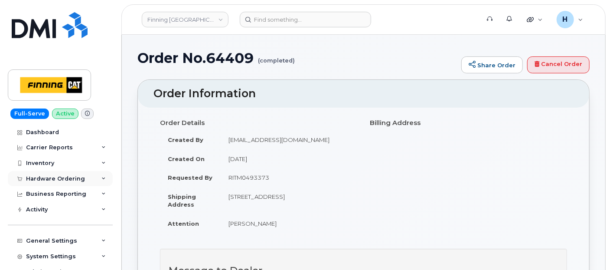
click at [72, 180] on div "Hardware Ordering" at bounding box center [55, 178] width 59 height 7
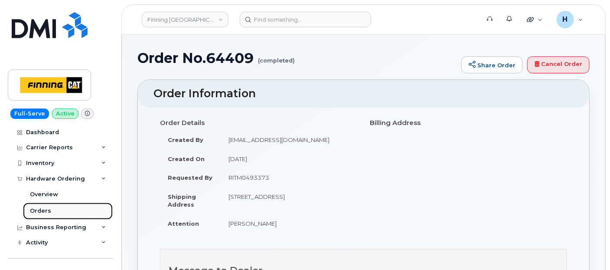
click at [59, 214] on link "Orders" at bounding box center [68, 211] width 90 height 16
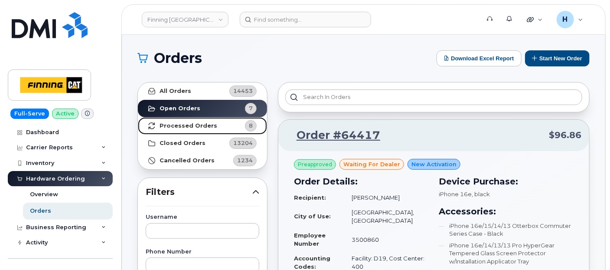
click at [212, 125] on link "Processed Orders 8" at bounding box center [202, 125] width 129 height 17
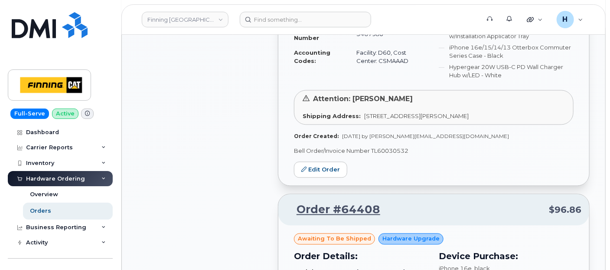
scroll to position [868, 0]
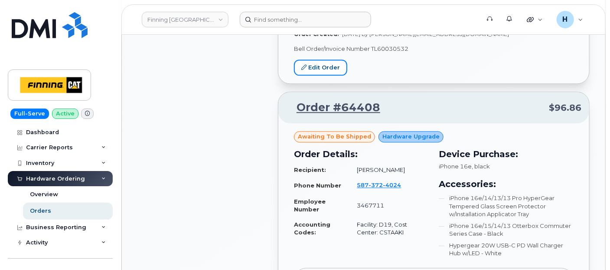
drag, startPoint x: 319, startPoint y: 70, endPoint x: 279, endPoint y: 13, distance: 70.3
click at [319, 70] on link "Edit Order" at bounding box center [320, 67] width 53 height 16
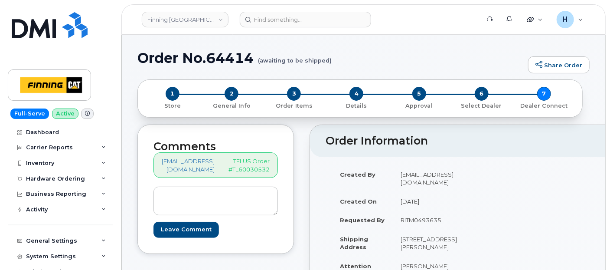
scroll to position [96, 0]
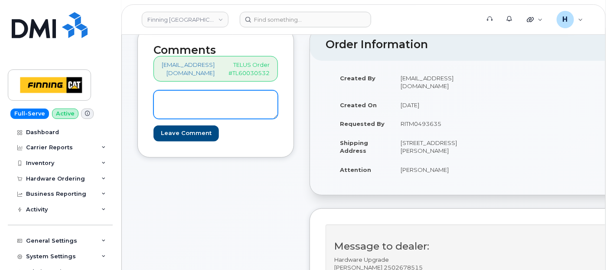
click at [251, 106] on textarea at bounding box center [216, 104] width 125 height 29
paste textarea "S/N: LF902GMX9K [iPhone 16e (#2116)] IMEI: [TECHNICAL_ID]"
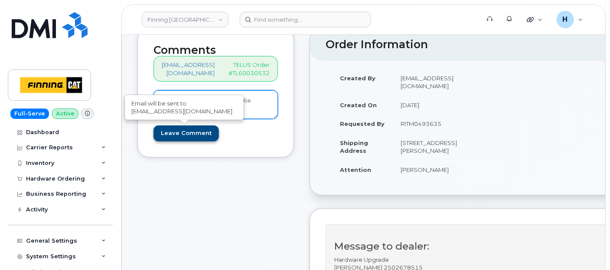
type textarea "S/N: LF902GMX9K [iPhone 16e (#2116)] IMEI: [TECHNICAL_ID]"
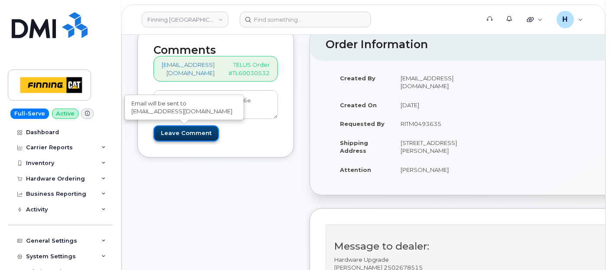
click at [197, 135] on input "Leave Comment" at bounding box center [187, 133] width 66 height 16
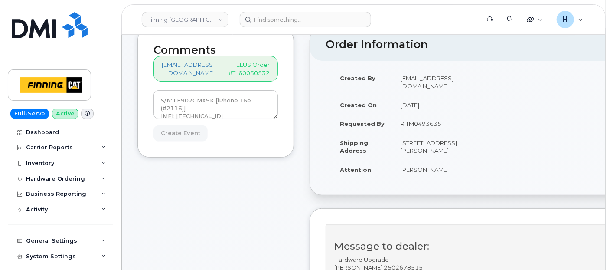
type input "Create Event"
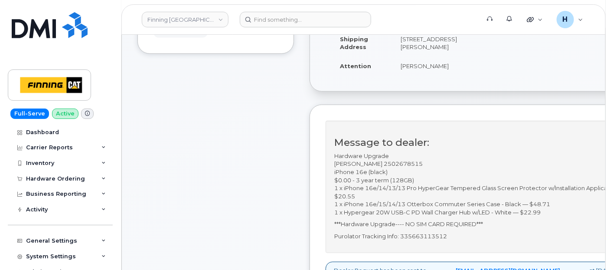
scroll to position [241, 0]
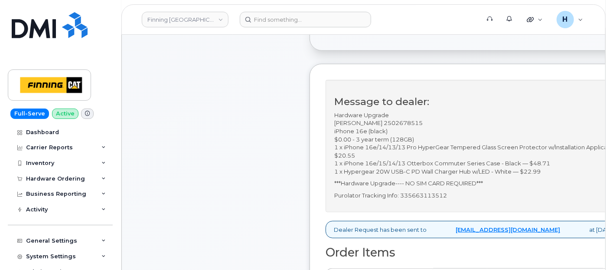
click at [452, 210] on div "Message to dealer: Hardware Upgrade Duane Destree 2502678515 iPhone 16e (black)…" at bounding box center [487, 146] width 323 height 132
click at [436, 200] on p "Purolator Tracking Info: 335663113512" at bounding box center [486, 195] width 305 height 8
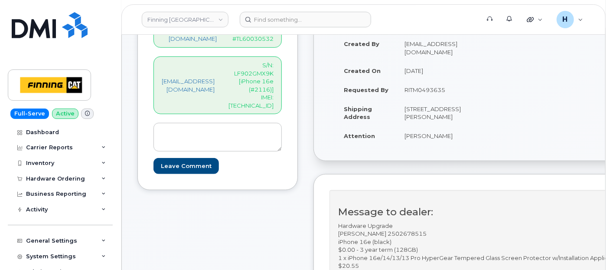
scroll to position [241, 0]
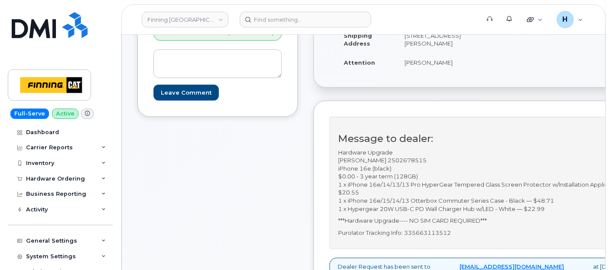
click at [447, 237] on p "Purolator Tracking Info: 335663113512" at bounding box center [490, 233] width 305 height 8
copy p "335663113512"
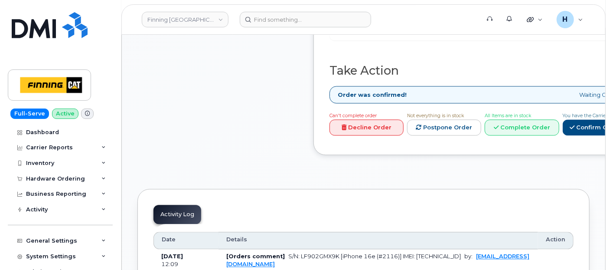
scroll to position [819, 0]
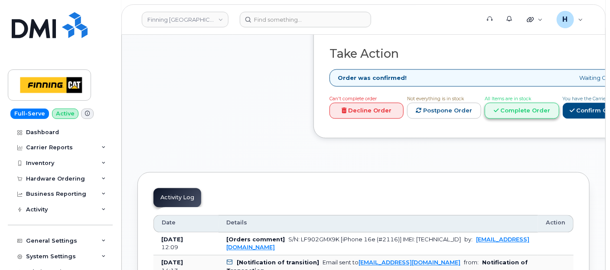
drag, startPoint x: 570, startPoint y: 89, endPoint x: 567, endPoint y: 99, distance: 10.6
click at [531, 96] on span "All Items are in stock" at bounding box center [508, 99] width 46 height 6
click at [499, 108] on icon at bounding box center [496, 111] width 5 height 6
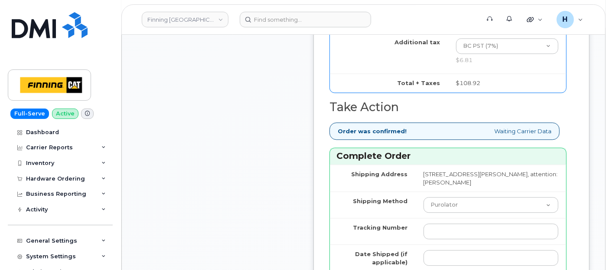
scroll to position [1108, 0]
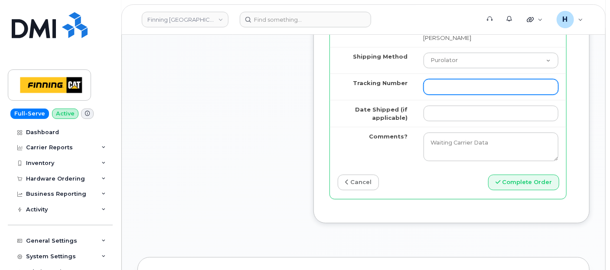
click at [469, 95] on input "Tracking Number" at bounding box center [491, 87] width 135 height 16
click at [465, 95] on input "Tracking Number" at bounding box center [491, 87] width 135 height 16
paste input "335663113512"
type input "335663113512"
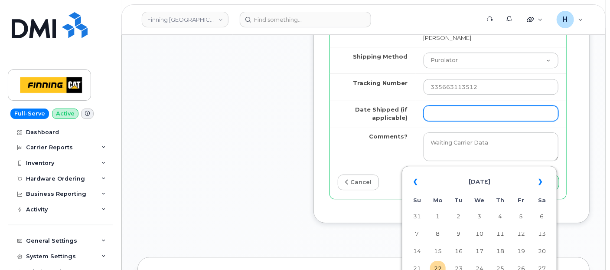
click at [457, 121] on input "Date Shipped (if applicable)" at bounding box center [491, 113] width 135 height 16
click at [436, 268] on td "22" at bounding box center [438, 269] width 16 height 16
type input "[DATE]"
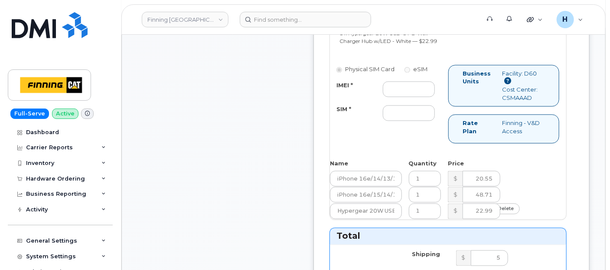
scroll to position [723, 0]
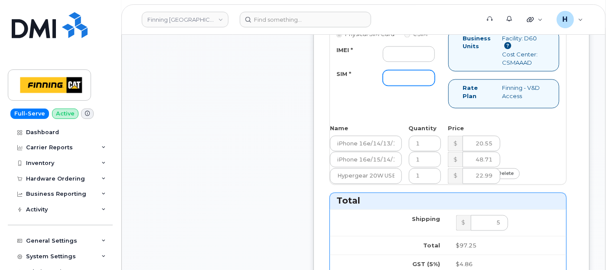
drag, startPoint x: 413, startPoint y: 136, endPoint x: 403, endPoint y: 139, distance: 10.8
click at [413, 86] on input "SIM *" at bounding box center [409, 78] width 52 height 16
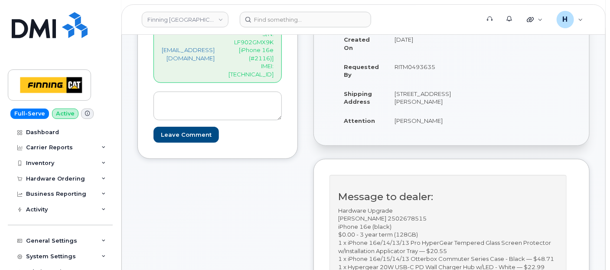
scroll to position [144, 0]
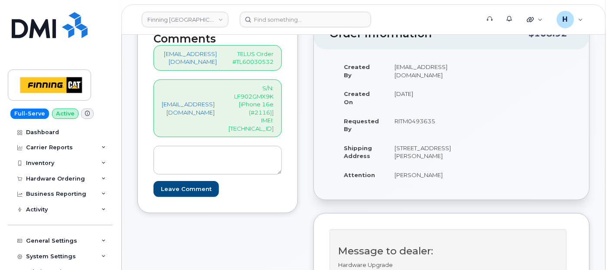
type input "x"
click at [274, 120] on p "S/N: LF902GMX9K [iPhone 16e (#2116)] IMEI: 354216330967088" at bounding box center [251, 108] width 45 height 48
copy p "354216330967088"
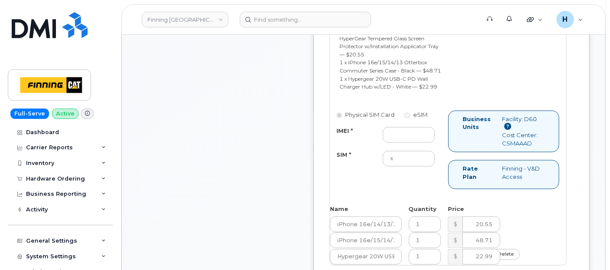
scroll to position [675, 0]
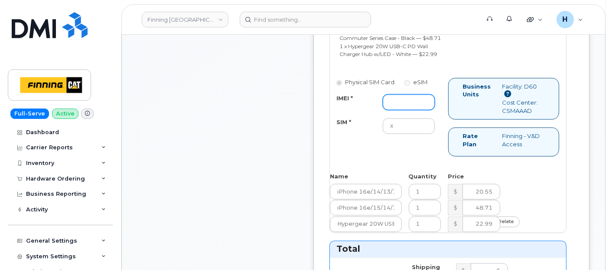
drag, startPoint x: 411, startPoint y: 161, endPoint x: 327, endPoint y: 79, distance: 117.8
click at [411, 110] on input "IMEI *" at bounding box center [409, 103] width 52 height 16
paste input "354216330967088"
type input "354216330967088"
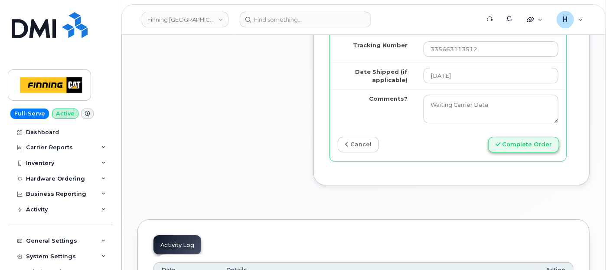
scroll to position [1205, 0]
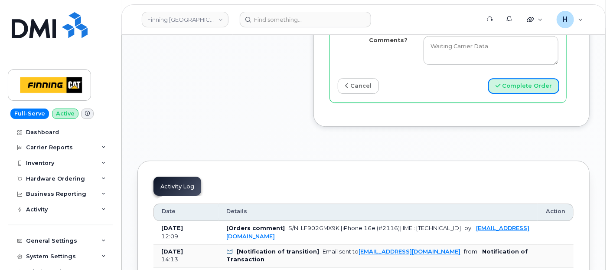
drag, startPoint x: 505, startPoint y: 128, endPoint x: 421, endPoint y: 61, distance: 107.8
click at [503, 94] on button "Complete Order" at bounding box center [523, 86] width 71 height 16
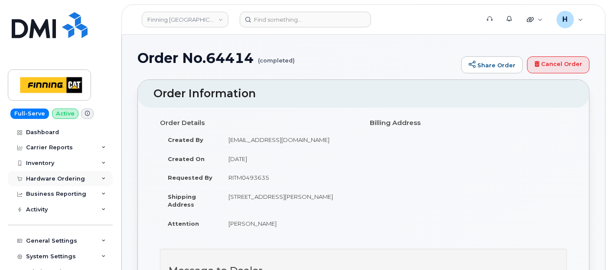
click at [71, 182] on div "Hardware Ordering" at bounding box center [60, 179] width 105 height 16
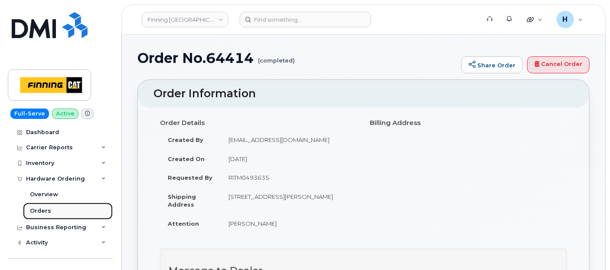
click at [63, 206] on link "Orders" at bounding box center [68, 211] width 90 height 16
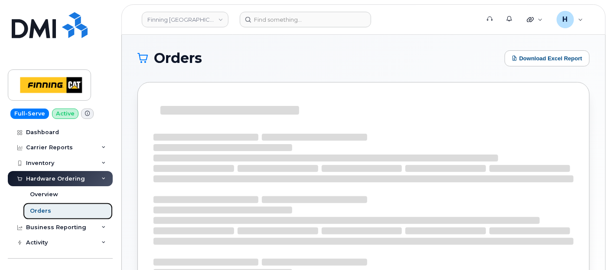
click at [63, 206] on link "Orders" at bounding box center [68, 211] width 90 height 16
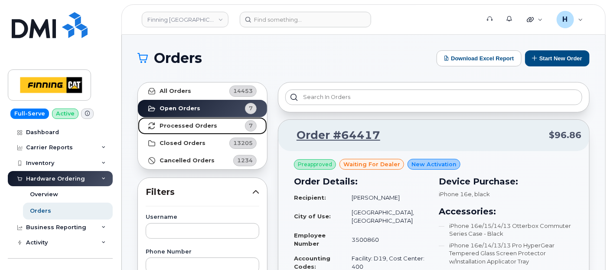
click at [189, 129] on link "Processed Orders 7" at bounding box center [202, 125] width 129 height 17
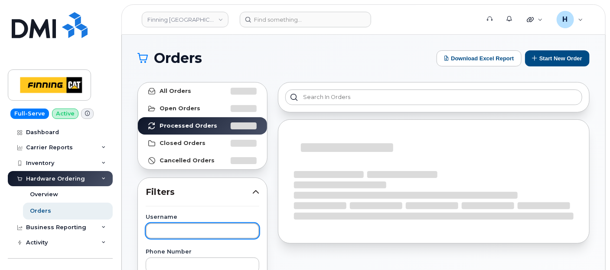
click at [180, 231] on input "text" at bounding box center [203, 231] width 114 height 16
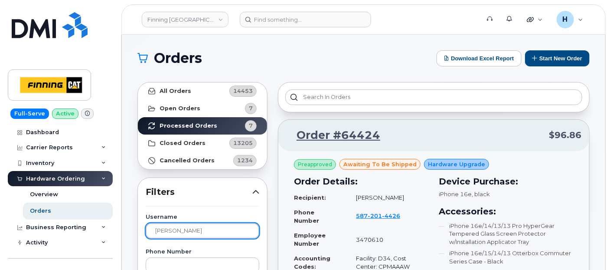
type input "[PERSON_NAME]"
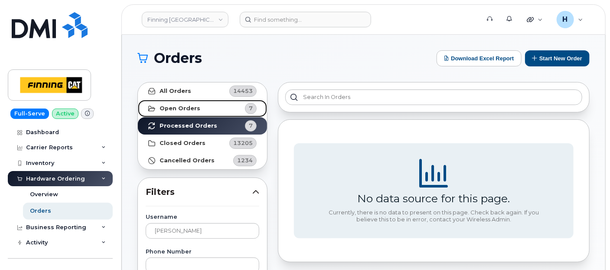
click at [216, 109] on link "Open Orders 7" at bounding box center [202, 108] width 129 height 17
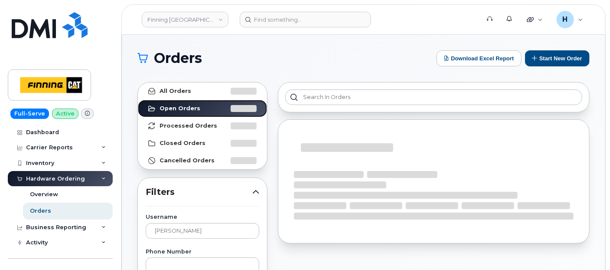
click at [138, 100] on link "Open Orders" at bounding box center [202, 108] width 129 height 17
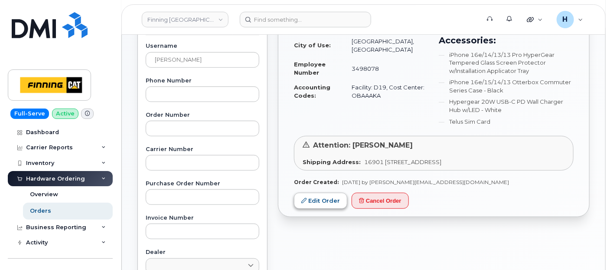
scroll to position [193, 0]
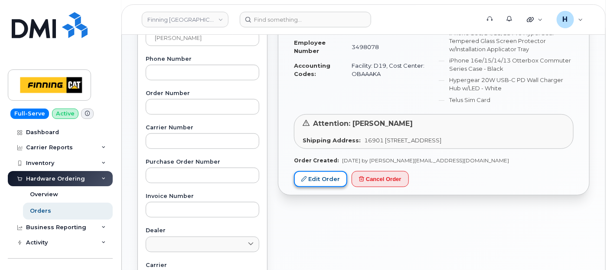
click at [336, 177] on link "Edit Order" at bounding box center [320, 179] width 53 height 16
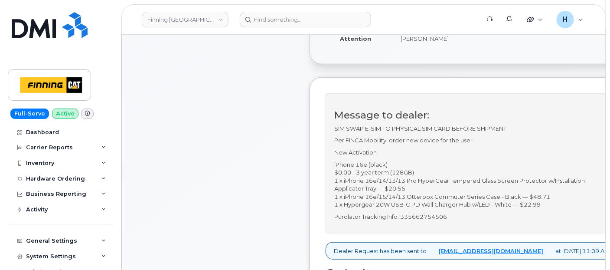
scroll to position [241, 0]
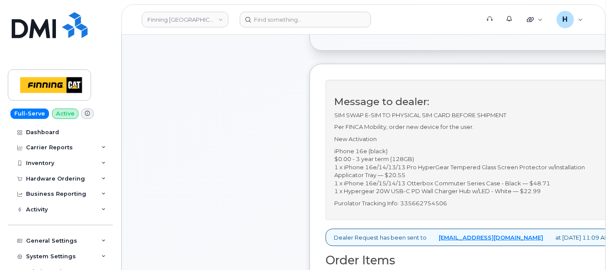
click at [433, 203] on p "Purolator Tracking Info: 335662754506" at bounding box center [471, 203] width 275 height 8
copy p "335662754506"
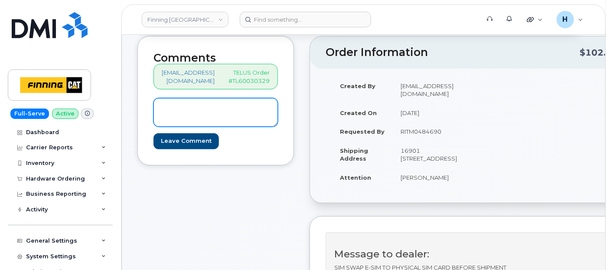
scroll to position [48, 0]
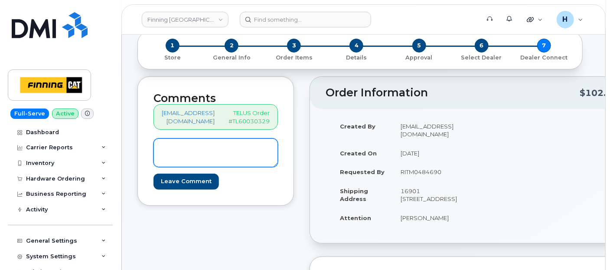
click at [234, 147] on textarea at bounding box center [216, 152] width 125 height 29
paste textarea "S/N: MRXNK2HDQ3 [iPhone 16e (#2115)] IMEI: [TECHNICAL_ID]"
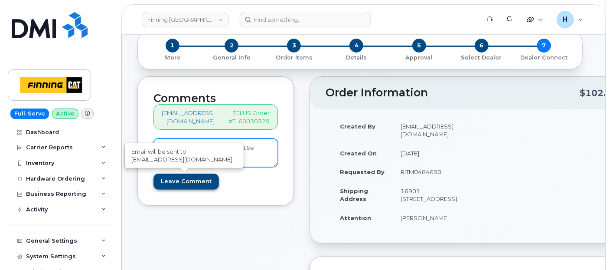
type textarea "S/N: MRXNK2HDQ3 [iPhone 16e (#2115)] IMEI: 354216330612197"
drag, startPoint x: 167, startPoint y: 178, endPoint x: 167, endPoint y: 168, distance: 10.4
click at [167, 177] on input "Leave Comment" at bounding box center [187, 182] width 66 height 16
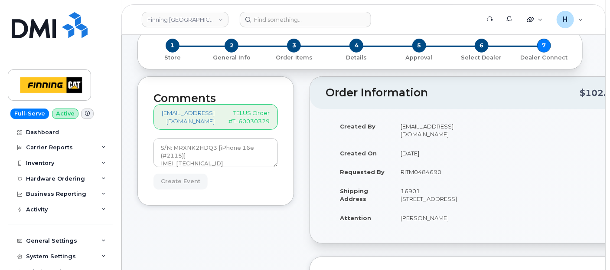
type input "Create Event"
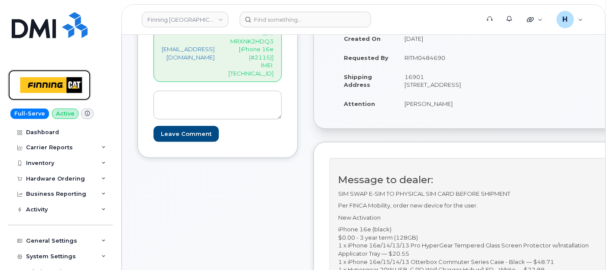
scroll to position [144, 0]
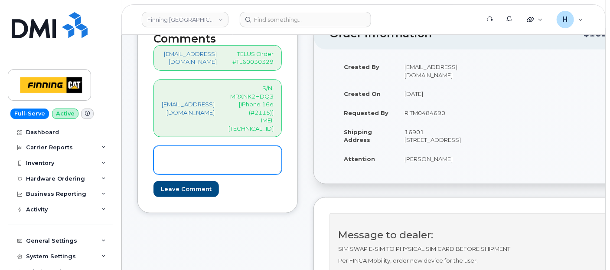
click at [243, 151] on textarea at bounding box center [218, 160] width 128 height 29
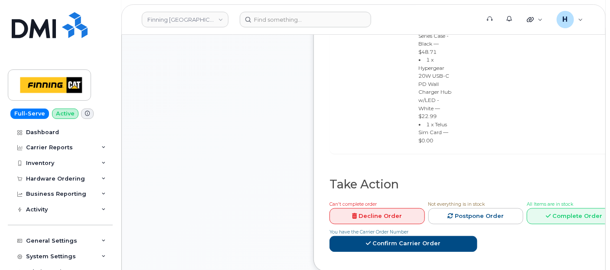
scroll to position [868, 0]
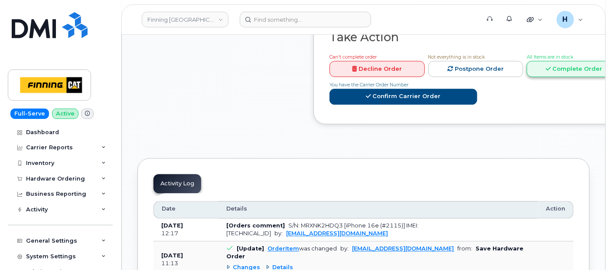
click at [547, 61] on link "Complete Order" at bounding box center [574, 69] width 95 height 16
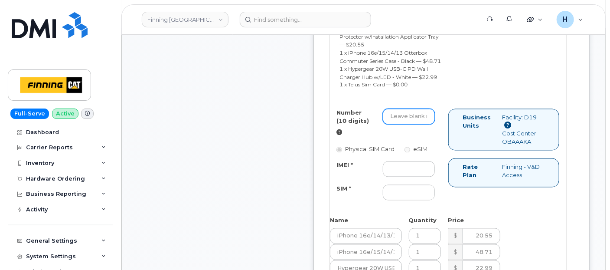
scroll to position [434, 0]
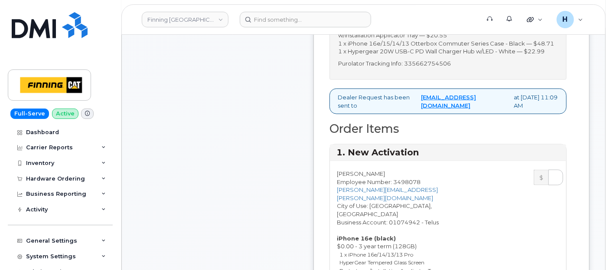
click at [446, 80] on div "Message to dealer: SIM SWAP E-SIM TO PHYSICAL SIM CARD BEFORE SHIPMENT Per FINC…" at bounding box center [448, 10] width 237 height 140
click at [444, 68] on p "Purolator Tracking Info: 335662754506" at bounding box center [448, 63] width 220 height 8
copy p "335662754506"
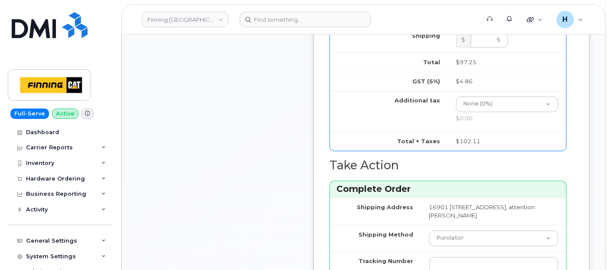
scroll to position [1108, 0]
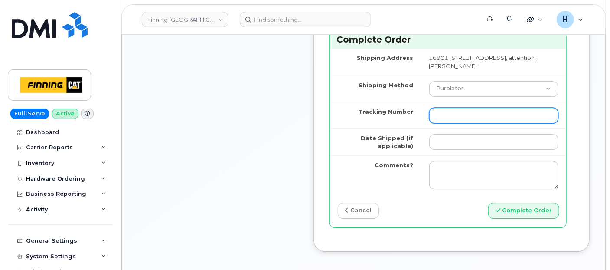
click at [440, 123] on input "Tracking Number" at bounding box center [493, 116] width 129 height 16
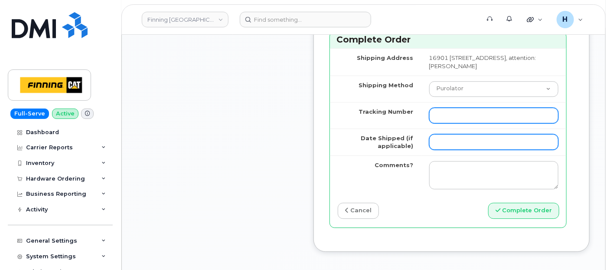
paste input "335662754506"
type input "335662754506"
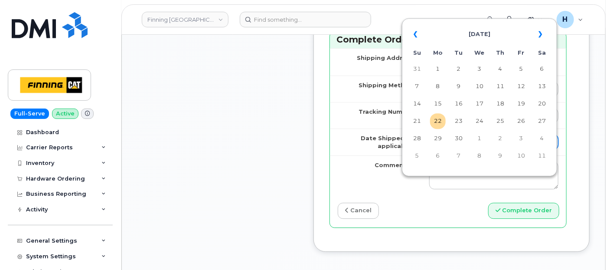
click at [448, 150] on input "Date Shipped (if applicable)" at bounding box center [493, 142] width 129 height 16
click at [441, 125] on td "22" at bounding box center [438, 121] width 16 height 16
type input "2025-09-22"
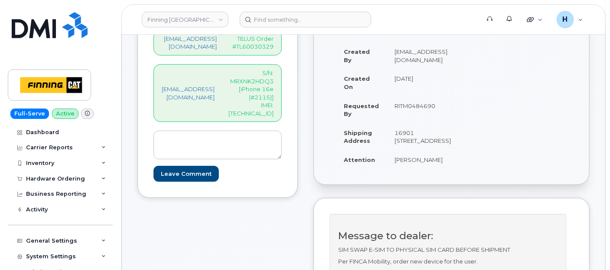
scroll to position [144, 0]
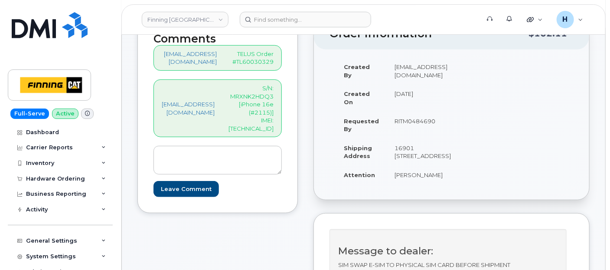
click at [267, 123] on p "S/N: MRXNK2HDQ3 [iPhone 16e (#2115)] IMEI: 354216330612197" at bounding box center [251, 108] width 45 height 48
copy p "354216330612197"
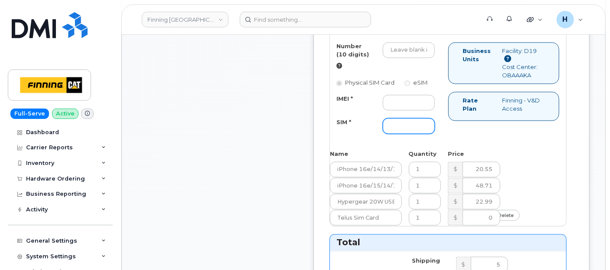
scroll to position [771, 0]
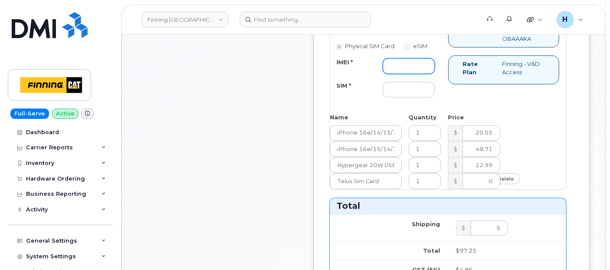
click at [406, 74] on input "IMEI *" at bounding box center [409, 66] width 52 height 16
paste input "354216330612197"
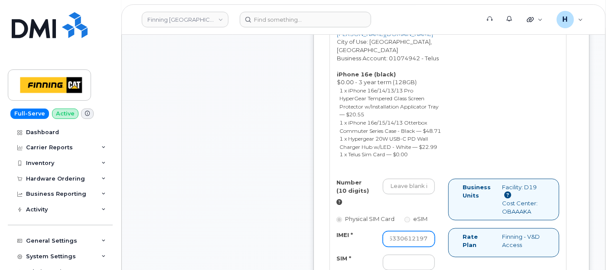
scroll to position [578, 0]
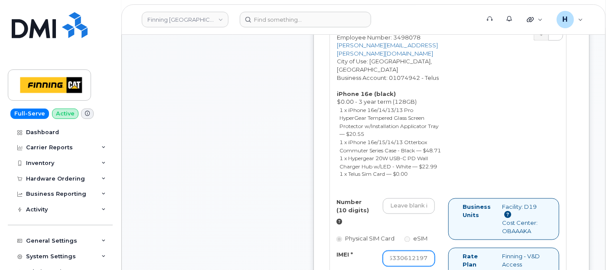
type input "354216330612197"
click at [410, 214] on input "Number (10 digits)" at bounding box center [409, 206] width 52 height 16
paste input "587) 596-0250"
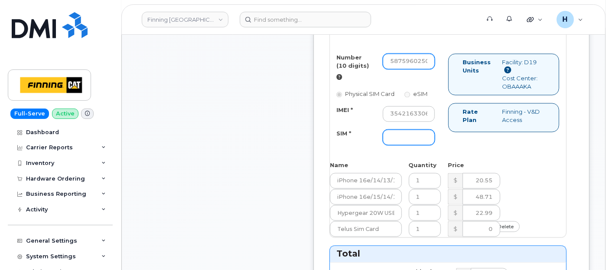
type input "5875960250"
drag, startPoint x: 419, startPoint y: 181, endPoint x: 279, endPoint y: 163, distance: 141.2
click at [419, 145] on input "SIM *" at bounding box center [409, 138] width 52 height 16
click at [434, 145] on input "SIM *" at bounding box center [409, 138] width 52 height 16
paste input "8912230102357625395"
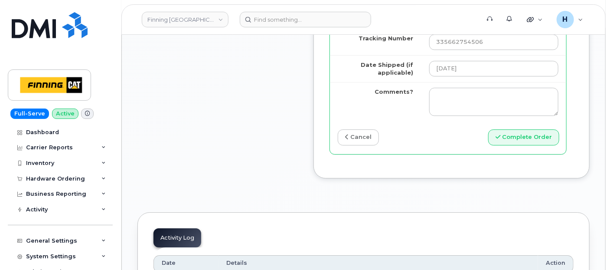
scroll to position [1205, 0]
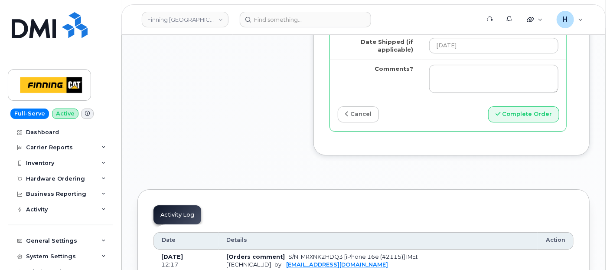
type input "8912230102357625395"
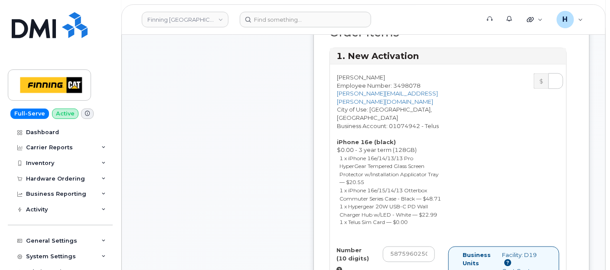
scroll to position [675, 0]
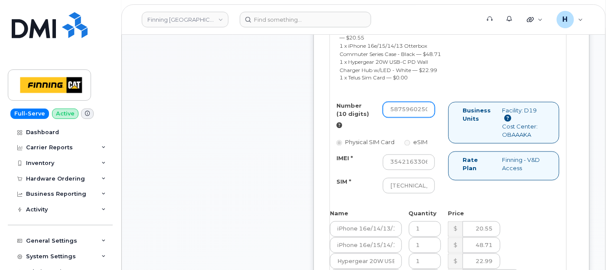
click at [425, 118] on input "5875960250" at bounding box center [409, 110] width 52 height 16
click at [435, 193] on input "8912230102357625395" at bounding box center [409, 186] width 52 height 16
click at [491, 202] on div "Number (10 digits) 5875960250 Physical SIM Card eSIM IMEI * 354216330612197 SIM…" at bounding box center [448, 152] width 236 height 100
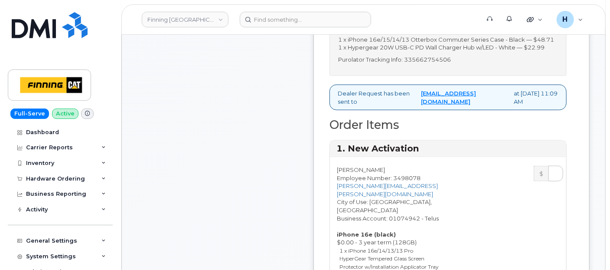
scroll to position [385, 0]
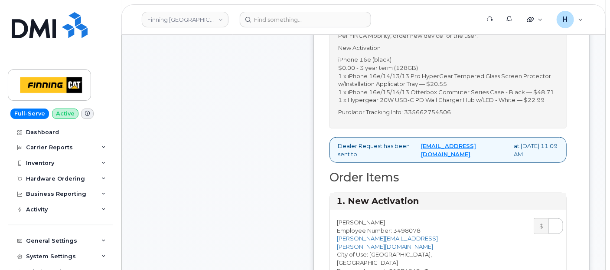
click at [445, 116] on p "Purolator Tracking Info: 335662754506" at bounding box center [448, 112] width 220 height 8
copy p "335662754506"
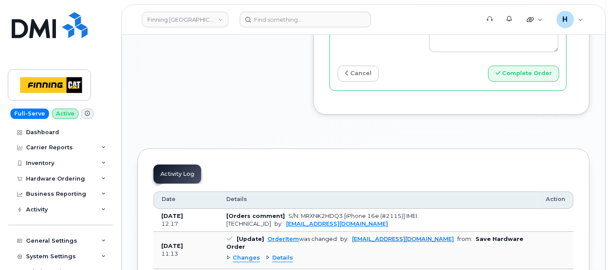
scroll to position [1253, 0]
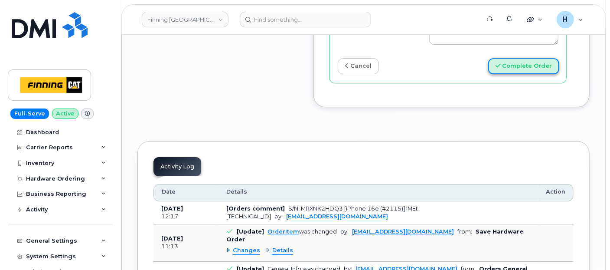
click at [505, 74] on button "Complete Order" at bounding box center [523, 66] width 71 height 16
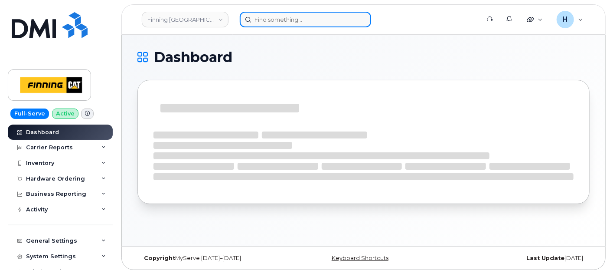
click at [252, 14] on input at bounding box center [305, 20] width 131 height 16
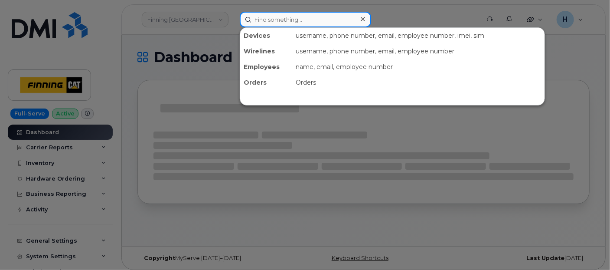
paste input "[PERSON_NAME]"
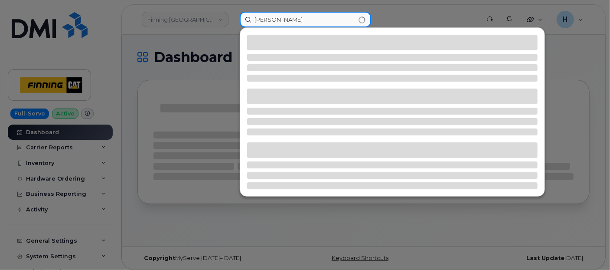
type input "[PERSON_NAME]"
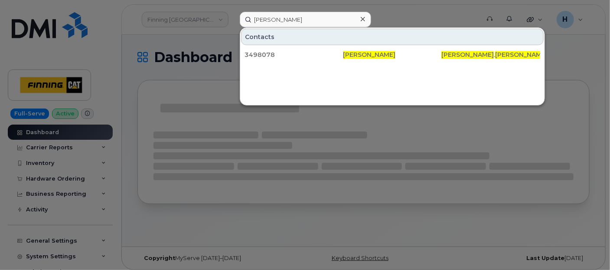
click at [267, 52] on div "3498078" at bounding box center [294, 54] width 98 height 9
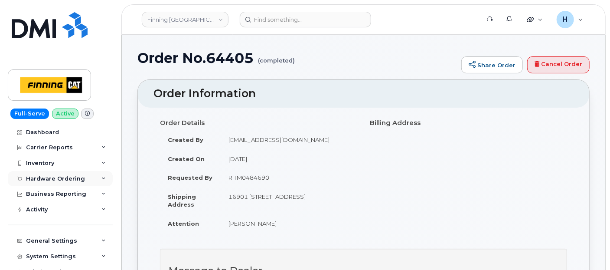
click at [69, 180] on div "Hardware Ordering" at bounding box center [55, 178] width 59 height 7
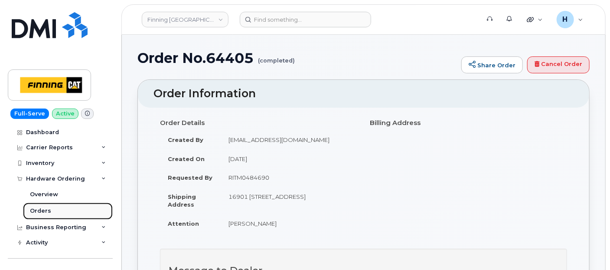
click at [59, 210] on link "Orders" at bounding box center [68, 211] width 90 height 16
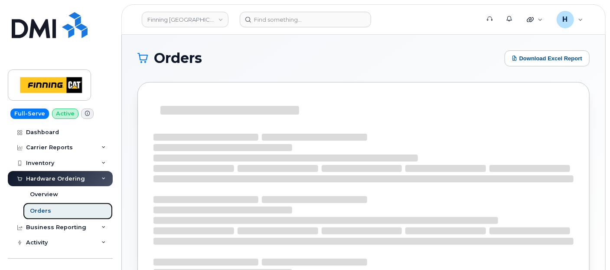
click at [59, 210] on link "Orders" at bounding box center [68, 211] width 90 height 16
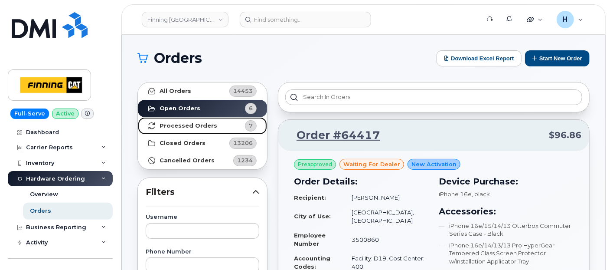
click at [196, 125] on strong "Processed Orders" at bounding box center [189, 125] width 58 height 7
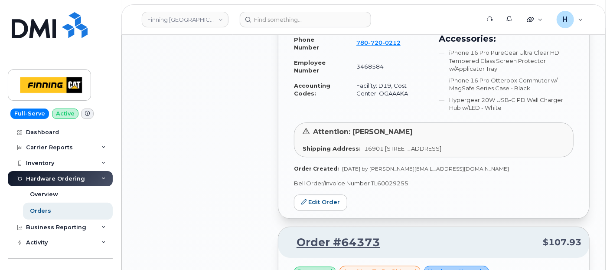
scroll to position [1060, 0]
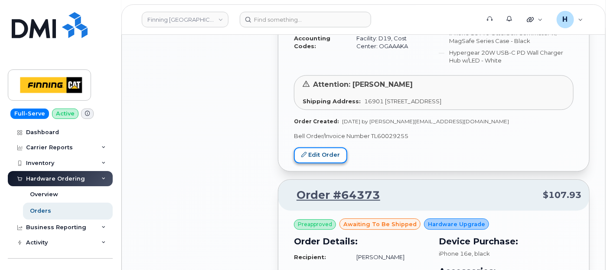
click at [334, 156] on link "Edit Order" at bounding box center [320, 155] width 53 height 16
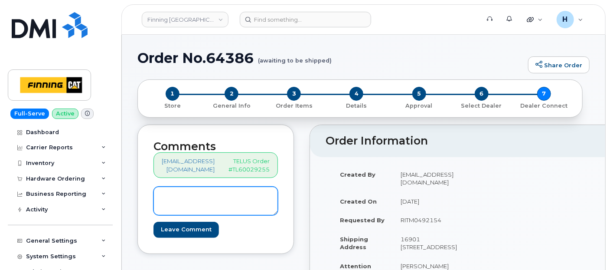
click at [214, 204] on textarea at bounding box center [216, 201] width 125 height 29
paste textarea "S/N: J5H9Q549ND [iPhone 16 Pro (#2121)] IMEI: [TECHNICAL_ID]"
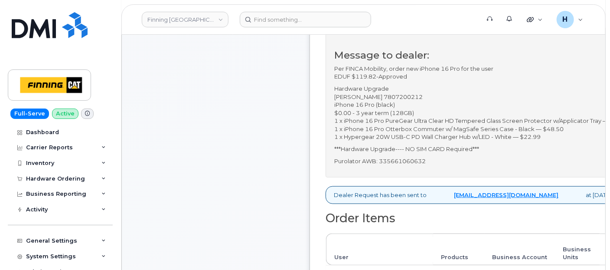
scroll to position [289, 0]
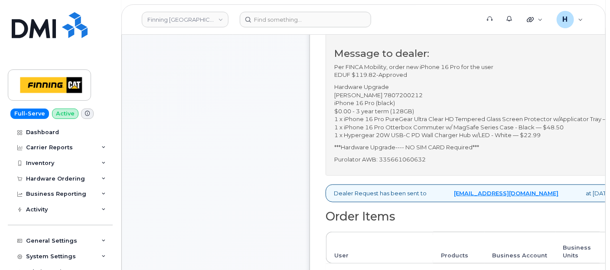
type textarea "S/N: J5H9Q549ND [iPhone 16 Pro (#2121)] IMEI: [TECHNICAL_ID]"
click at [406, 164] on p "Purolator AWB: 335661060632" at bounding box center [485, 159] width 302 height 8
copy p "335661060632"
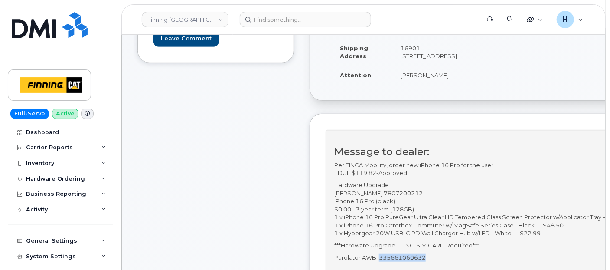
scroll to position [48, 0]
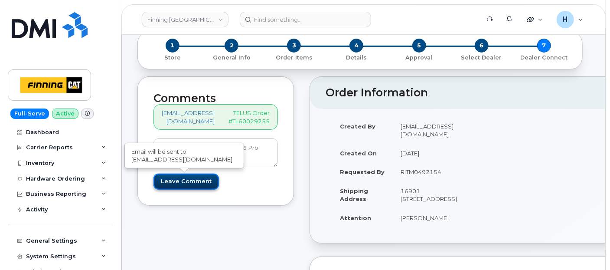
click at [196, 174] on input "Leave Comment" at bounding box center [187, 182] width 66 height 16
type input "Create Event"
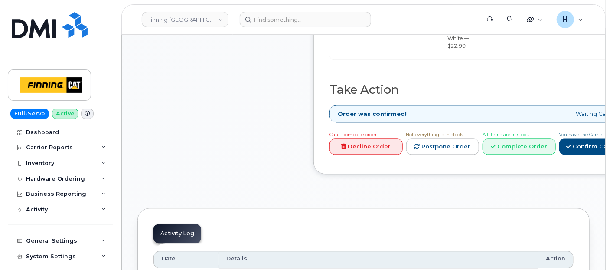
click at [556, 151] on div "All Items are in stock Complete Order" at bounding box center [519, 142] width 73 height 24
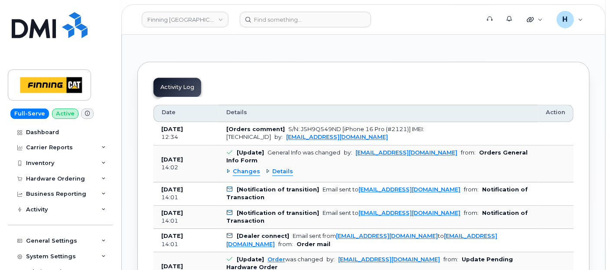
scroll to position [819, 0]
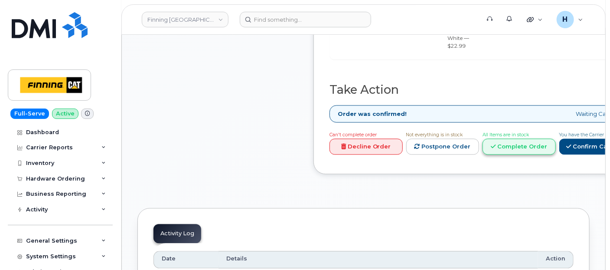
click at [556, 154] on link "Complete Order" at bounding box center [519, 146] width 73 height 16
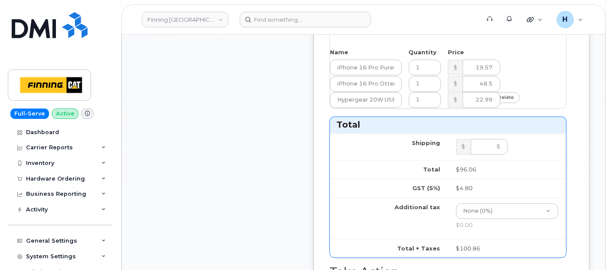
click at [420, 10] on input "SIM *" at bounding box center [409, 2] width 52 height 16
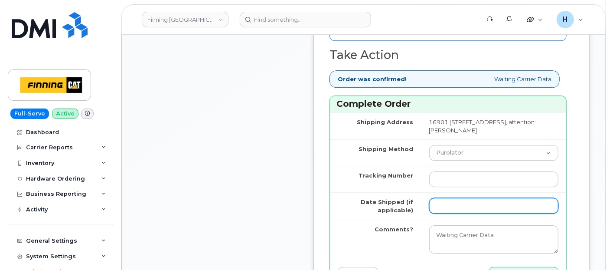
scroll to position [1108, 0]
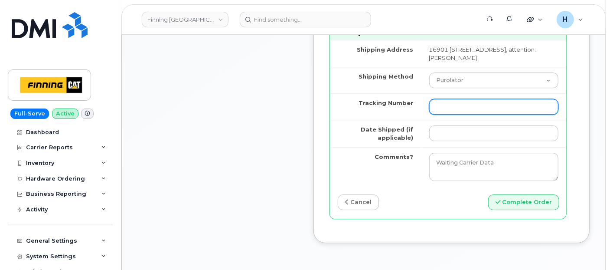
type input "x"
click at [453, 115] on input "Tracking Number" at bounding box center [493, 107] width 129 height 16
paste input "335661060632"
type input "335661060632"
click at [450, 147] on td at bounding box center [494, 133] width 145 height 27
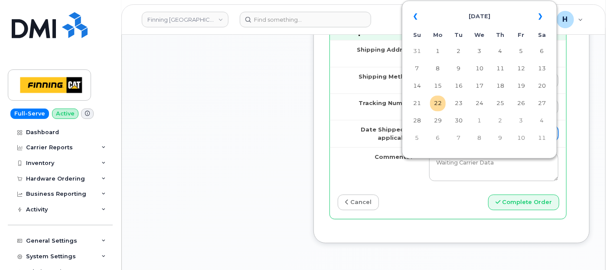
click at [456, 141] on input "Date Shipped (if applicable)" at bounding box center [493, 133] width 129 height 16
click at [440, 105] on td "22" at bounding box center [438, 103] width 16 height 16
type input "[DATE]"
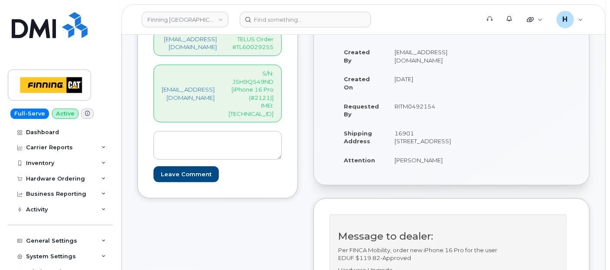
scroll to position [144, 0]
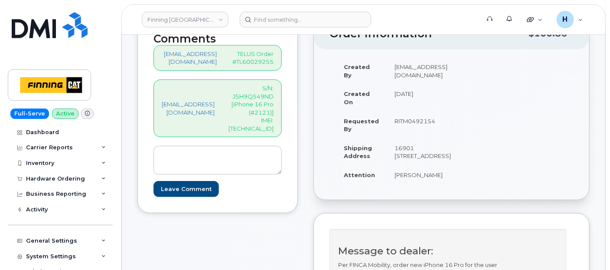
click at [269, 118] on p "S/N: J5H9Q549ND [iPhone 16 Pro (#2121)] IMEI: 350717766972108" at bounding box center [251, 108] width 45 height 48
copy p "350717766972108"
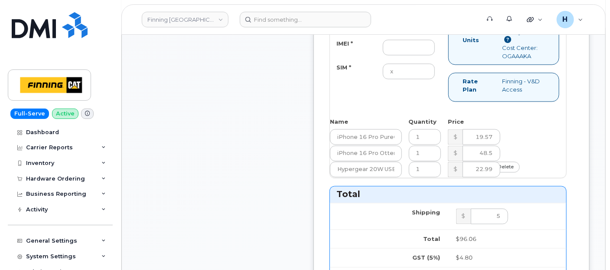
scroll to position [771, 0]
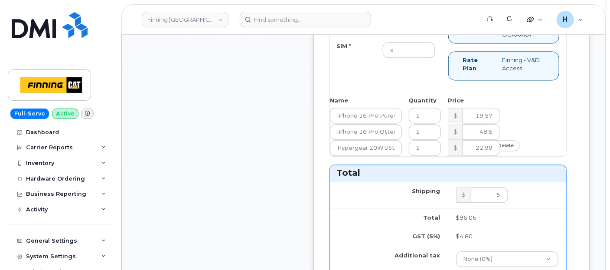
click at [411, 34] on input "IMEI *" at bounding box center [409, 26] width 52 height 16
paste input "350717766972108"
type input "350717766972108"
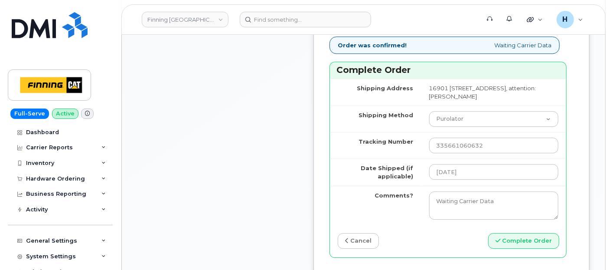
scroll to position [1108, 0]
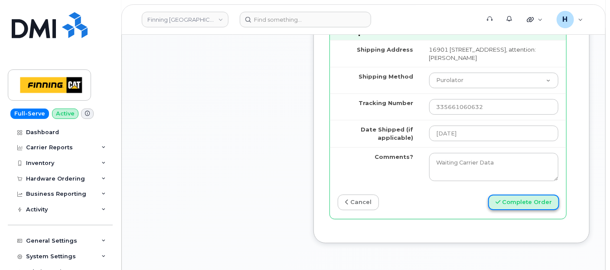
click at [526, 210] on button "Complete Order" at bounding box center [523, 202] width 71 height 16
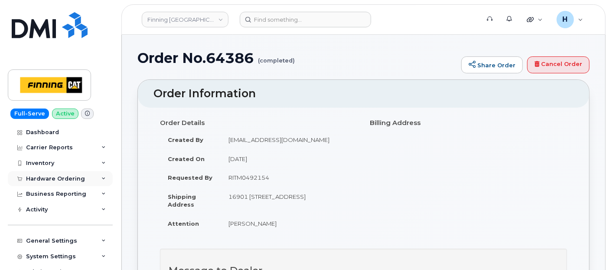
click at [50, 175] on div "Hardware Ordering" at bounding box center [55, 178] width 59 height 7
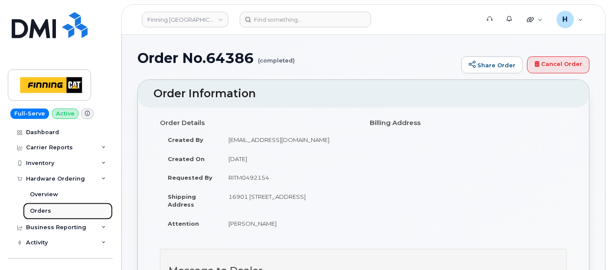
click at [43, 212] on div "Orders" at bounding box center [40, 211] width 21 height 8
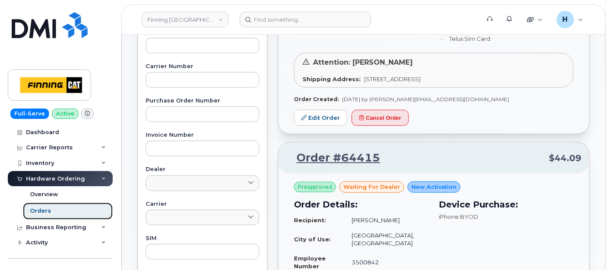
scroll to position [289, 0]
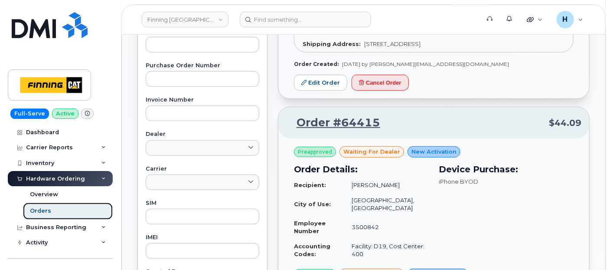
click at [55, 208] on link "Orders" at bounding box center [68, 211] width 90 height 16
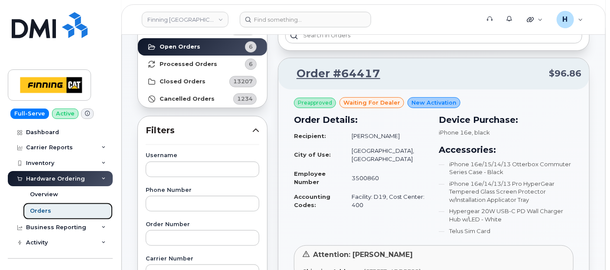
scroll to position [96, 0]
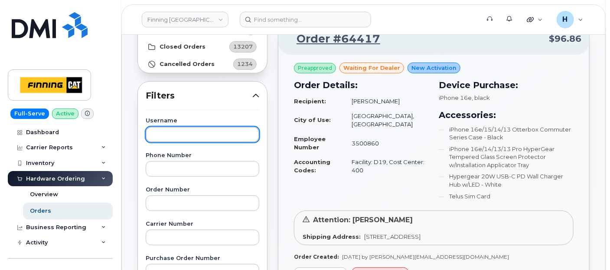
click at [221, 129] on input "text" at bounding box center [203, 135] width 114 height 16
type input "[PERSON_NAME]"
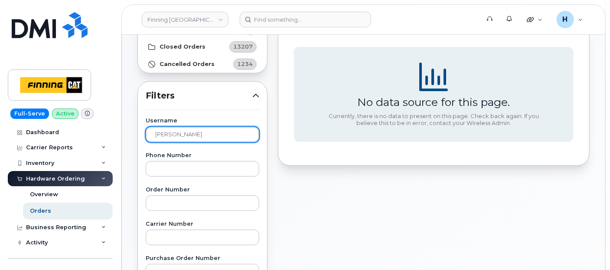
scroll to position [0, 0]
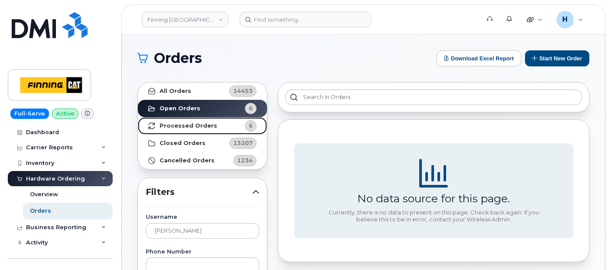
click at [232, 126] on span "6" at bounding box center [244, 125] width 26 height 11
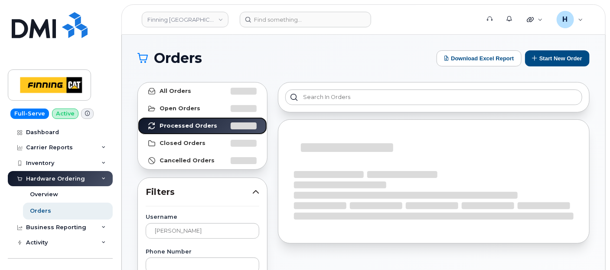
click at [138, 117] on link "Processed Orders" at bounding box center [202, 125] width 129 height 17
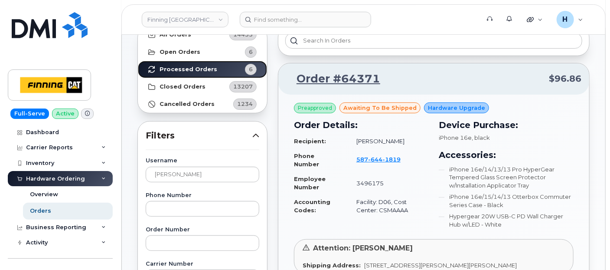
scroll to position [144, 0]
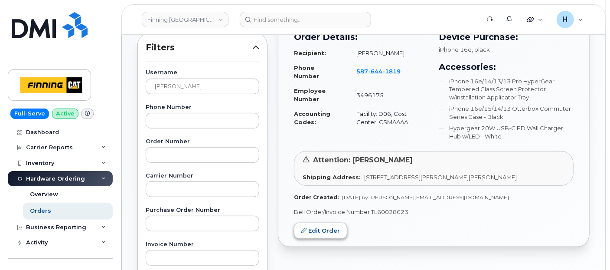
click at [312, 222] on div "Preapproved awaiting to be shipped Hardware Upgrade Order Details: Recipient: […" at bounding box center [434, 127] width 311 height 240
click at [335, 231] on link "Edit Order" at bounding box center [320, 231] width 53 height 16
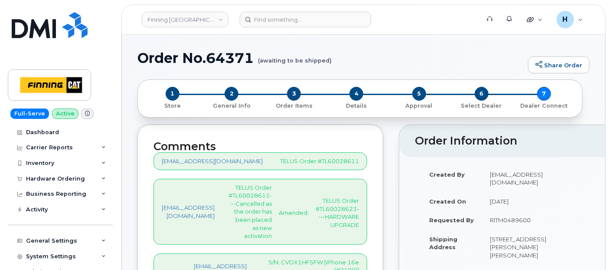
click at [236, 51] on h1 "Order No.64371 (awaiting to be shipped)" at bounding box center [331, 57] width 387 height 15
copy h1 "64371"
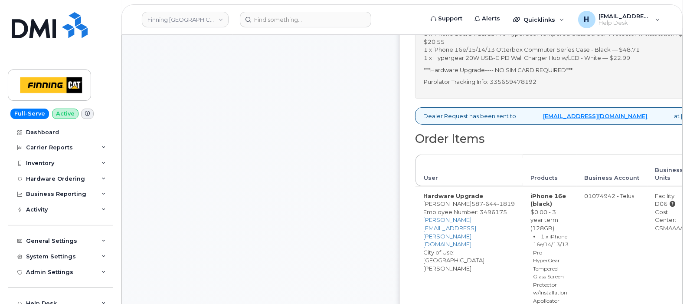
scroll to position [391, 0]
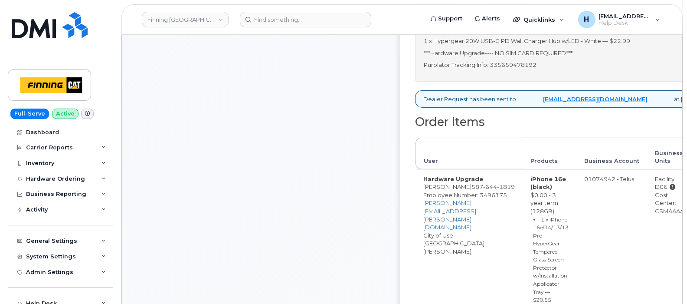
drag, startPoint x: 649, startPoint y: 215, endPoint x: 679, endPoint y: 215, distance: 29.9
click at [610, 215] on td "Facility: D06 Cost Center: CSMAAAA" at bounding box center [670, 301] width 45 height 264
copy div "CSMAAAA"
drag, startPoint x: 649, startPoint y: 186, endPoint x: 665, endPoint y: 185, distance: 16.5
click at [610, 185] on td "Facility: D06 Cost Center: CSMAAAA" at bounding box center [670, 301] width 45 height 264
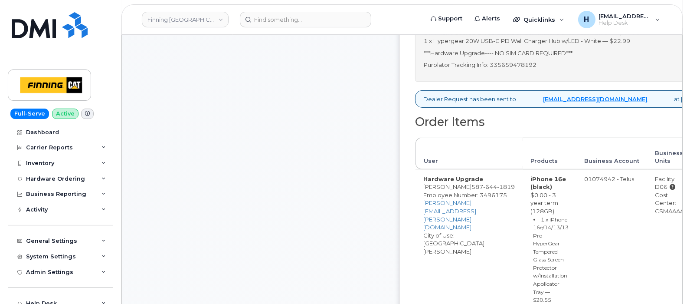
copy div "D06"
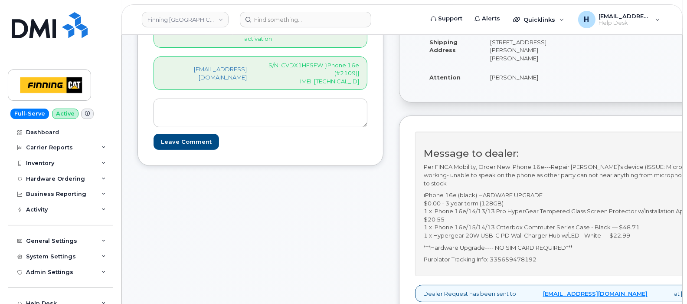
scroll to position [174, 0]
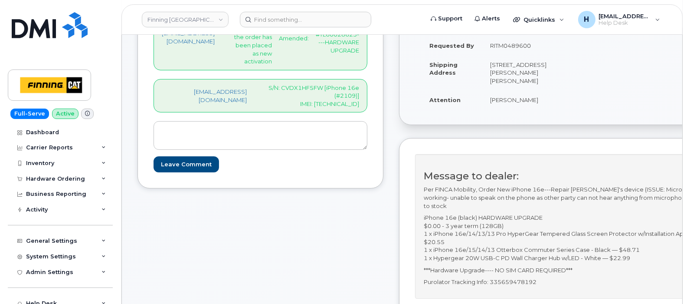
drag, startPoint x: 490, startPoint y: 102, endPoint x: 548, endPoint y: 104, distance: 58.2
click at [548, 104] on td "[PERSON_NAME]" at bounding box center [527, 99] width 91 height 19
copy td "[PERSON_NAME]"
drag, startPoint x: 508, startPoint y: 78, endPoint x: 497, endPoint y: 79, distance: 11.4
click at [497, 79] on td "[STREET_ADDRESS][PERSON_NAME][PERSON_NAME]" at bounding box center [527, 72] width 91 height 35
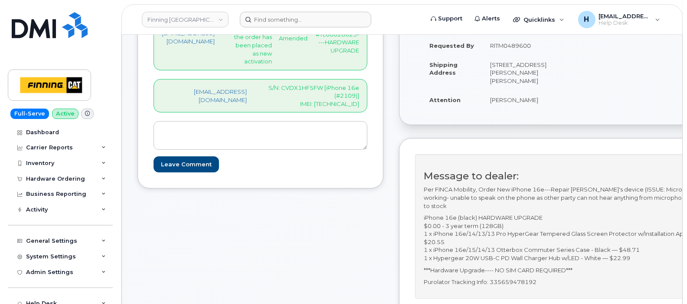
copy td "T0P 1C0"
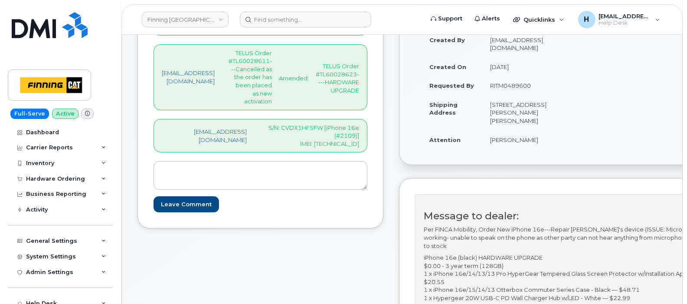
scroll to position [66, 0]
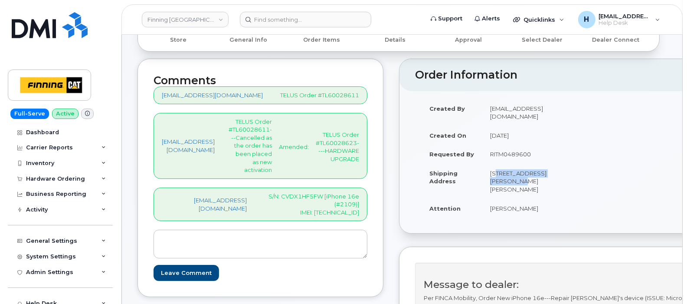
drag, startPoint x: 492, startPoint y: 161, endPoint x: 508, endPoint y: 169, distance: 18.2
click at [508, 169] on td "[STREET_ADDRESS][PERSON_NAME][PERSON_NAME]" at bounding box center [527, 181] width 91 height 35
copy td "Highway 63, Mildred Lake"
click at [511, 171] on td "[STREET_ADDRESS][PERSON_NAME][PERSON_NAME]" at bounding box center [527, 181] width 91 height 35
drag, startPoint x: 510, startPoint y: 172, endPoint x: 551, endPoint y: 174, distance: 41.7
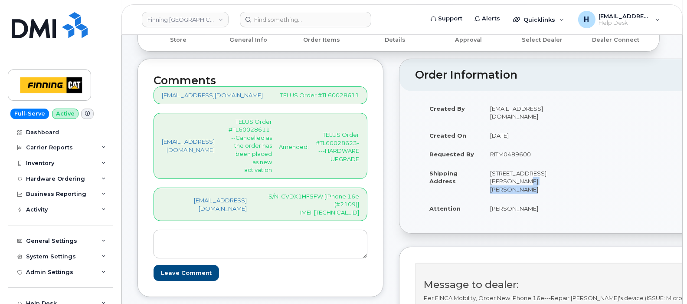
click at [551, 174] on td "[STREET_ADDRESS][PERSON_NAME][PERSON_NAME]" at bounding box center [527, 181] width 91 height 35
copy td "Industrial Park"
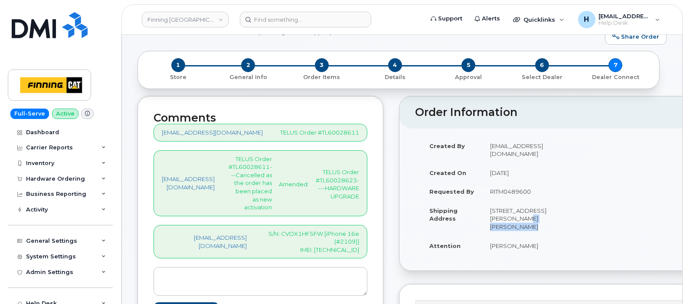
scroll to position [12, 0]
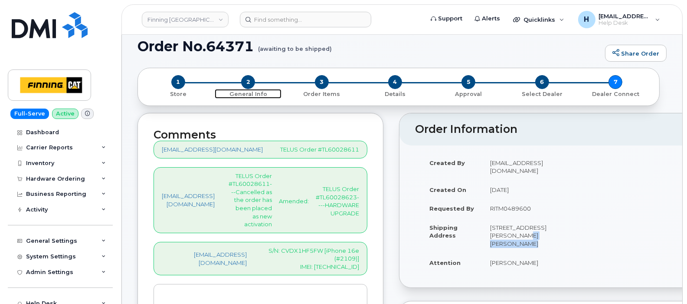
click at [249, 81] on span "2" at bounding box center [248, 82] width 14 height 14
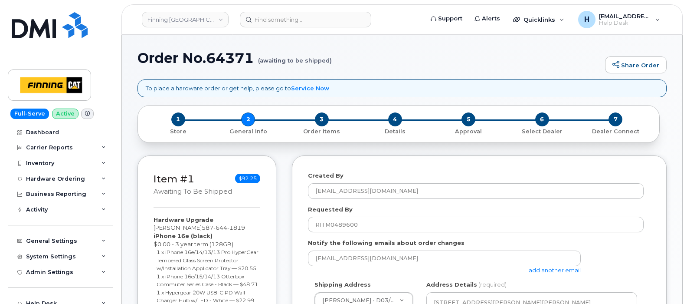
select select
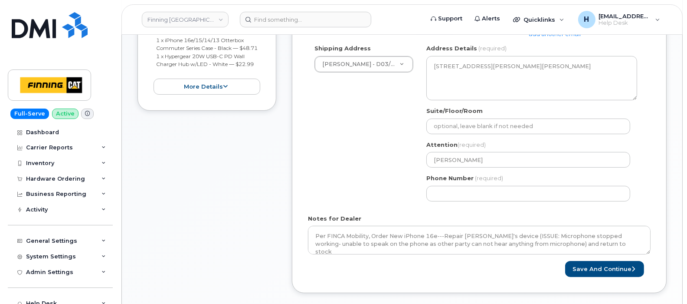
scroll to position [325, 0]
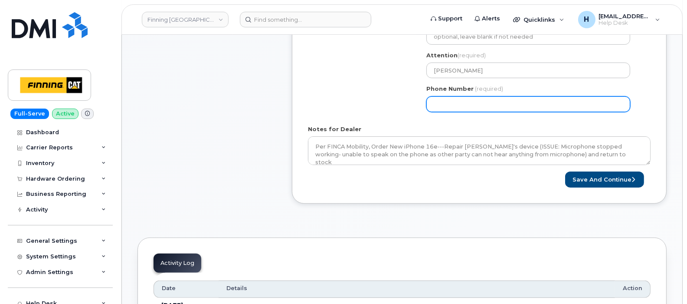
click at [455, 110] on input "Phone Number" at bounding box center [528, 104] width 204 height 16
type input "7807902010"
select select
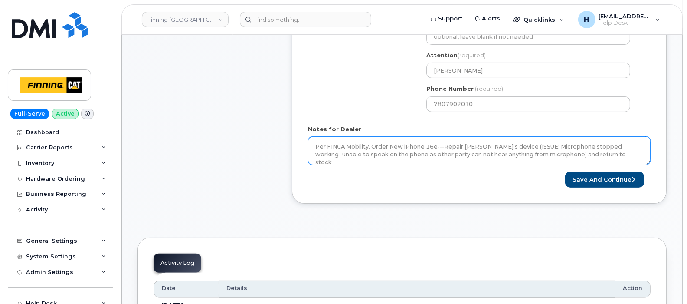
click at [402, 156] on textarea "Per FINCA Mobility, Order New iPhone 16e---Repair [PERSON_NAME]'s device (ISSUE…" at bounding box center [479, 150] width 343 height 29
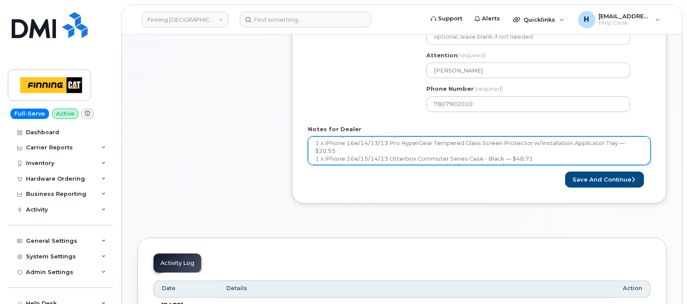
scroll to position [79, 0]
click at [437, 154] on textarea "Per FINCA Mobility, Order New iPhone 16e---Repair [PERSON_NAME]'s device (ISSUE…" at bounding box center [479, 150] width 343 height 29
click at [412, 159] on textarea "Per FINCA Mobility, Order New iPhone 16e---Repair [PERSON_NAME]'s device (ISSUE…" at bounding box center [479, 150] width 343 height 29
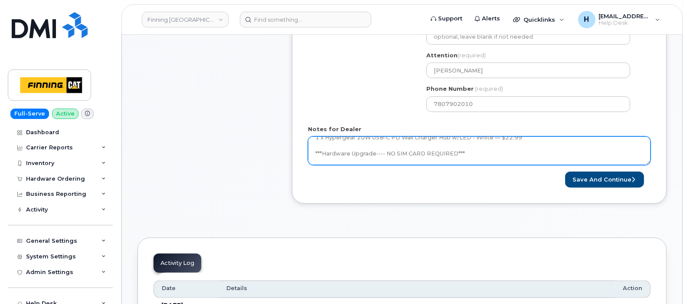
paste textarea "335664140514"
type textarea "Per FINCA Mobility, Order New iPhone 16e---Repair [PERSON_NAME]'s device (ISSUE…"
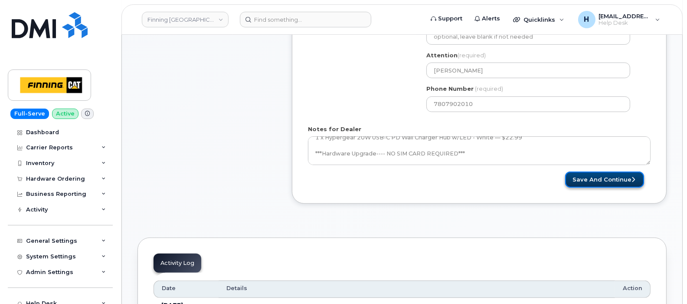
click at [582, 176] on button "Save and Continue" at bounding box center [604, 179] width 79 height 16
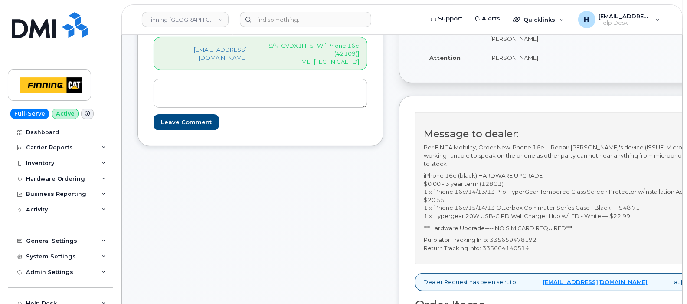
scroll to position [271, 0]
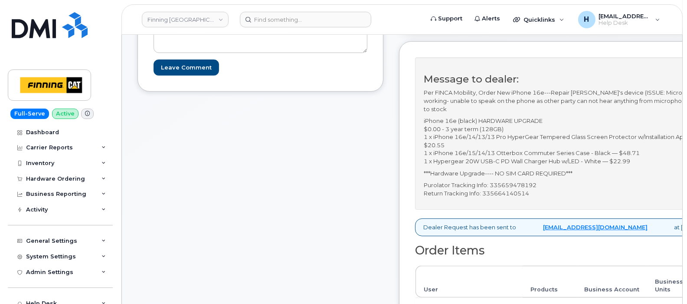
click at [525, 183] on p "Purolator Tracking Info: 335659478192 Return Tracking Info: 335664140514" at bounding box center [576, 189] width 305 height 16
copy p "335659478192"
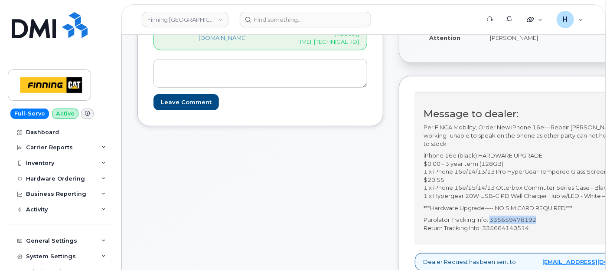
scroll to position [174, 0]
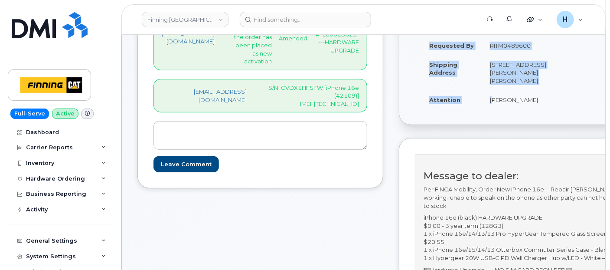
drag, startPoint x: 488, startPoint y: 99, endPoint x: 593, endPoint y: 100, distance: 104.6
click at [593, 100] on div "Created By hakaur@dminc.com Created On September 16, 2025 Requested By RITM0489…" at bounding box center [579, 53] width 329 height 127
copy table "Created By hakaur@dminc.com Created On September 16, 2025 Requested By RITM0489…"
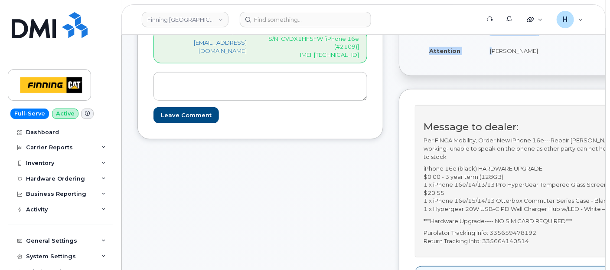
scroll to position [319, 0]
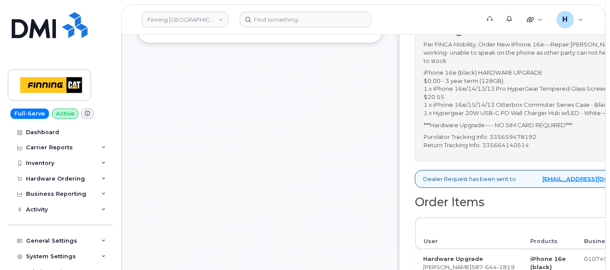
click at [512, 133] on p "Purolator Tracking Info: 335659478192 Return Tracking Info: 335664140514" at bounding box center [576, 141] width 305 height 16
copy p "335659478192"
click at [501, 146] on p "Purolator Tracking Info: 335659478192 Return Tracking Info: 335664140514" at bounding box center [576, 141] width 305 height 16
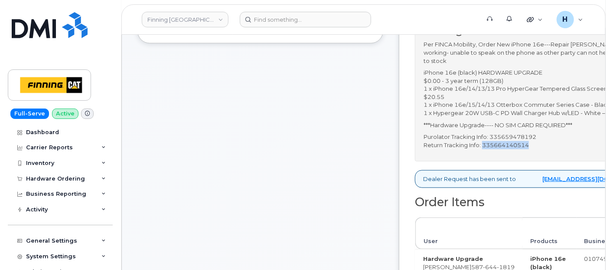
click at [501, 146] on p "Purolator Tracking Info: 335659478192 Return Tracking Info: 335664140514" at bounding box center [576, 141] width 305 height 16
copy p "335664140514"
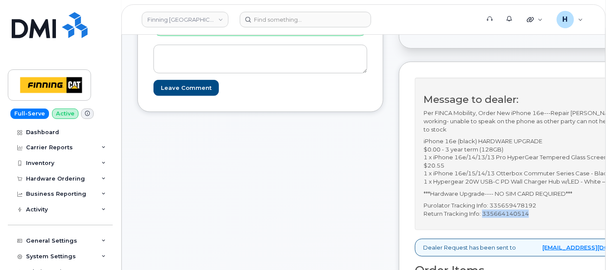
scroll to position [271, 0]
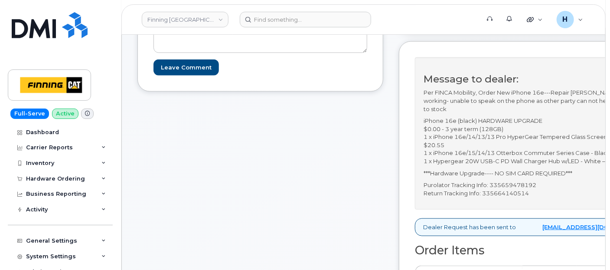
click at [511, 181] on p "Purolator Tracking Info: 335659478192 Return Tracking Info: 335664140514" at bounding box center [576, 189] width 305 height 16
copy p "335659478192"
click at [504, 190] on p "Purolator Tracking Info: 335659478192 Return Tracking Info: 335664140514" at bounding box center [576, 189] width 305 height 16
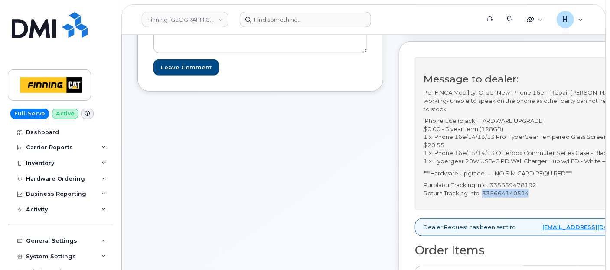
copy p "335664140514"
click at [528, 183] on p "Purolator Tracking Info: 335659478192 Return Tracking Info: 335664140514" at bounding box center [576, 189] width 305 height 16
copy p "335659478192"
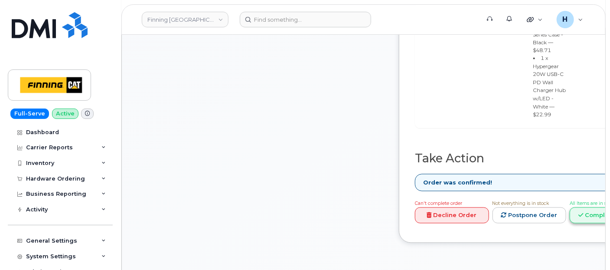
click at [581, 207] on link "Complete Order" at bounding box center [607, 215] width 74 height 16
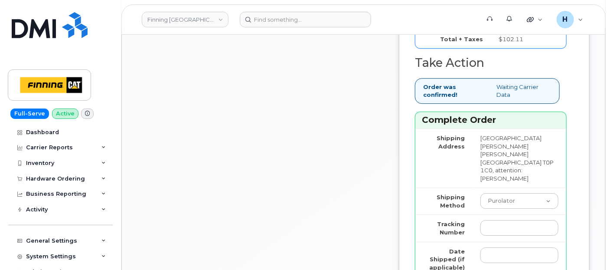
scroll to position [1283, 0]
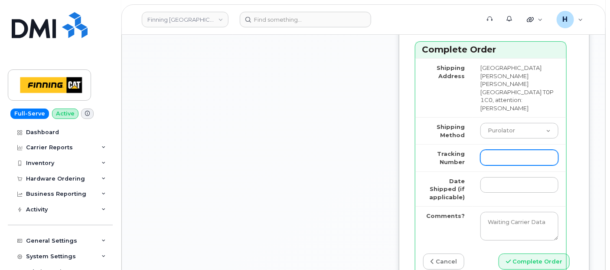
click at [514, 155] on input "Tracking Number" at bounding box center [520, 158] width 78 height 16
paste input "Replacement device (New iPhone 16e) will be shipped today with Purolator Tracki…"
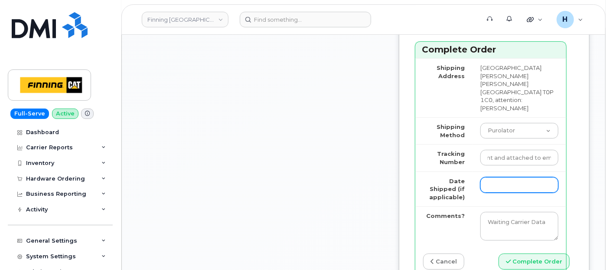
click at [502, 177] on input "Date Shipped (if applicable)" at bounding box center [520, 185] width 78 height 16
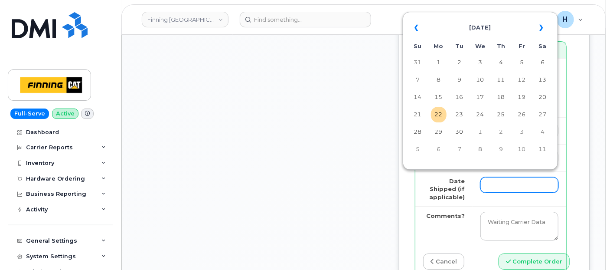
scroll to position [0, 0]
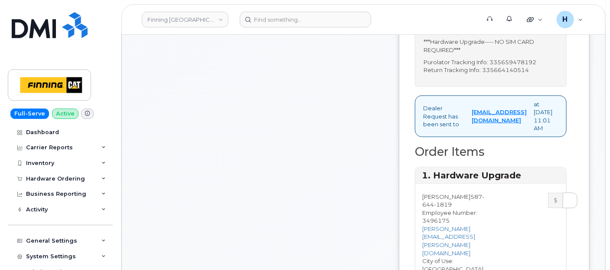
scroll to position [416, 0]
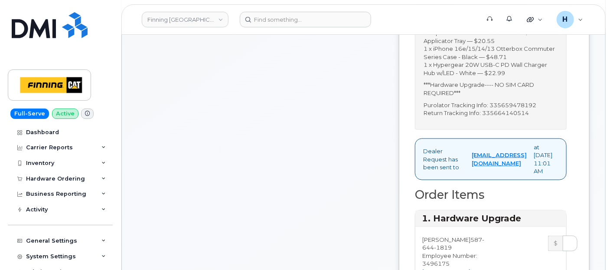
click at [523, 117] on p "Purolator Tracking Info: 335659478192 Return Tracking Info: 335664140514" at bounding box center [491, 109] width 134 height 16
click at [522, 117] on p "Purolator Tracking Info: 335659478192 Return Tracking Info: 335664140514" at bounding box center [491, 109] width 134 height 16
copy p "335659478192"
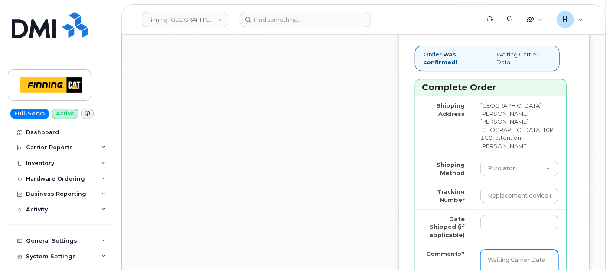
scroll to position [1331, 0]
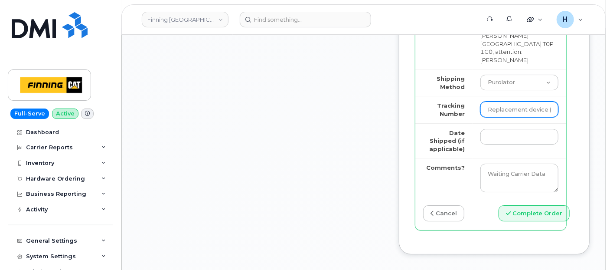
click at [521, 106] on input "Replacement device (New iPhone 16e) will be shipped today with Purolator Tracki…" at bounding box center [520, 110] width 78 height 16
type input "attached to email)."
drag, startPoint x: 494, startPoint y: 100, endPoint x: 574, endPoint y: 95, distance: 80.0
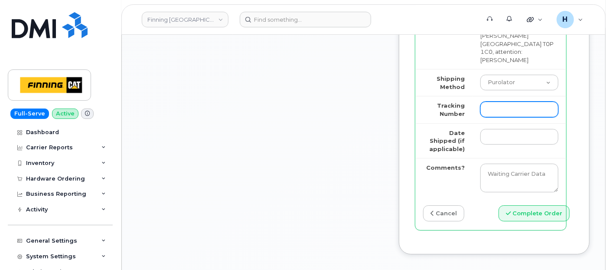
paste input "335659478192"
type input "335659478192"
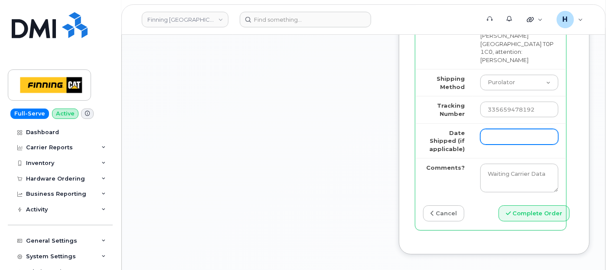
click at [517, 129] on input "Date Shipped (if applicable)" at bounding box center [520, 137] width 78 height 16
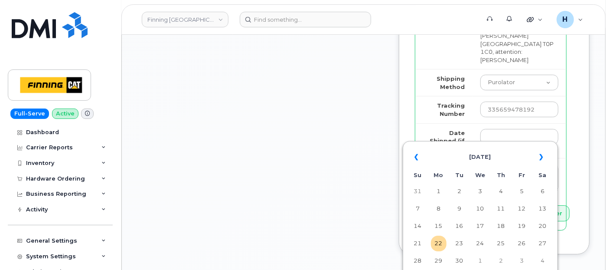
click at [436, 243] on td "22" at bounding box center [439, 244] width 16 height 16
type input "[DATE]"
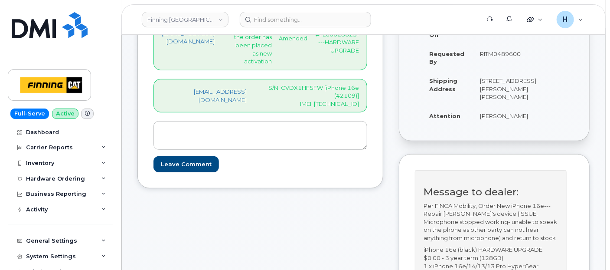
scroll to position [126, 0]
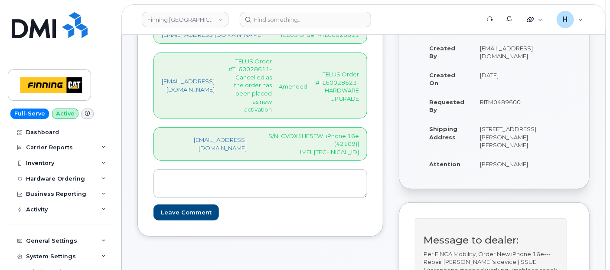
click at [323, 136] on p "S/N: CVDX1HF5FW [iPhone 16e (#2109)] IMEI: 354216331096317" at bounding box center [310, 144] width 98 height 24
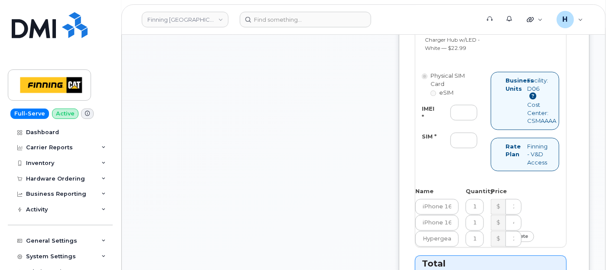
scroll to position [898, 0]
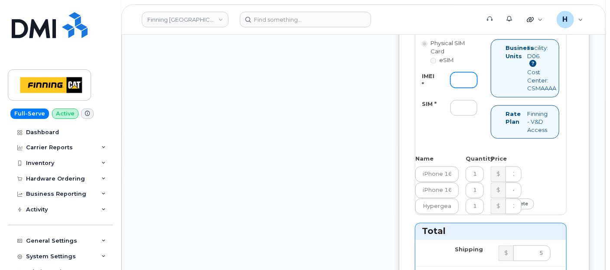
click at [461, 88] on input "IMEI *" at bounding box center [464, 80] width 27 height 16
paste input "354216331096317"
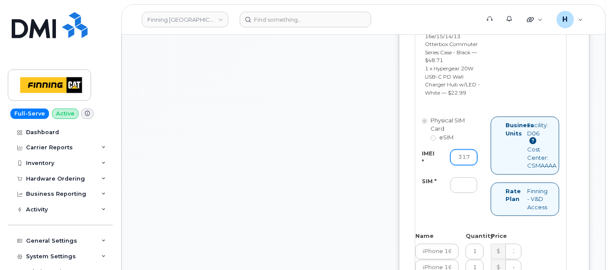
scroll to position [801, 0]
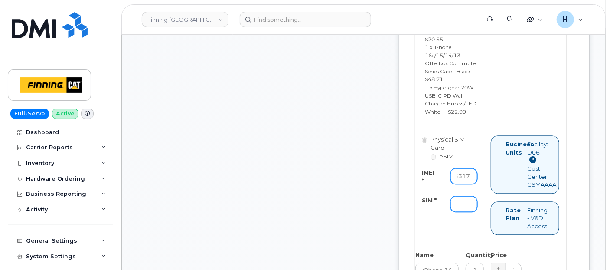
type input "354216331096317"
click at [470, 206] on input "SIM *" at bounding box center [464, 204] width 27 height 16
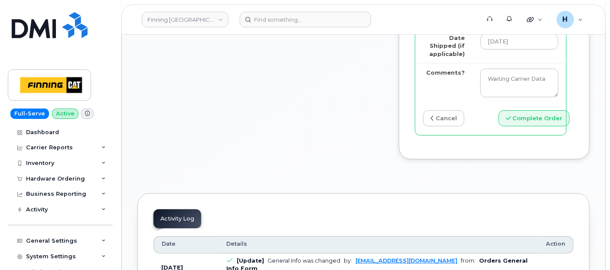
scroll to position [1428, 0]
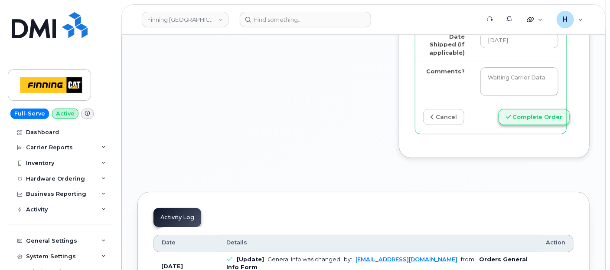
type input "x"
click at [523, 109] on button "Complete Order" at bounding box center [534, 117] width 71 height 16
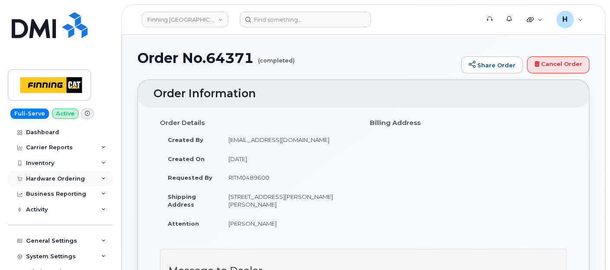
click at [64, 178] on div "Hardware Ordering" at bounding box center [55, 178] width 59 height 7
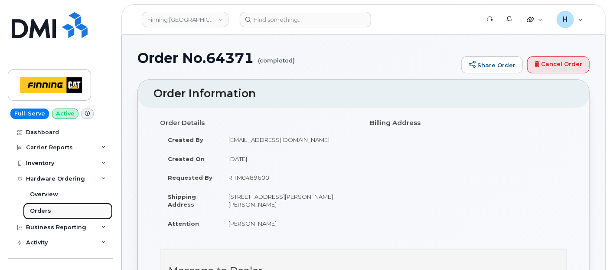
click at [52, 209] on link "Orders" at bounding box center [68, 211] width 90 height 16
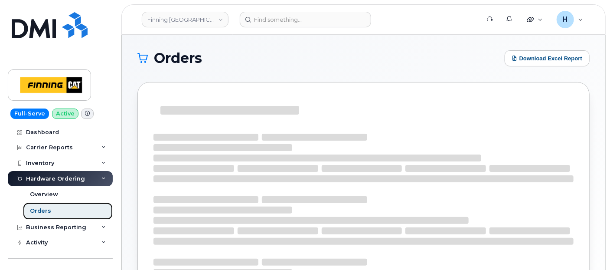
click at [52, 209] on link "Orders" at bounding box center [68, 211] width 90 height 16
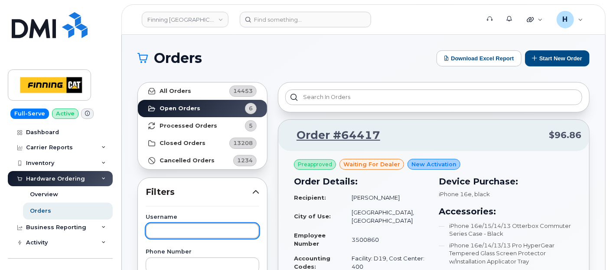
click at [161, 229] on input "text" at bounding box center [203, 231] width 114 height 16
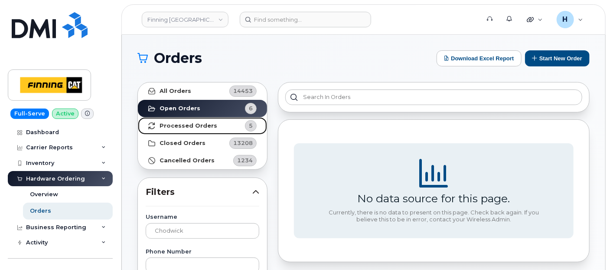
click at [195, 132] on link "Processed Orders 5" at bounding box center [202, 125] width 129 height 17
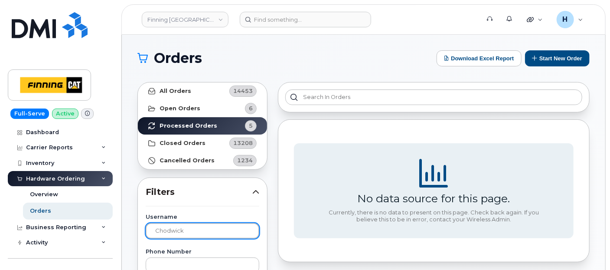
click at [164, 231] on input "chodwick" at bounding box center [203, 231] width 114 height 16
type input "chadwick"
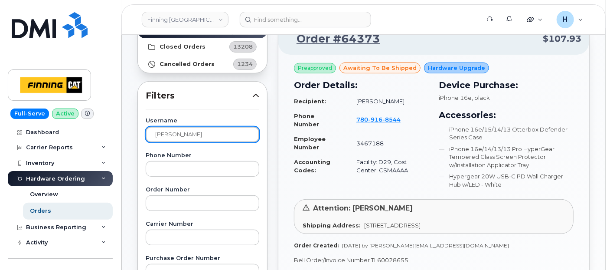
scroll to position [193, 0]
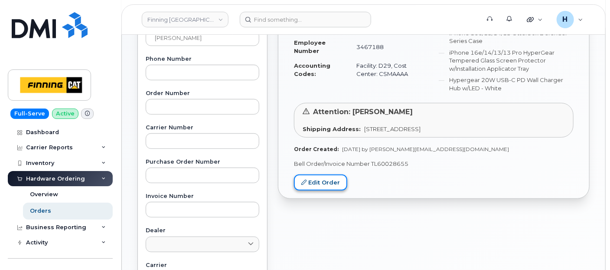
click at [333, 186] on link "Edit Order" at bounding box center [320, 182] width 53 height 16
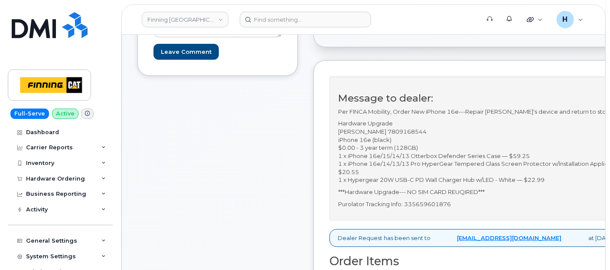
scroll to position [193, 0]
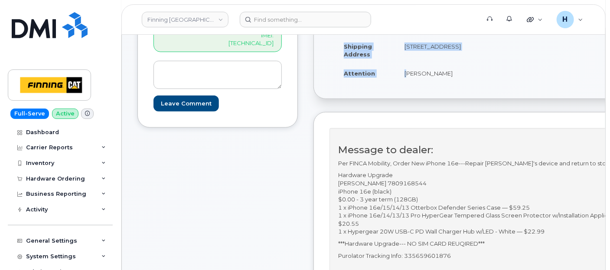
drag, startPoint x: 429, startPoint y: 85, endPoint x: 509, endPoint y: 82, distance: 80.3
click at [509, 82] on div "Created By [EMAIL_ADDRESS][DOMAIN_NAME] Created On [DATE] Requested By RITM0490…" at bounding box center [494, 31] width 329 height 118
copy table "Created By [PERSON_NAME][EMAIL_ADDRESS][DOMAIN_NAME] Created On [DATE] Requeste…"
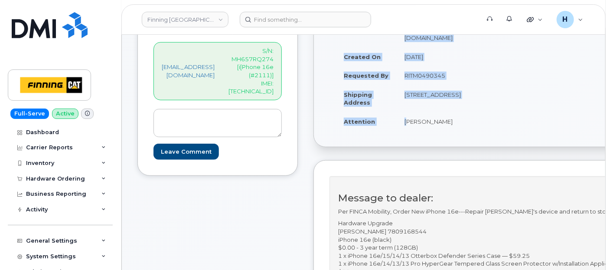
drag, startPoint x: 470, startPoint y: 99, endPoint x: 435, endPoint y: 111, distance: 37.7
click at [435, 111] on td "[STREET_ADDRESS]" at bounding box center [442, 98] width 91 height 27
copy td "T5S 0C3"
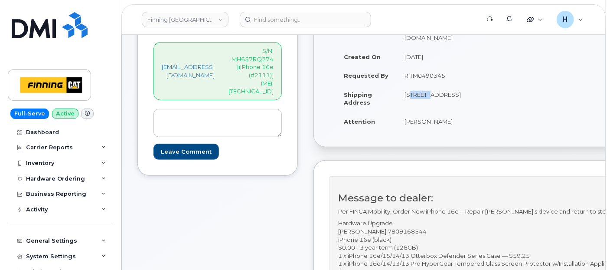
drag, startPoint x: 424, startPoint y: 92, endPoint x: 443, endPoint y: 93, distance: 19.1
click at [443, 93] on td "[STREET_ADDRESS]" at bounding box center [442, 98] width 91 height 27
copy td "17330"
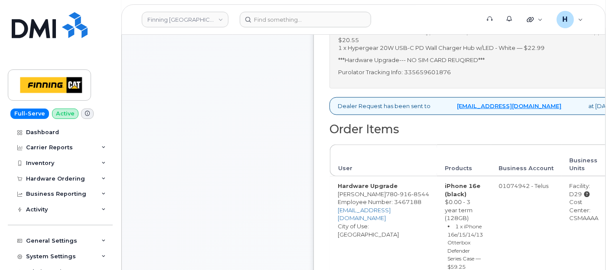
scroll to position [434, 0]
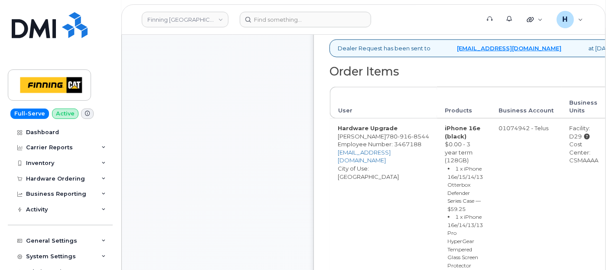
drag, startPoint x: 553, startPoint y: 170, endPoint x: 585, endPoint y: 170, distance: 32.5
click at [585, 170] on td "Facility: D29 Cost Center: CSMAAAA" at bounding box center [584, 246] width 45 height 256
copy div "CSMAAAA"
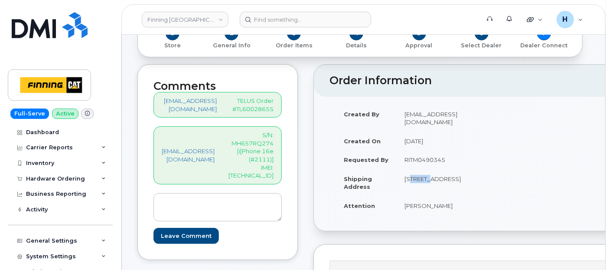
scroll to position [0, 0]
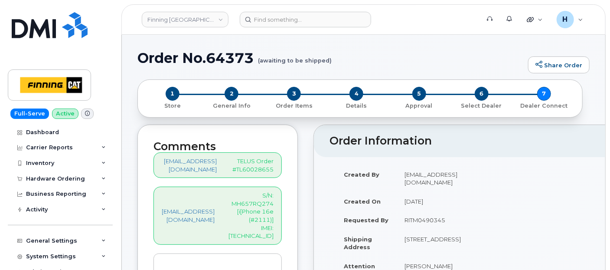
click at [236, 56] on h1 "Order No.64373 (awaiting to be shipped)" at bounding box center [331, 57] width 387 height 15
copy h1 "64373"
click at [229, 94] on span "2" at bounding box center [232, 94] width 14 height 14
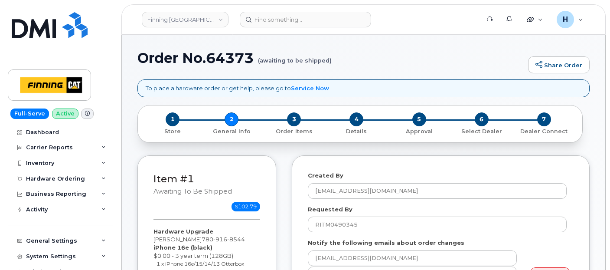
select select
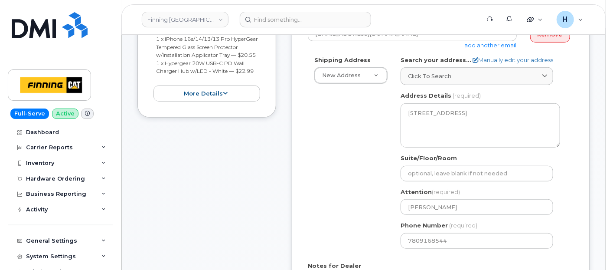
scroll to position [385, 0]
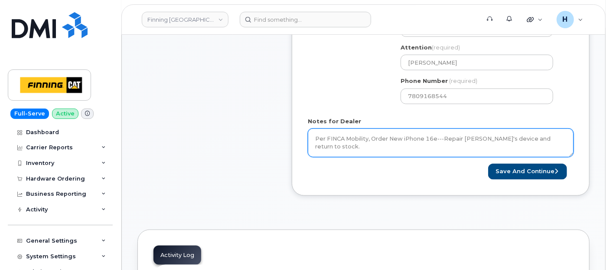
click at [353, 140] on textarea "Per FINCA Mobility, Order New iPhone 16e---Repair [PERSON_NAME]'s device and re…" at bounding box center [441, 142] width 266 height 29
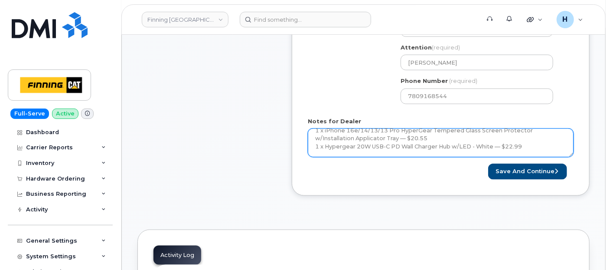
scroll to position [103, 0]
click at [450, 142] on textarea "Per FINCA Mobility, Order New iPhone 16e---Repair [PERSON_NAME]'s device and re…" at bounding box center [441, 142] width 266 height 29
paste textarea "335664165438"
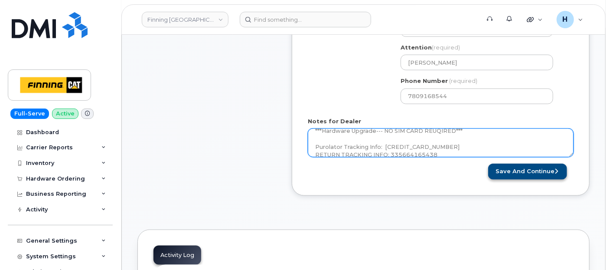
type textarea "Per FINCA Mobility, Order New iPhone 16e---Repair [PERSON_NAME]'s device and re…"
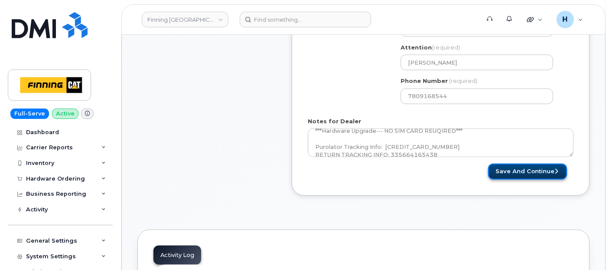
click at [502, 164] on button "Save and Continue" at bounding box center [527, 172] width 79 height 16
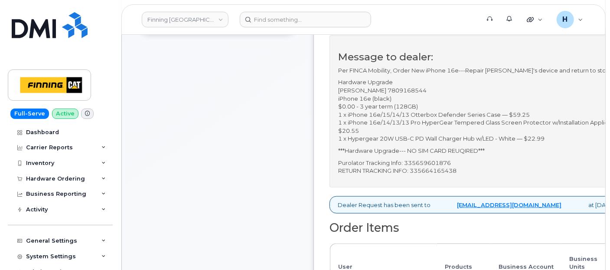
scroll to position [289, 0]
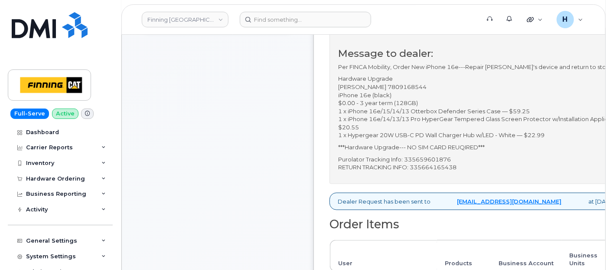
click at [441, 164] on p "Purolator Tracking Info: 335659601876 RETURN TRACKING INFO: 335664165438" at bounding box center [490, 163] width 305 height 16
copy p "335659601876"
click at [457, 171] on p "Purolator Tracking Info: 335659601876 RETURN TRACKING INFO: 335664165438" at bounding box center [490, 163] width 305 height 16
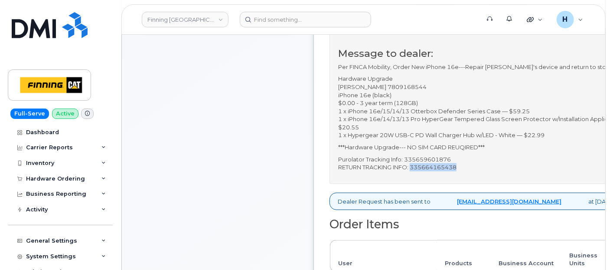
copy p "335664165438"
click at [440, 167] on p "Purolator Tracking Info: 335659601876 RETURN TRACKING INFO: 335664165438" at bounding box center [490, 163] width 305 height 16
click at [439, 167] on p "Purolator Tracking Info: 335659601876 RETURN TRACKING INFO: 335664165438" at bounding box center [490, 163] width 305 height 16
copy p "335659601876"
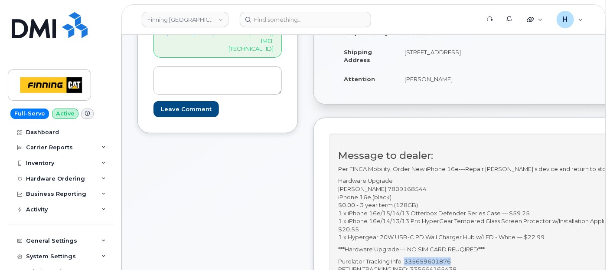
scroll to position [241, 0]
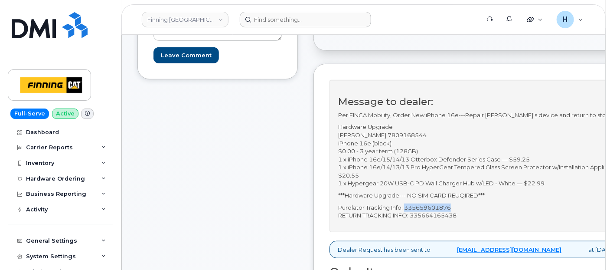
copy p "335659601876"
click at [444, 220] on p "Purolator Tracking Info: 335659601876 RETURN TRACKING INFO: 335664165438" at bounding box center [490, 211] width 305 height 16
copy p "335664165438"
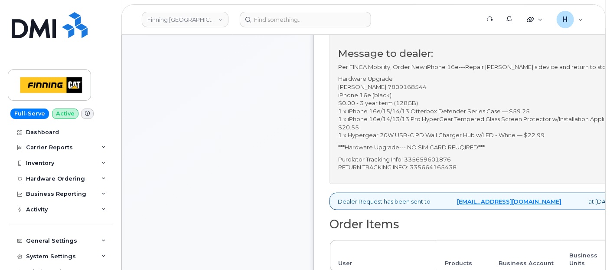
click at [448, 167] on p "Purolator Tracking Info: 335659601876 RETURN TRACKING INFO: 335664165438" at bounding box center [490, 163] width 305 height 16
copy p "335659601876"
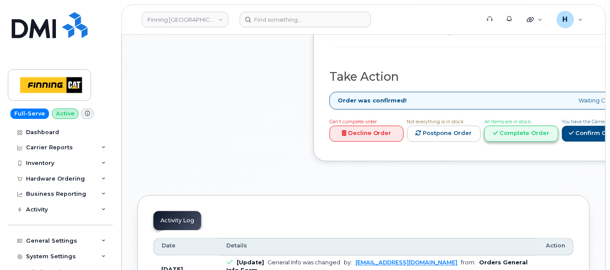
click at [555, 125] on link "Complete Order" at bounding box center [522, 133] width 74 height 16
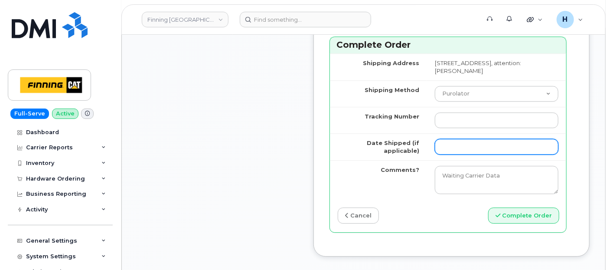
scroll to position [1108, 0]
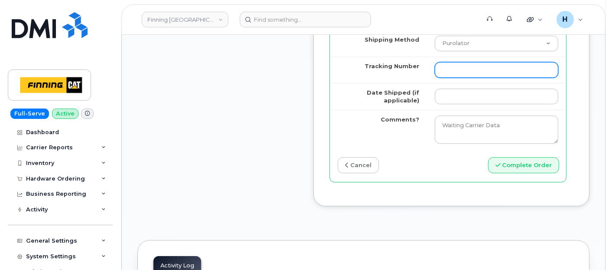
click at [452, 78] on input "Tracking Number" at bounding box center [497, 70] width 124 height 16
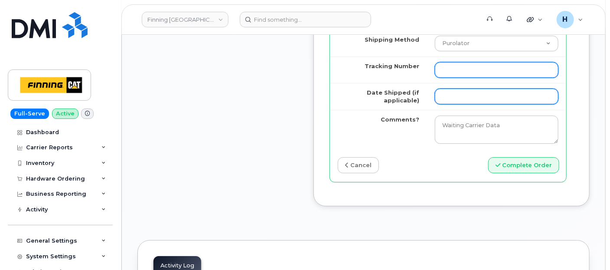
paste input "335659601876"
type input "335659601876"
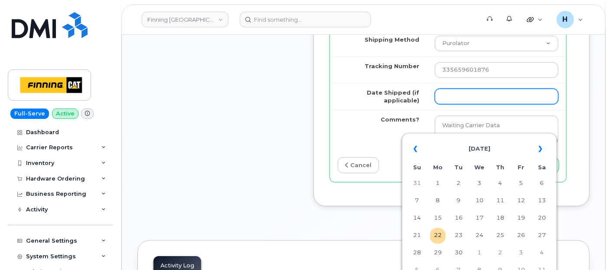
click at [446, 104] on input "Date Shipped (if applicable)" at bounding box center [497, 96] width 124 height 16
type input "[DATE]"
type input "354216331096317"
type input "x"
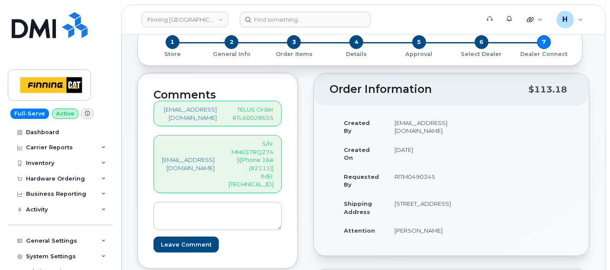
scroll to position [0, 0]
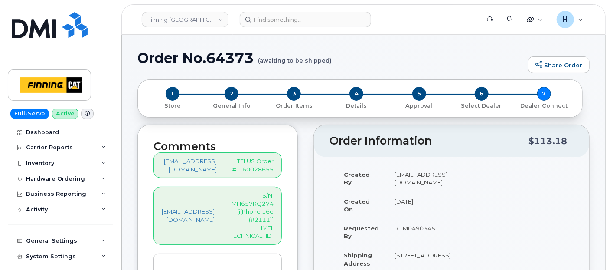
click at [266, 232] on div "hakaur@dminc.com S/N: MH657RQ274 [i[Phone 16e (#2111)] IMEI: 354216330568597" at bounding box center [218, 216] width 128 height 58
copy p "354216330568597"
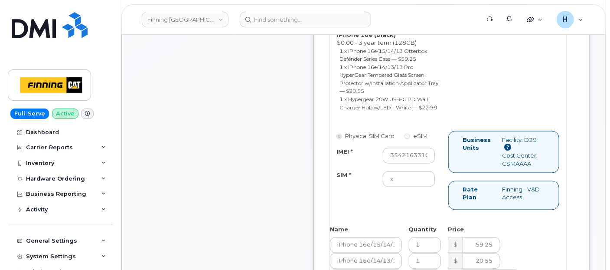
scroll to position [626, 0]
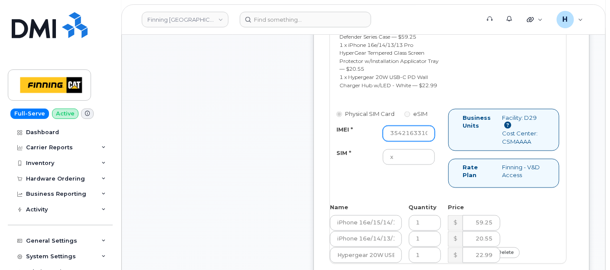
click at [412, 141] on input "354216331096317" at bounding box center [409, 134] width 52 height 16
paste input "354216330568597"
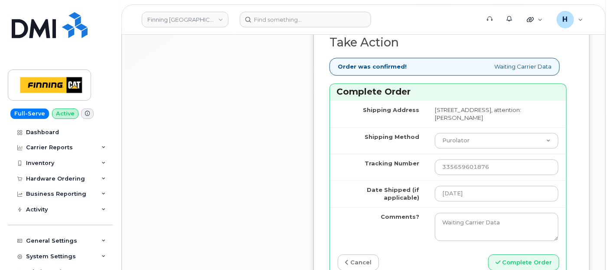
scroll to position [1108, 0]
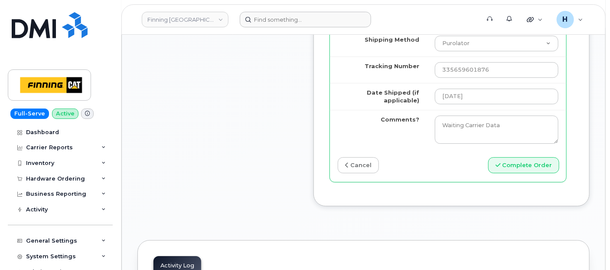
type input "354216330568597"
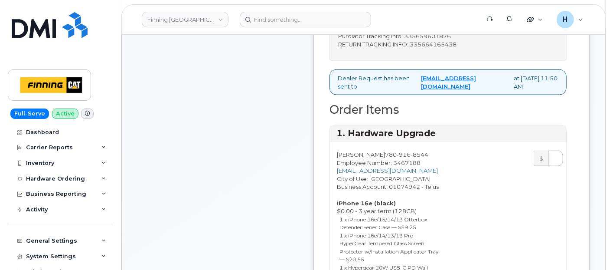
scroll to position [434, 0]
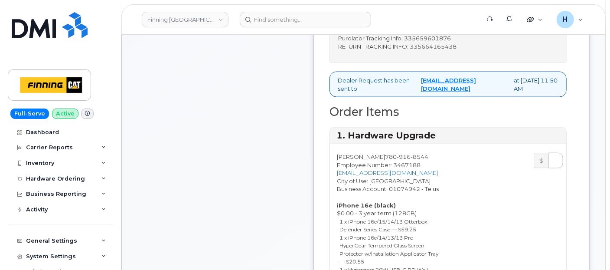
click at [456, 50] on p "Purolator Tracking Info: 335659601876 RETURN TRACKING INFO: 335664165438" at bounding box center [448, 42] width 220 height 16
copy p "335664165438"
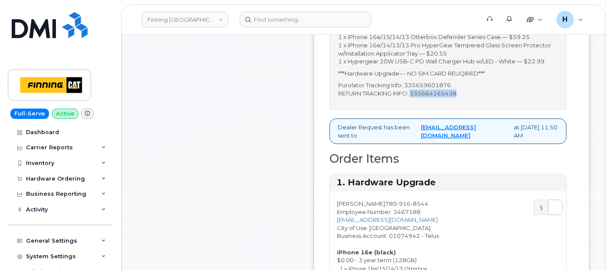
scroll to position [337, 0]
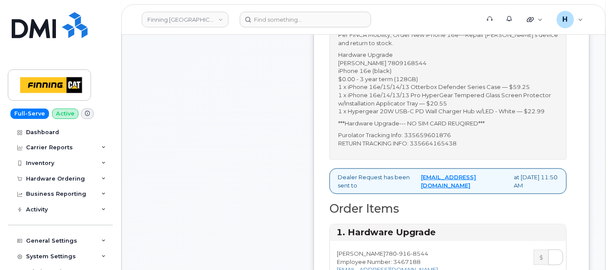
click at [436, 147] on p "Purolator Tracking Info: 335659601876 RETURN TRACKING INFO: 335664165438" at bounding box center [448, 139] width 220 height 16
copy p "335659601876"
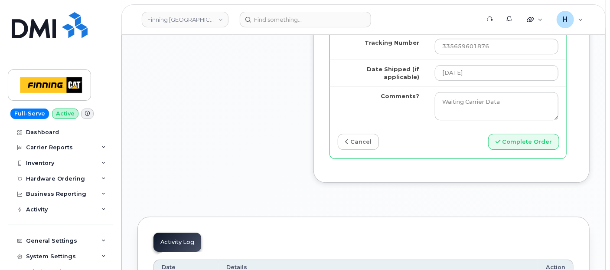
scroll to position [1157, 0]
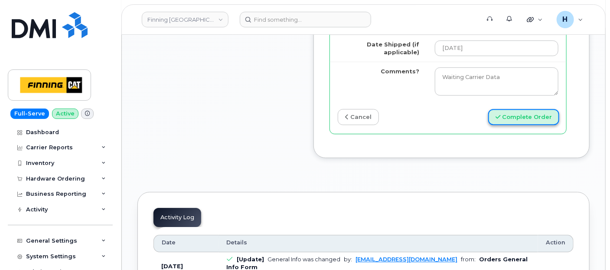
click at [530, 125] on button "Complete Order" at bounding box center [523, 117] width 71 height 16
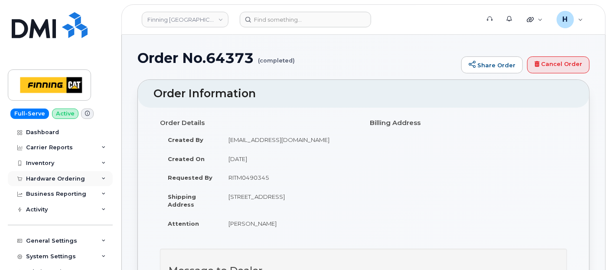
click at [79, 181] on div "Hardware Ordering" at bounding box center [55, 178] width 59 height 7
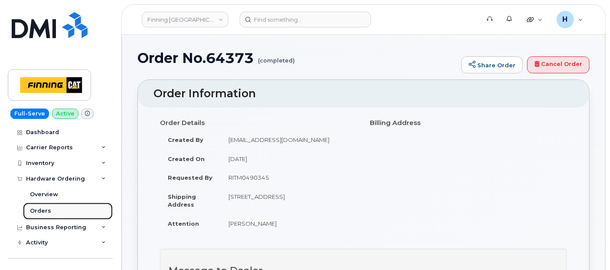
click at [64, 210] on link "Orders" at bounding box center [68, 211] width 90 height 16
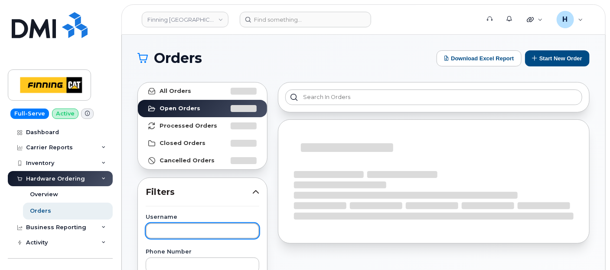
click at [183, 225] on input "text" at bounding box center [203, 231] width 114 height 16
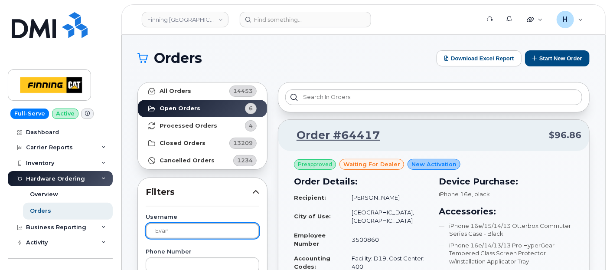
type input "evan"
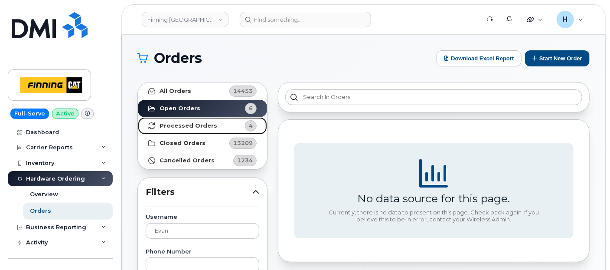
click at [192, 131] on link "Processed Orders 4" at bounding box center [202, 125] width 129 height 17
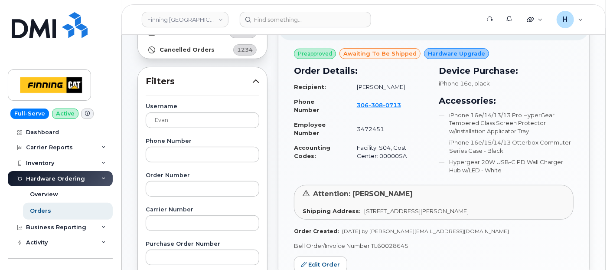
scroll to position [193, 0]
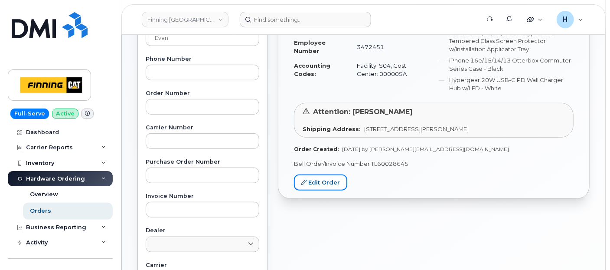
click at [331, 177] on link "Edit Order" at bounding box center [320, 182] width 53 height 16
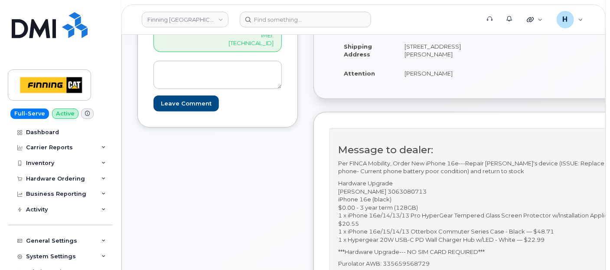
scroll to position [289, 0]
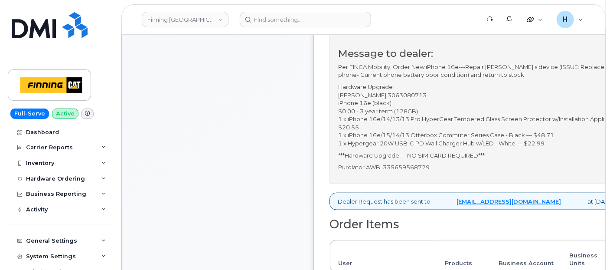
click at [439, 170] on div "Message to dealer: Per FINCA Mobility, Order New iPhone 16e---Repair [PERSON_NA…" at bounding box center [490, 108] width 321 height 152
click at [438, 170] on div "Message to dealer: Per FINCA Mobility, Order New iPhone 16e---Repair [PERSON_NA…" at bounding box center [490, 108] width 321 height 152
click at [434, 163] on p "Purolator AWB: 335659568729" at bounding box center [490, 167] width 304 height 8
copy p "335659568729"
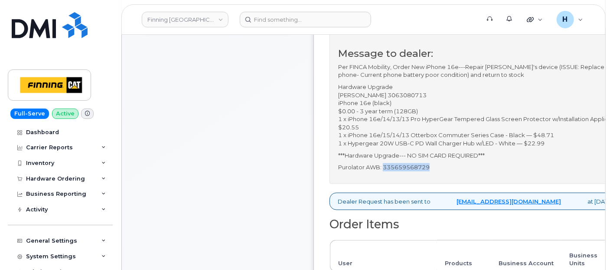
copy p "335659568729"
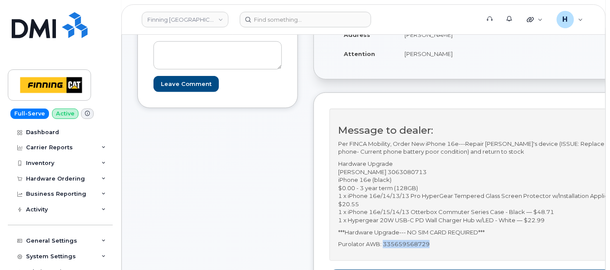
scroll to position [96, 0]
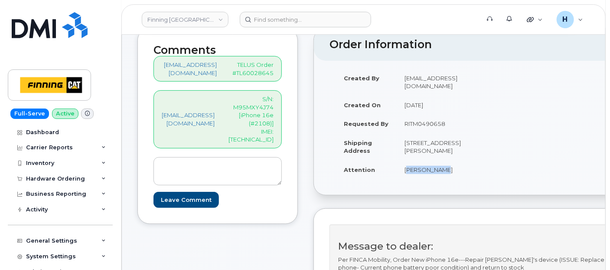
drag, startPoint x: 421, startPoint y: 170, endPoint x: 475, endPoint y: 171, distance: 54.2
click at [475, 171] on td "[PERSON_NAME]" at bounding box center [442, 169] width 90 height 19
copy td "[PERSON_NAME]"
drag, startPoint x: 452, startPoint y: 148, endPoint x: 421, endPoint y: 156, distance: 31.4
click at [421, 156] on td "[STREET_ADDRESS][PERSON_NAME]" at bounding box center [442, 146] width 90 height 27
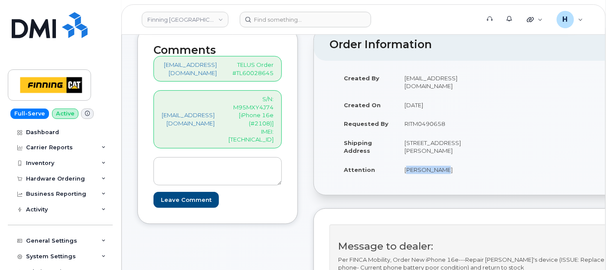
copy td "S4A 2A6"
drag, startPoint x: 420, startPoint y: 134, endPoint x: 457, endPoint y: 136, distance: 37.3
click at [457, 136] on td "[STREET_ADDRESS][PERSON_NAME]" at bounding box center [442, 146] width 90 height 27
copy td "Highway 39"
drag, startPoint x: 460, startPoint y: 131, endPoint x: 487, endPoint y: 134, distance: 27.5
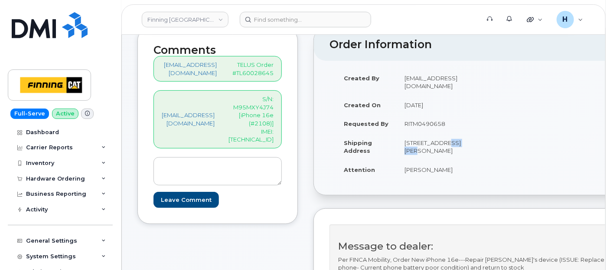
click at [487, 134] on td "[STREET_ADDRESS][PERSON_NAME]" at bounding box center [442, 146] width 90 height 27
copy td "EPO 325"
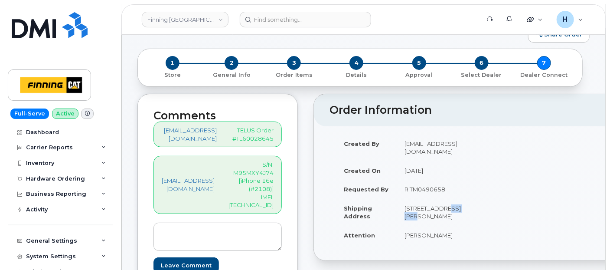
scroll to position [0, 0]
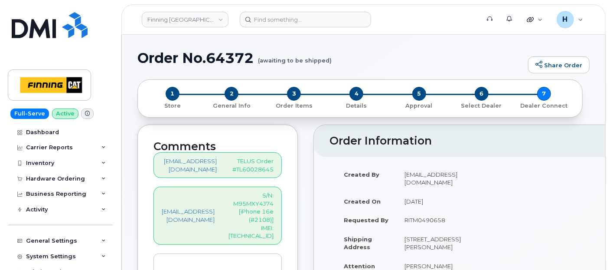
copy h1 "64372"
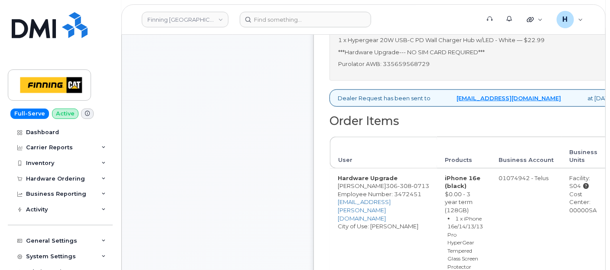
scroll to position [482, 0]
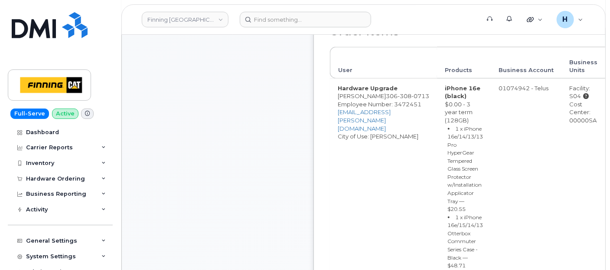
drag, startPoint x: 565, startPoint y: 119, endPoint x: 597, endPoint y: 120, distance: 32.1
click at [597, 120] on td "Facility: S04 Cost Center: 00000SA" at bounding box center [584, 211] width 44 height 264
copy div "00000SA"
drag, startPoint x: 569, startPoint y: 95, endPoint x: 582, endPoint y: 95, distance: 13.0
click at [582, 95] on td "Facility: S04 Cost Center: 00000SA" at bounding box center [584, 211] width 44 height 264
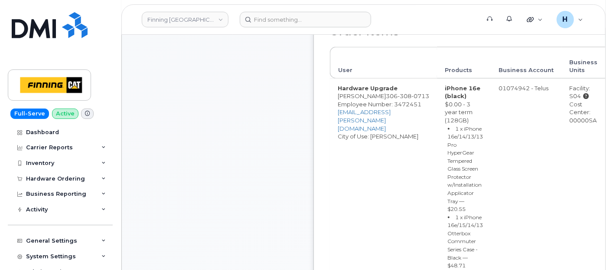
copy div "S04"
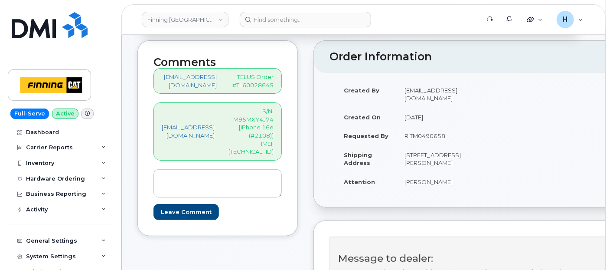
scroll to position [0, 0]
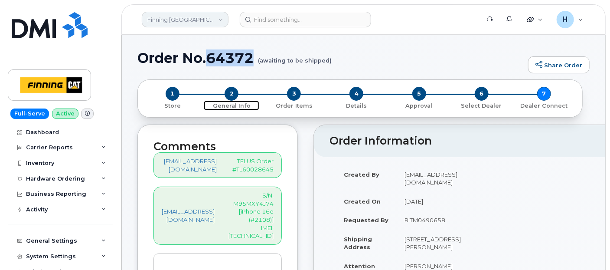
drag, startPoint x: 233, startPoint y: 94, endPoint x: 215, endPoint y: 12, distance: 84.0
click at [233, 94] on span "2" at bounding box center [232, 94] width 14 height 14
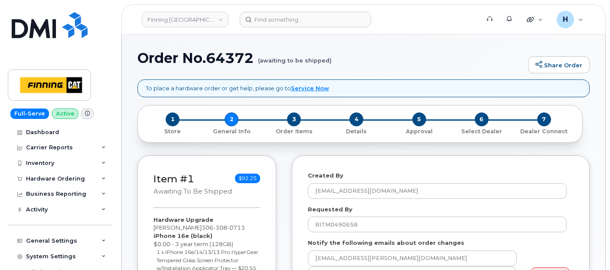
select select
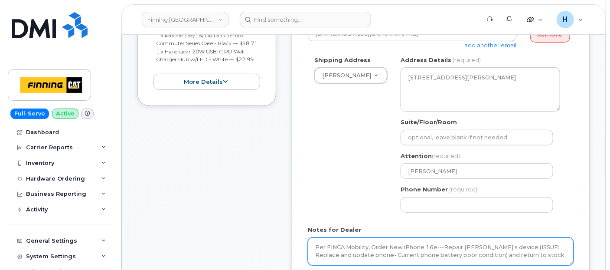
scroll to position [337, 0]
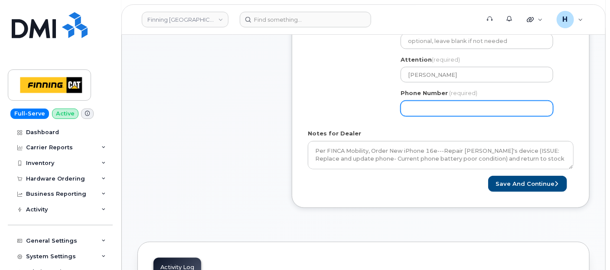
click at [411, 112] on input "Phone Number" at bounding box center [477, 109] width 153 height 16
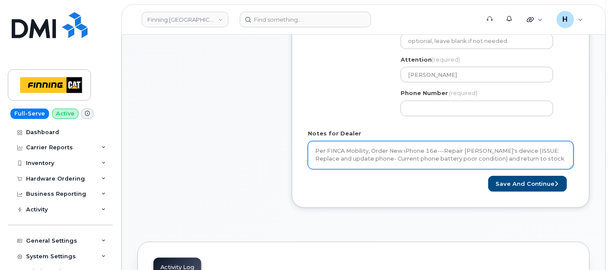
click at [381, 161] on textarea "Per FINCA Mobility, Order New iPhone 16e---Repair [PERSON_NAME]'s device (ISSUE…" at bounding box center [441, 155] width 266 height 29
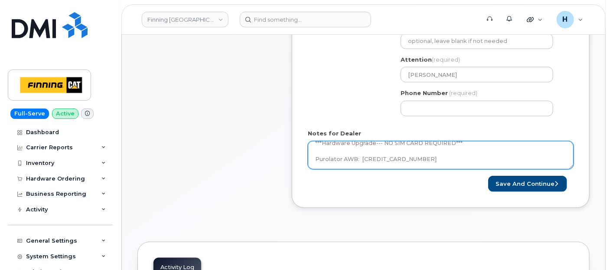
click at [419, 155] on textarea "Per FINCA Mobility, Order New iPhone 16e---Repair [PERSON_NAME]'s device (ISSUE…" at bounding box center [441, 155] width 266 height 29
paste textarea "335664184413"
drag, startPoint x: 421, startPoint y: 164, endPoint x: 389, endPoint y: 163, distance: 32.1
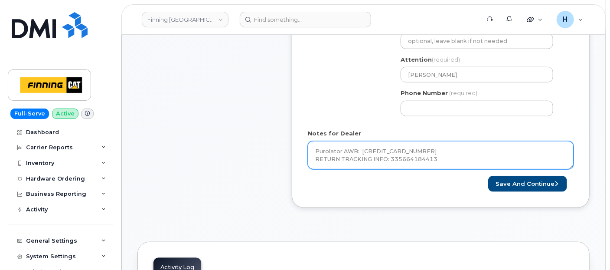
click at [389, 163] on textarea "Per FINCA Mobility, Order New iPhone 16e---Repair [PERSON_NAME]'s device (ISSUE…" at bounding box center [441, 155] width 266 height 29
type textarea "Per FINCA Mobility, Order New iPhone 16e---Repair [PERSON_NAME]'s device (ISSUE…"
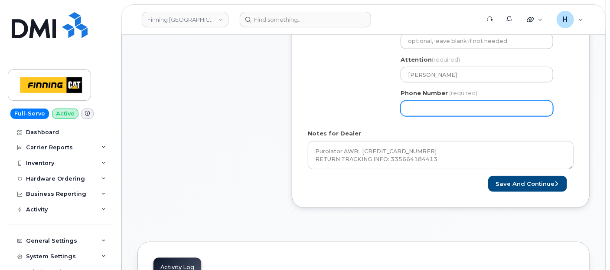
click at [421, 106] on input "Phone Number" at bounding box center [477, 109] width 153 height 16
paste input "3063080713"
select select
type input "3063080713"
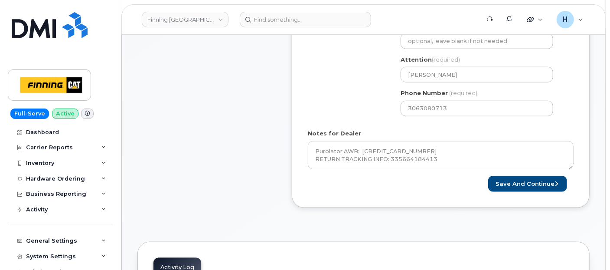
click at [382, 186] on div "Save and Continue" at bounding box center [441, 184] width 266 height 16
click at [517, 181] on button "Save and Continue" at bounding box center [527, 184] width 79 height 16
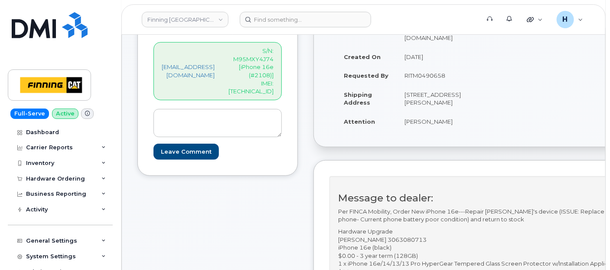
scroll to position [241, 0]
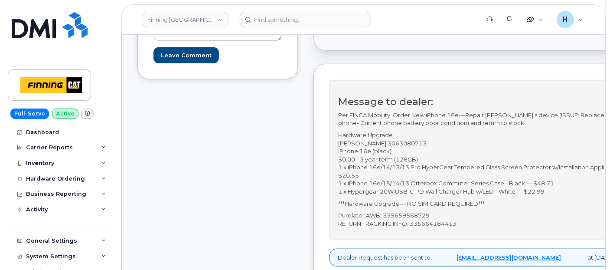
click at [427, 213] on p "Purolator AWB: 335659568729 RETURN TRACKING INFO: 335664184413" at bounding box center [490, 219] width 304 height 16
copy p "335659568729"
click at [444, 216] on p "Purolator AWB: 335659568729 RETURN TRACKING INFO: 335664184413" at bounding box center [490, 219] width 304 height 16
click at [451, 220] on p "Purolator AWB: 335659568729 RETURN TRACKING INFO: 335664184413" at bounding box center [490, 219] width 304 height 16
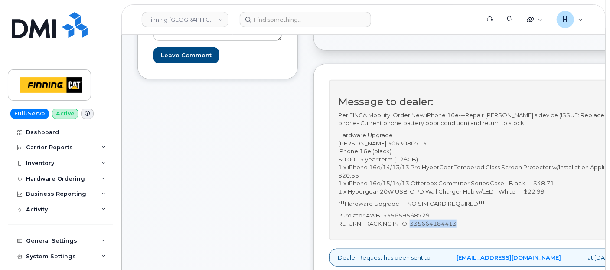
click at [451, 220] on p "Purolator AWB: 335659568729 RETURN TRACKING INFO: 335664184413" at bounding box center [490, 219] width 304 height 16
copy p "335664184413"
click at [427, 216] on p "Purolator AWB: 335659568729 RETURN TRACKING INFO: 335664184413" at bounding box center [490, 219] width 304 height 16
copy p "335659568729"
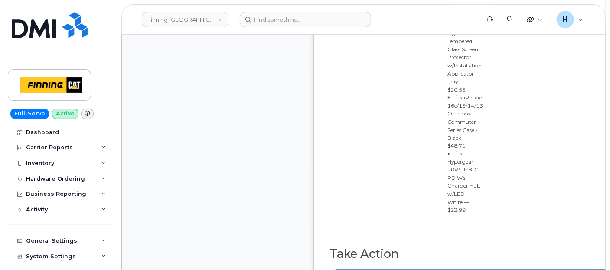
scroll to position [675, 0]
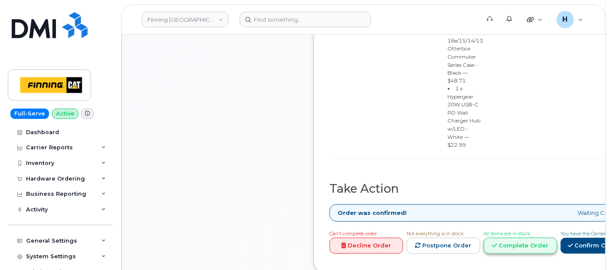
click at [539, 238] on link "Complete Order" at bounding box center [521, 246] width 74 height 16
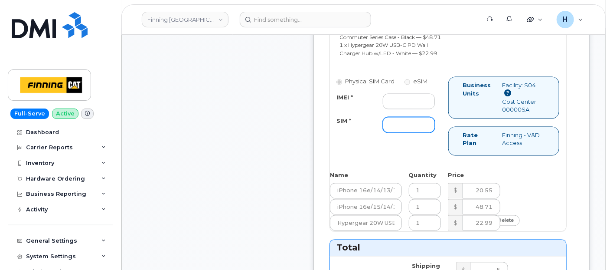
click at [416, 133] on input "SIM *" at bounding box center [409, 125] width 52 height 16
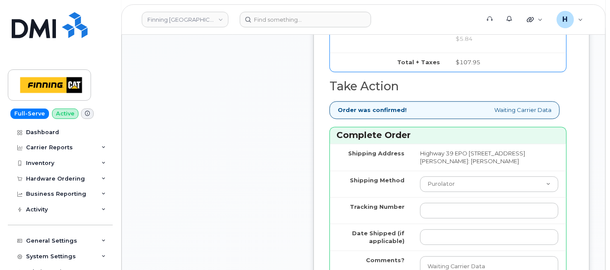
scroll to position [1012, 0]
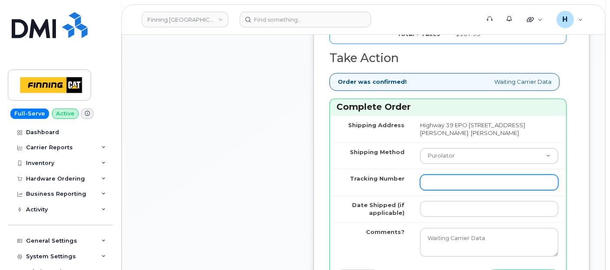
type input "x"
click at [446, 190] on input "Tracking Number" at bounding box center [489, 182] width 138 height 16
paste input "335659568729"
type input "335659568729"
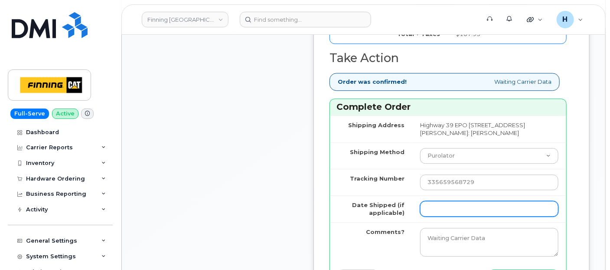
click at [446, 216] on input "Date Shipped (if applicable)" at bounding box center [489, 209] width 138 height 16
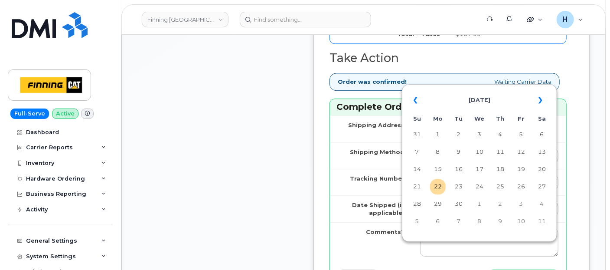
drag, startPoint x: 437, startPoint y: 184, endPoint x: 405, endPoint y: 167, distance: 36.7
click at [437, 184] on td "22" at bounding box center [438, 187] width 16 height 16
type input "[DATE]"
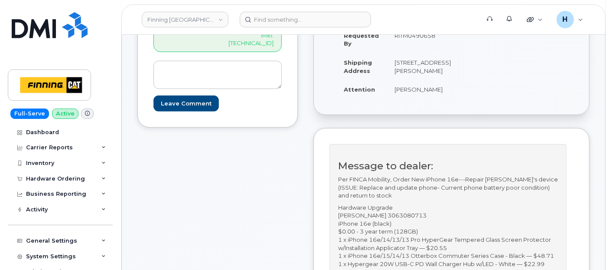
scroll to position [96, 0]
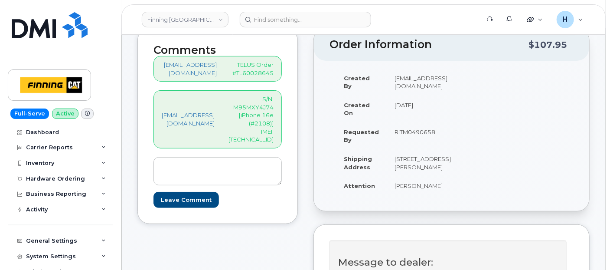
click at [262, 139] on div "[EMAIL_ADDRESS][DOMAIN_NAME] S/N: M95MXY4J74 [iPhone 16e (#2108)] IMEI: [TECHNI…" at bounding box center [218, 119] width 128 height 58
click at [262, 134] on p "S/N: M95MXY4J74 [iPhone 16e (#2108)] IMEI: [TECHNICAL_ID]" at bounding box center [251, 119] width 45 height 48
copy p "354216331009427"
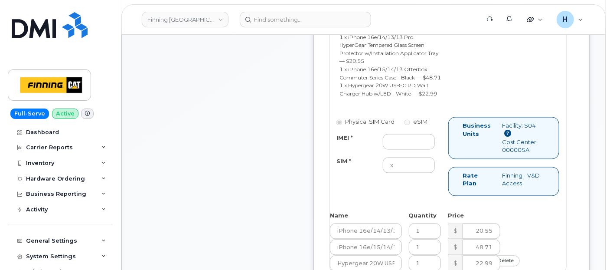
scroll to position [675, 0]
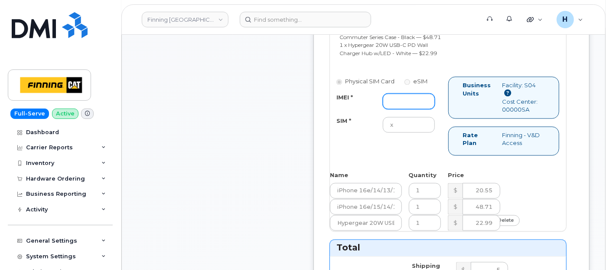
click at [410, 109] on input "IMEI *" at bounding box center [409, 102] width 52 height 16
paste input "354216331009427"
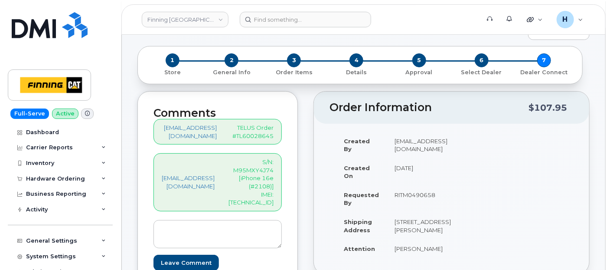
scroll to position [0, 0]
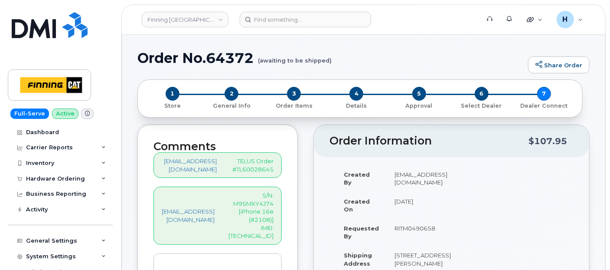
type input "354216331009427"
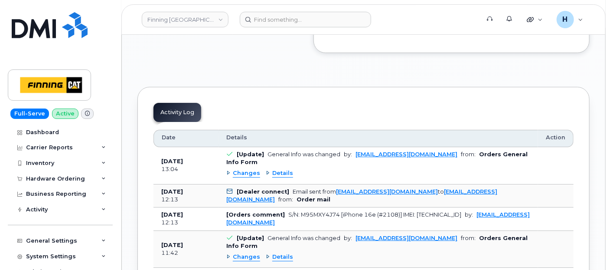
scroll to position [1205, 0]
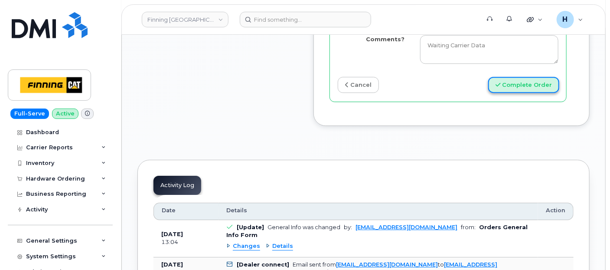
click at [513, 93] on button "Complete Order" at bounding box center [523, 85] width 71 height 16
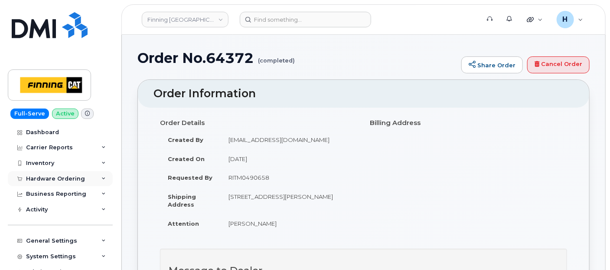
drag, startPoint x: 61, startPoint y: 176, endPoint x: 60, endPoint y: 180, distance: 4.4
click at [61, 176] on div "Hardware Ordering" at bounding box center [55, 178] width 59 height 7
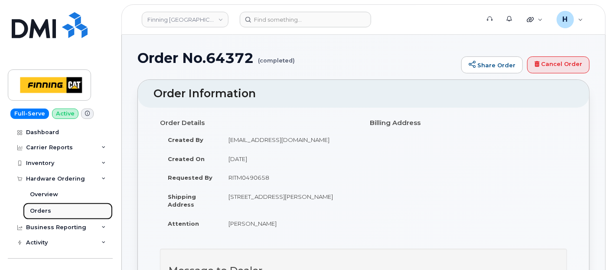
click at [56, 214] on link "Orders" at bounding box center [68, 211] width 90 height 16
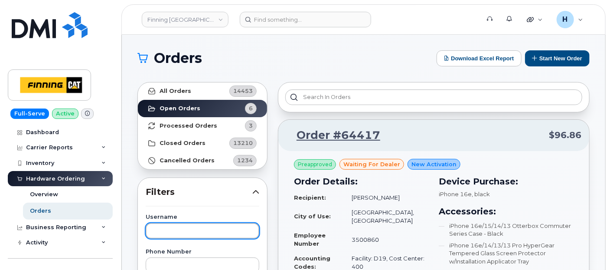
click at [167, 227] on input "text" at bounding box center [203, 231] width 114 height 16
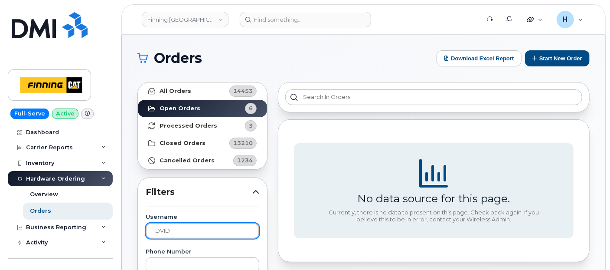
click at [157, 229] on input "DVID" at bounding box center [203, 231] width 114 height 16
type input "[PERSON_NAME]"
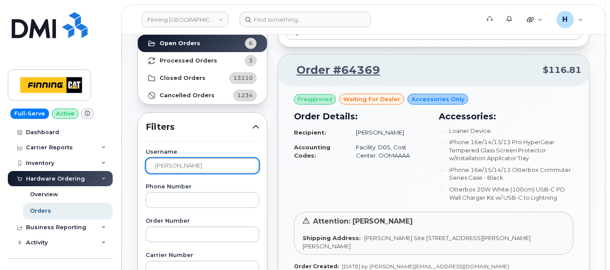
scroll to position [96, 0]
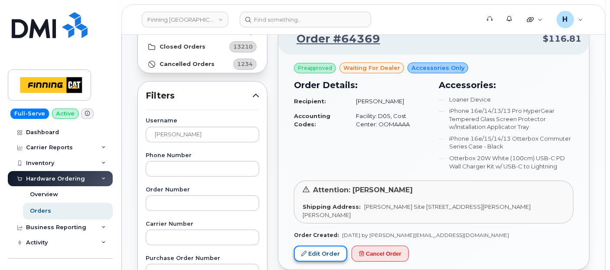
click at [335, 252] on link "Edit Order" at bounding box center [320, 254] width 53 height 16
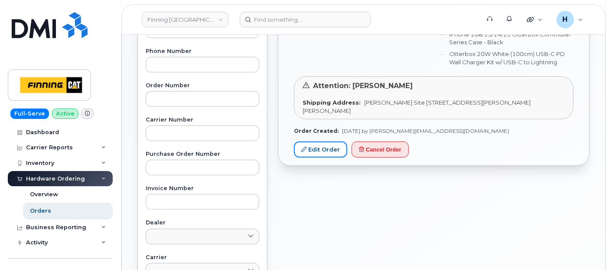
scroll to position [241, 0]
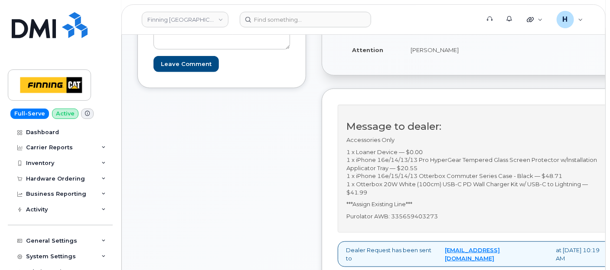
scroll to position [289, 0]
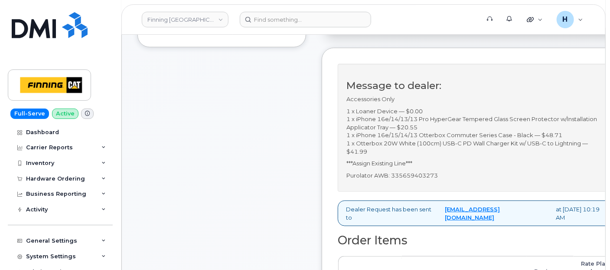
click at [410, 180] on p "Purolator AWB: 335659403273" at bounding box center [478, 175] width 263 height 8
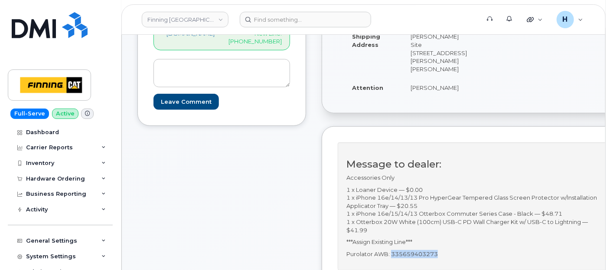
scroll to position [48, 0]
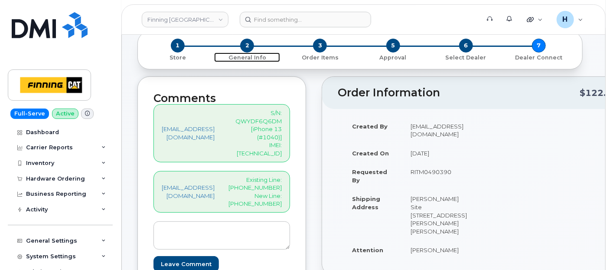
click at [251, 46] on span "2" at bounding box center [247, 46] width 14 height 14
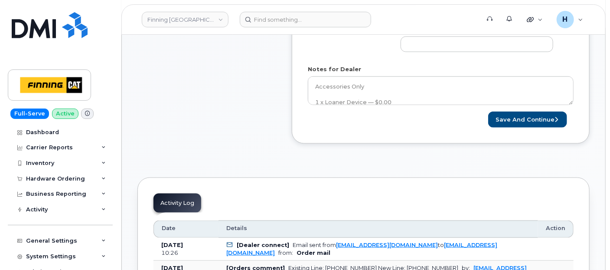
scroll to position [289, 0]
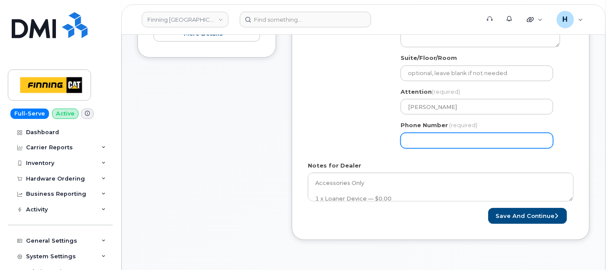
click at [424, 139] on input "Phone Number" at bounding box center [477, 141] width 153 height 16
select select
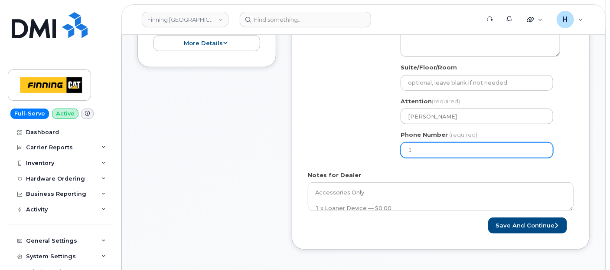
type input "2"
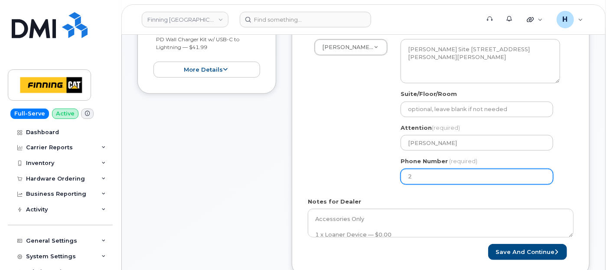
scroll to position [193, 0]
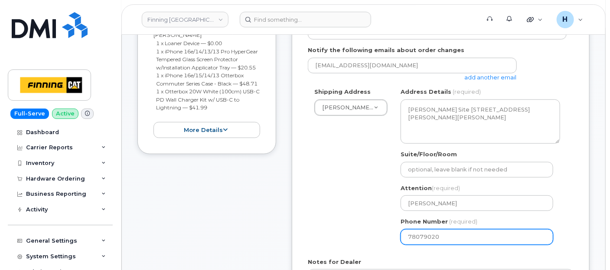
type input "780790201"
select select
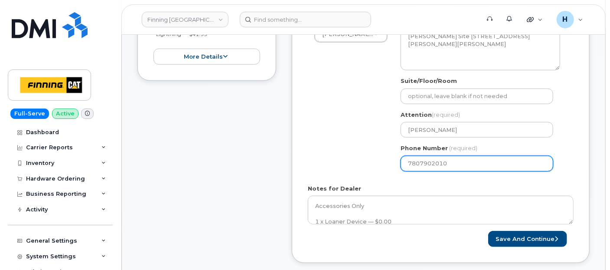
scroll to position [337, 0]
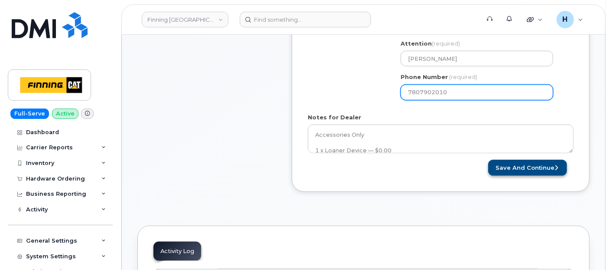
type input "7807902010"
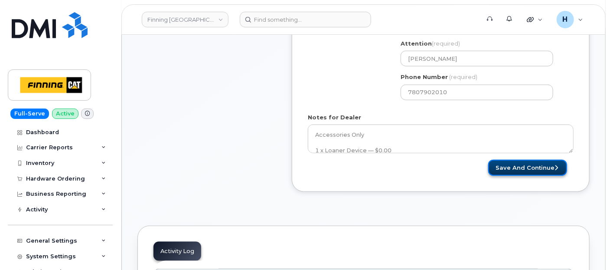
click at [520, 172] on button "Save and Continue" at bounding box center [527, 168] width 79 height 16
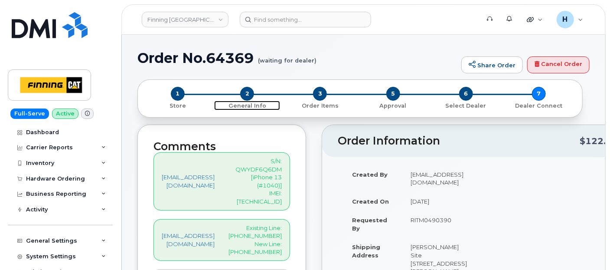
click at [244, 91] on span "2" at bounding box center [247, 94] width 14 height 14
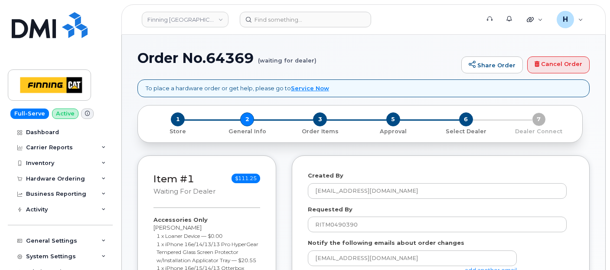
select select
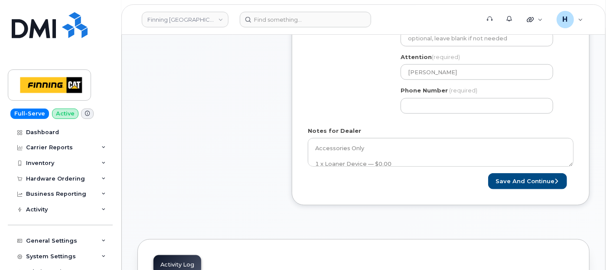
scroll to position [337, 0]
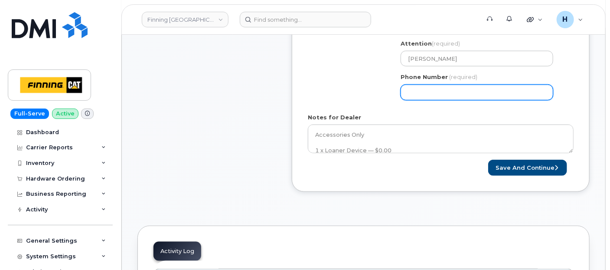
click at [426, 95] on input "Phone Number" at bounding box center [477, 93] width 153 height 16
type input "7807902010"
select select
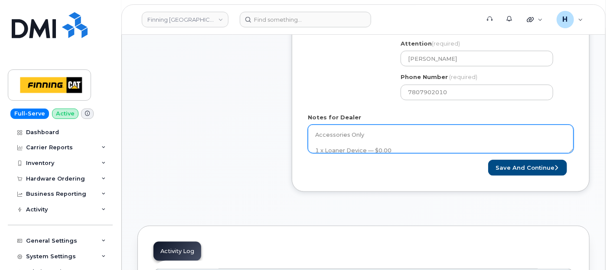
click at [390, 144] on textarea "Accessories Only 1 x Loaner Device — $0.00 1 x iPhone 16e/14/13/13 Pro HyperGea…" at bounding box center [441, 139] width 266 height 29
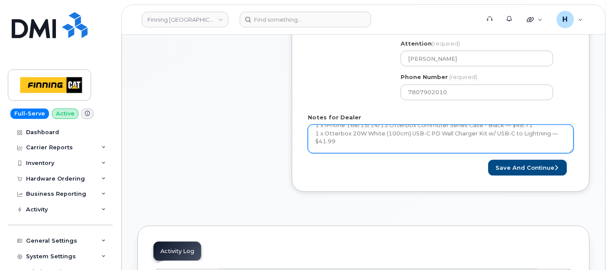
scroll to position [79, 0]
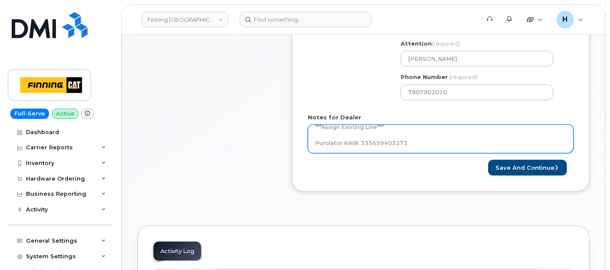
drag, startPoint x: 419, startPoint y: 141, endPoint x: 278, endPoint y: 145, distance: 141.5
click at [278, 145] on div "Item #1 waiting for dealer $111.25 Accessories Only David Gibson 1 x Loaner Dev…" at bounding box center [364, 11] width 452 height 387
paste textarea "er Kristie Reil’s email, after checking the FedEx tracking details, the device …"
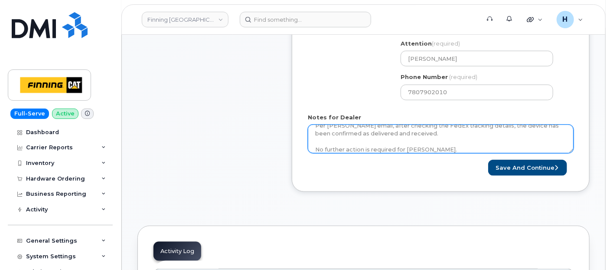
click at [344, 131] on textarea "Accessories Only 1 x Loaner Device — $0.00 1 x iPhone 16e/14/13/13 Pro HyperGea…" at bounding box center [441, 139] width 266 height 29
click at [318, 129] on textarea "Accessories Only 1 x Loaner Device — $0.00 1 x iPhone 16e/14/13/13 Pro HyperGea…" at bounding box center [441, 139] width 266 height 29
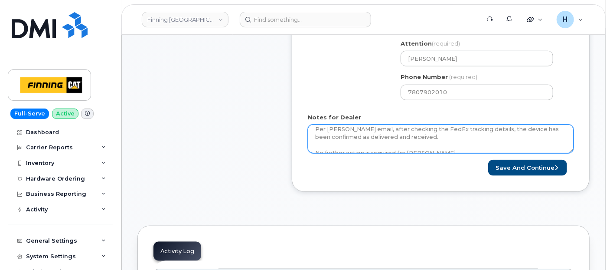
scroll to position [85, 0]
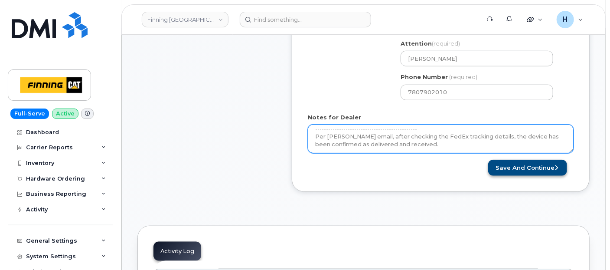
type textarea "Accessories Only 1 x Loaner Device — $0.00 1 x iPhone 16e/14/13/13 Pro HyperGea…"
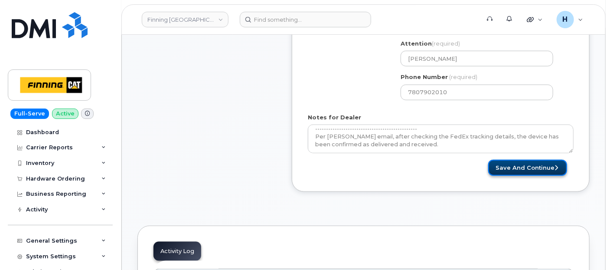
click at [521, 160] on button "Save and Continue" at bounding box center [527, 168] width 79 height 16
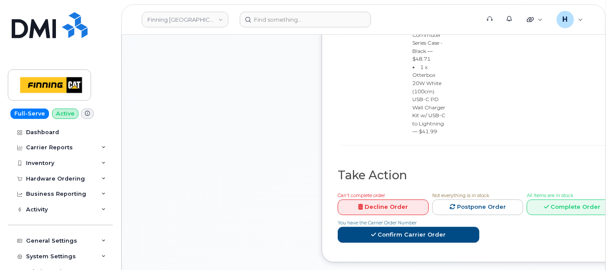
scroll to position [771, 0]
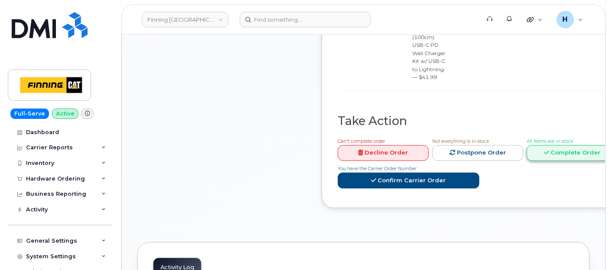
click at [544, 150] on icon at bounding box center [546, 153] width 5 height 6
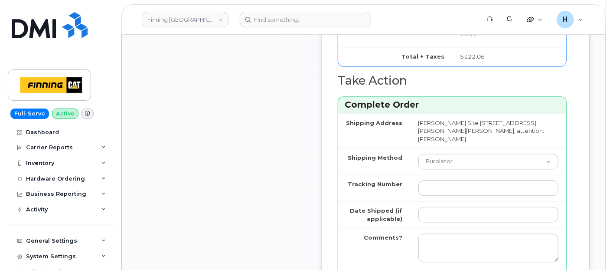
scroll to position [819, 0]
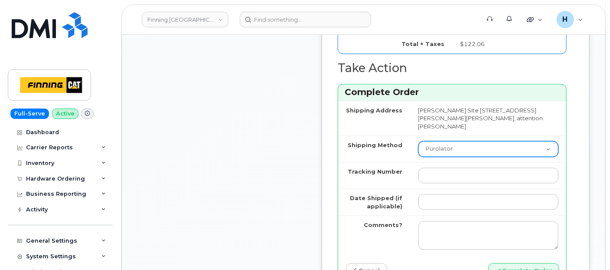
click at [461, 148] on select "Purolator UPS FedEx Canada Post Courier Other Drop Off Pick Up" at bounding box center [489, 149] width 140 height 16
select select "Other"
click at [424, 145] on select "Purolator UPS FedEx Canada Post Courier Other Drop Off Pick Up" at bounding box center [489, 149] width 140 height 16
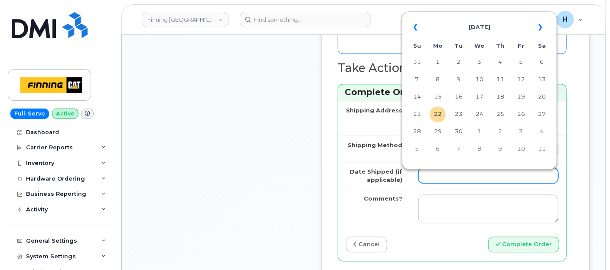
click at [447, 181] on input "Date Shipped (if applicable)" at bounding box center [489, 175] width 140 height 16
click at [437, 115] on td "22" at bounding box center [438, 114] width 16 height 16
type input "[DATE]"
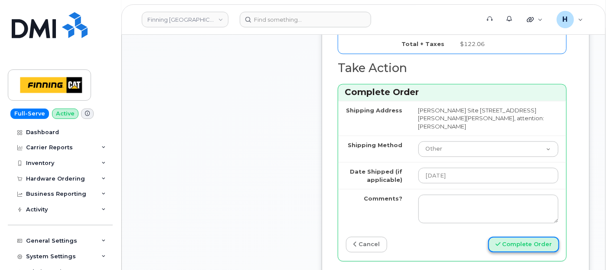
click at [508, 246] on button "Complete Order" at bounding box center [523, 244] width 71 height 16
